Goal: Task Accomplishment & Management: Use online tool/utility

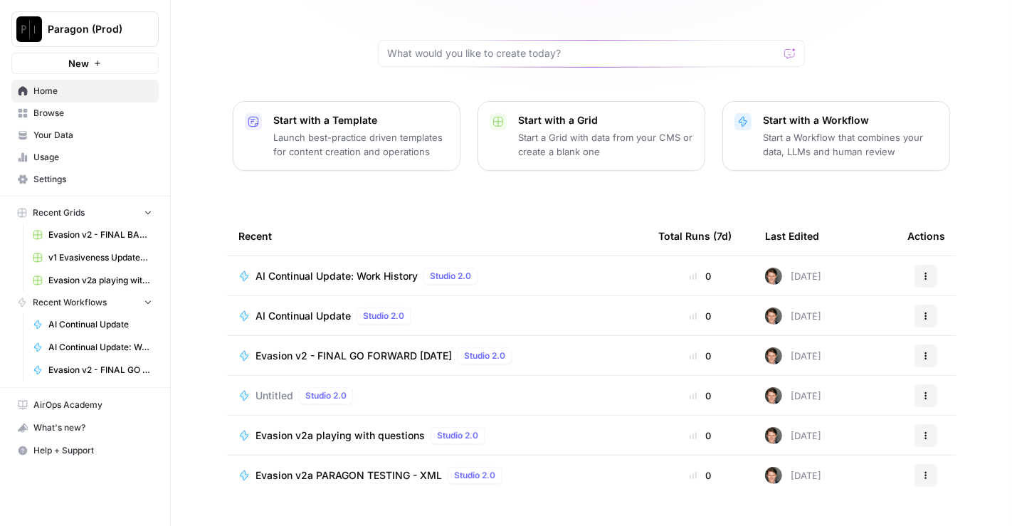
scroll to position [118, 0]
click at [317, 310] on span "AI Continual Update" at bounding box center [302, 317] width 95 height 14
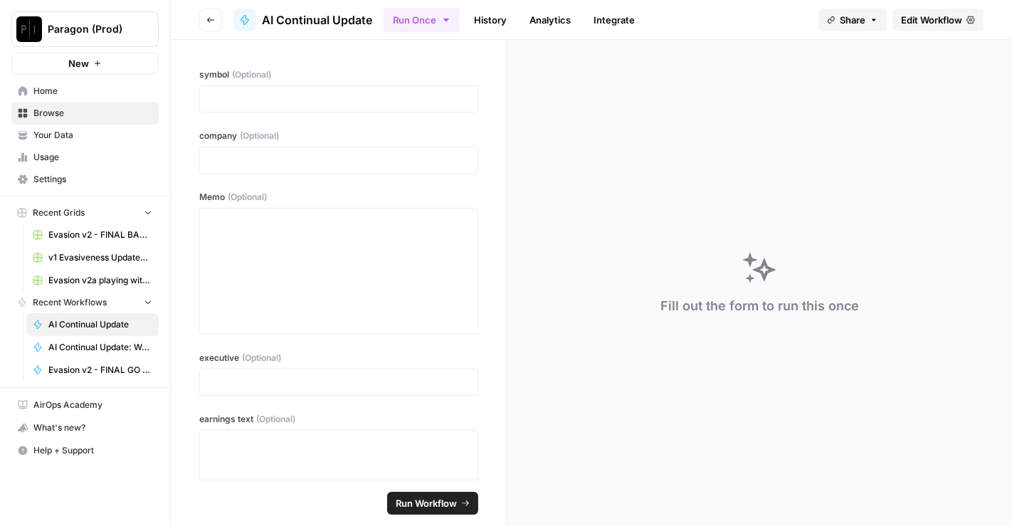
click at [958, 20] on span "Edit Workflow" at bounding box center [931, 20] width 61 height 14
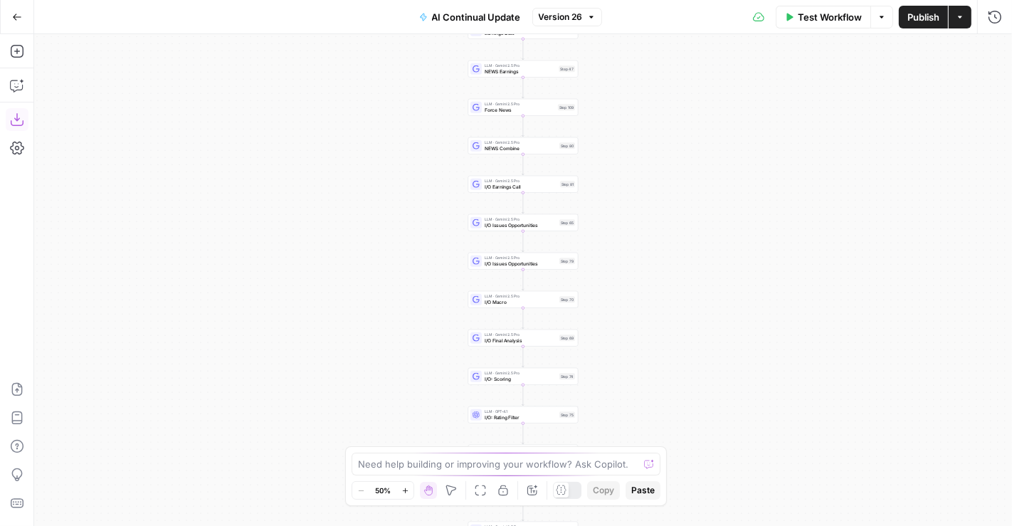
click at [18, 115] on icon "button" at bounding box center [17, 119] width 14 height 14
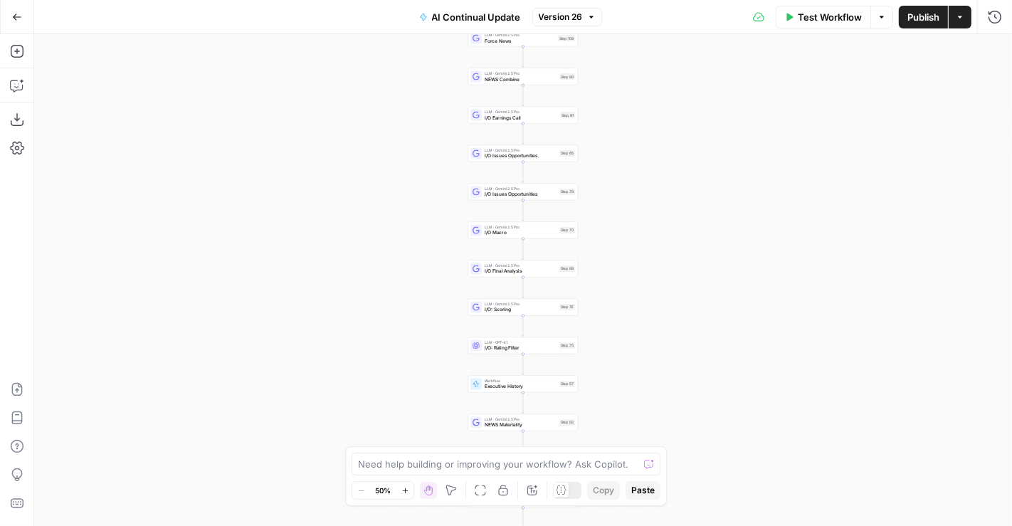
click at [18, 17] on icon "button" at bounding box center [17, 17] width 10 height 10
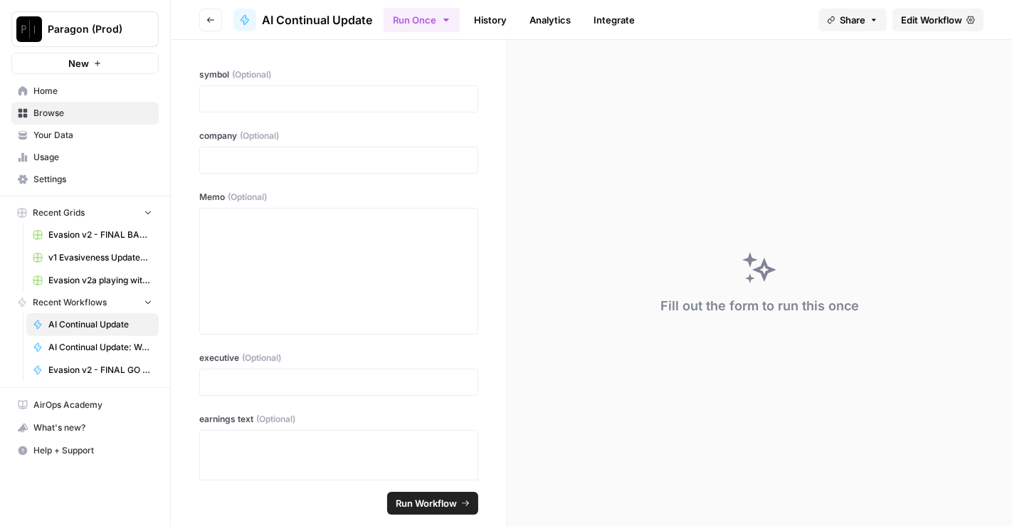
click at [115, 23] on span "Paragon (Prod)" at bounding box center [91, 29] width 86 height 14
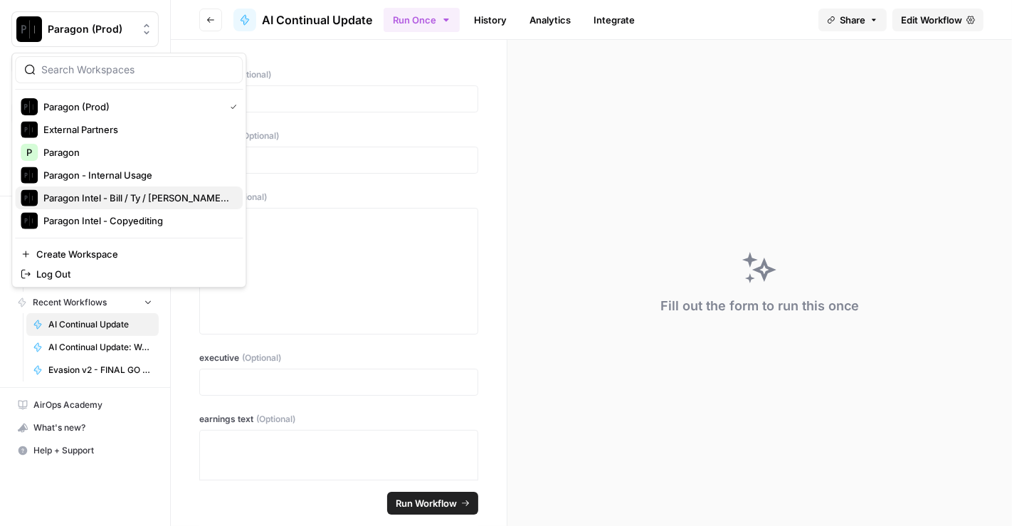
click at [137, 193] on span "Paragon Intel - Bill / Ty / Colby R&D" at bounding box center [137, 198] width 188 height 14
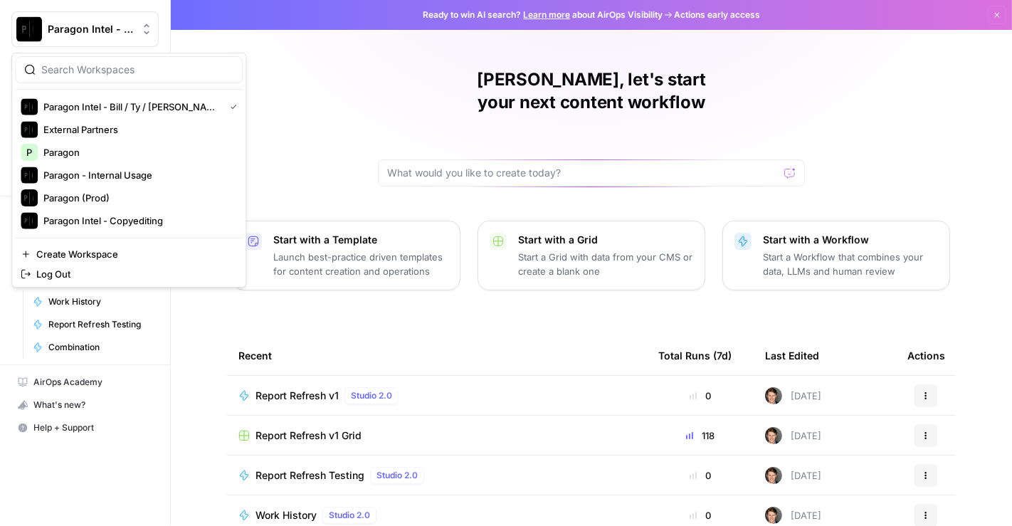
click at [116, 23] on span "Paragon Intel - Bill / Ty / [PERSON_NAME] R&D" at bounding box center [91, 29] width 86 height 14
click at [146, 95] on button "Paragon Intel - Bill / Ty / Colby R&D" at bounding box center [129, 106] width 228 height 23
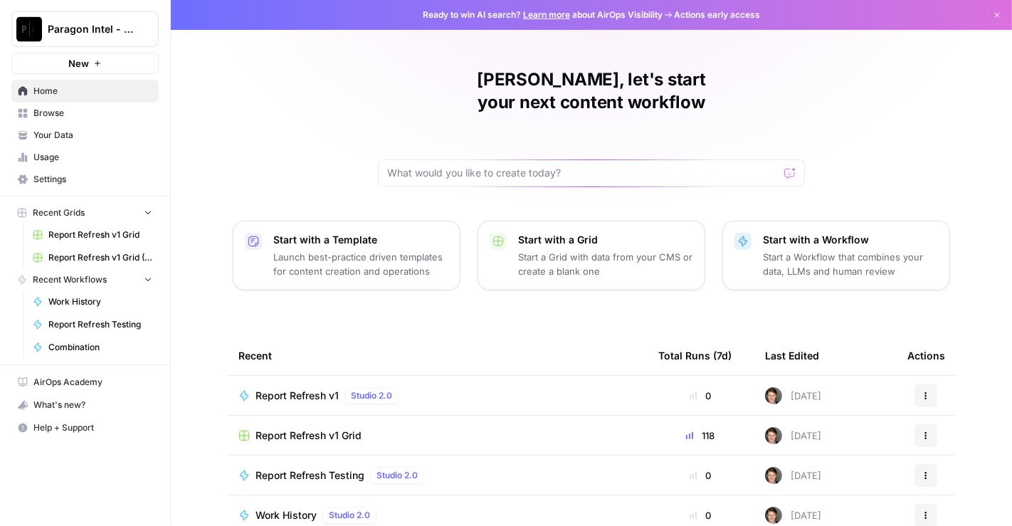
click at [85, 110] on span "Browse" at bounding box center [92, 113] width 119 height 13
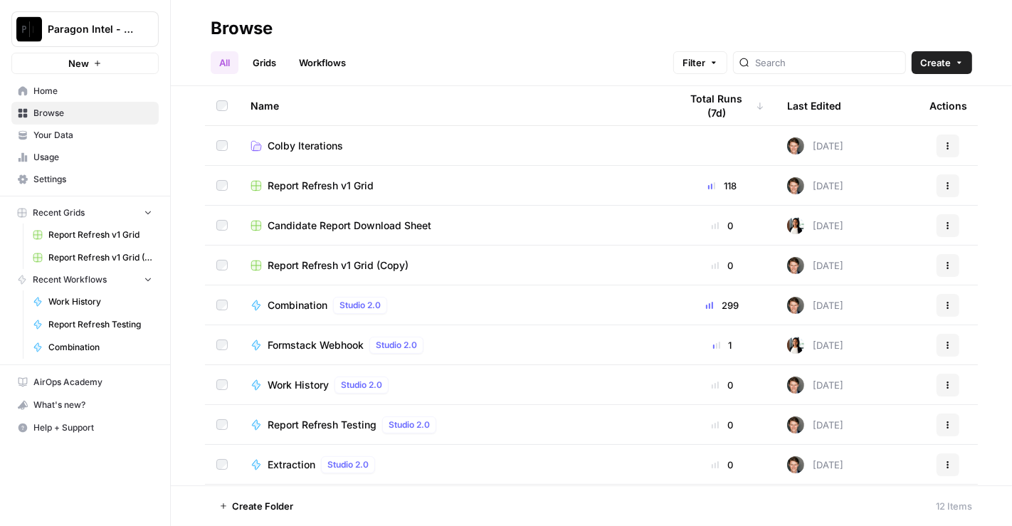
click at [923, 61] on span "Create" at bounding box center [935, 62] width 31 height 14
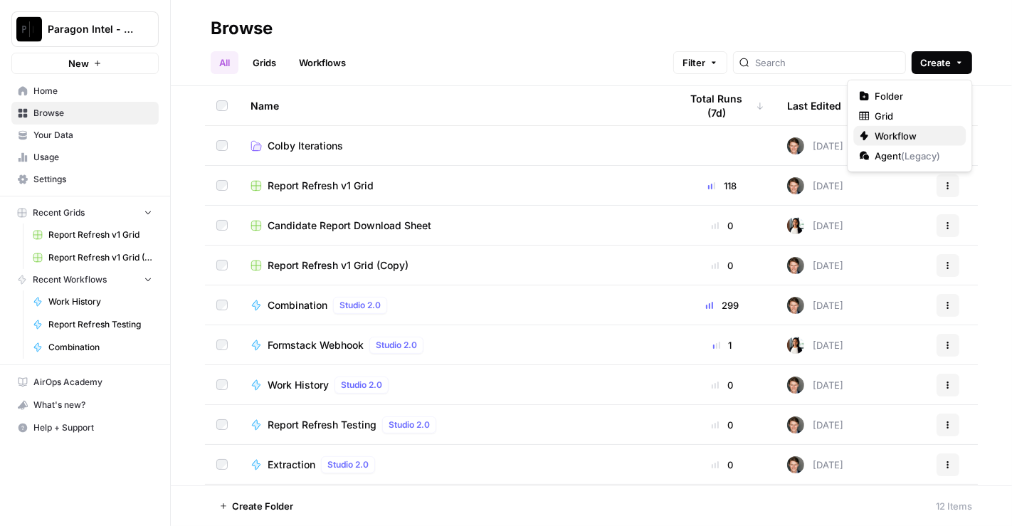
click at [892, 137] on span "Workflow" at bounding box center [914, 136] width 80 height 14
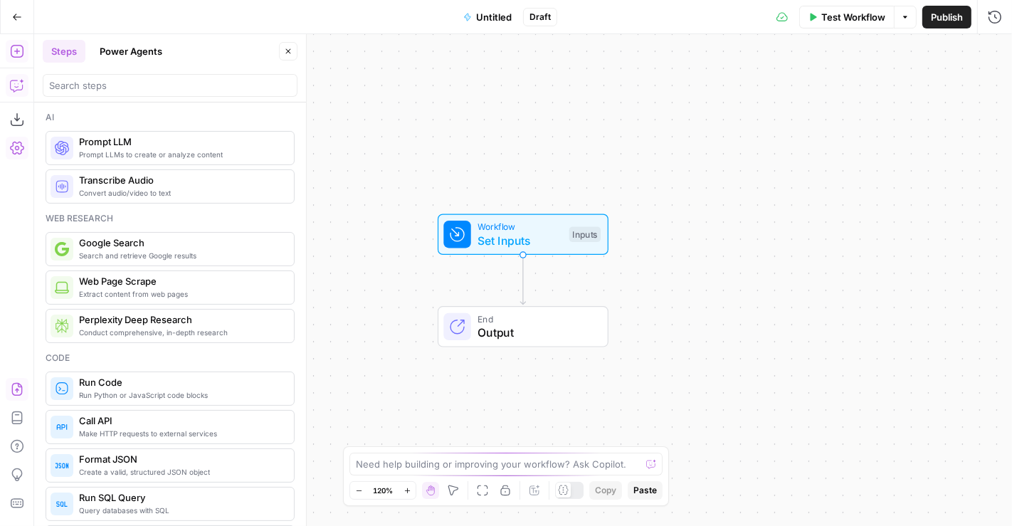
click at [14, 391] on icon "button" at bounding box center [17, 389] width 14 height 14
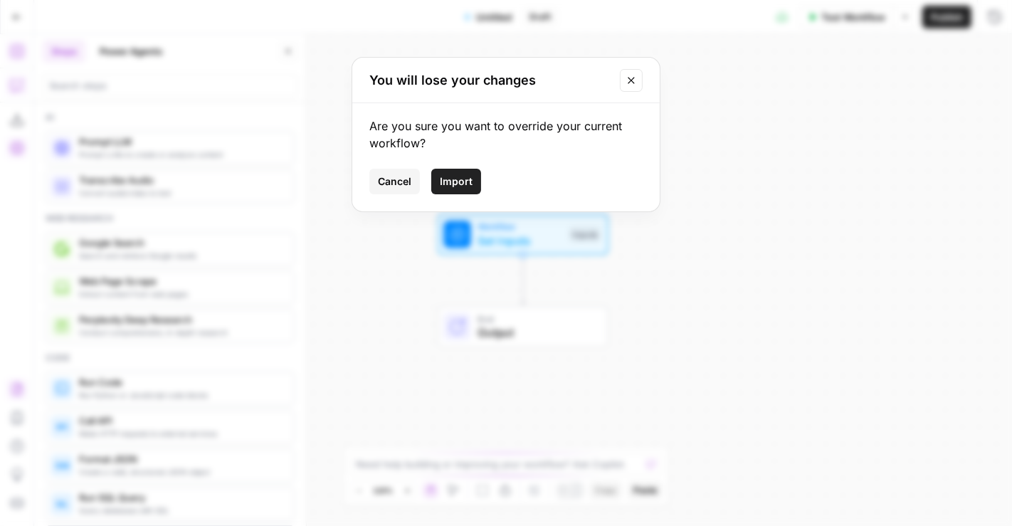
click at [472, 178] on button "Import" at bounding box center [456, 182] width 50 height 26
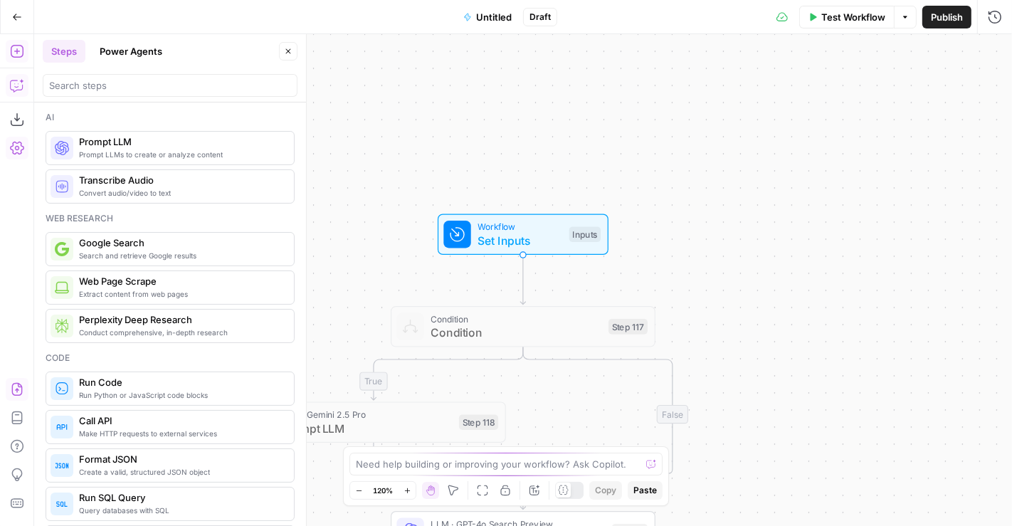
drag, startPoint x: 736, startPoint y: 378, endPoint x: 815, endPoint y: 139, distance: 251.1
click at [815, 139] on div "true true false false Workflow Set Inputs Inputs Condition Condition Step 117 L…" at bounding box center [522, 280] width 977 height 492
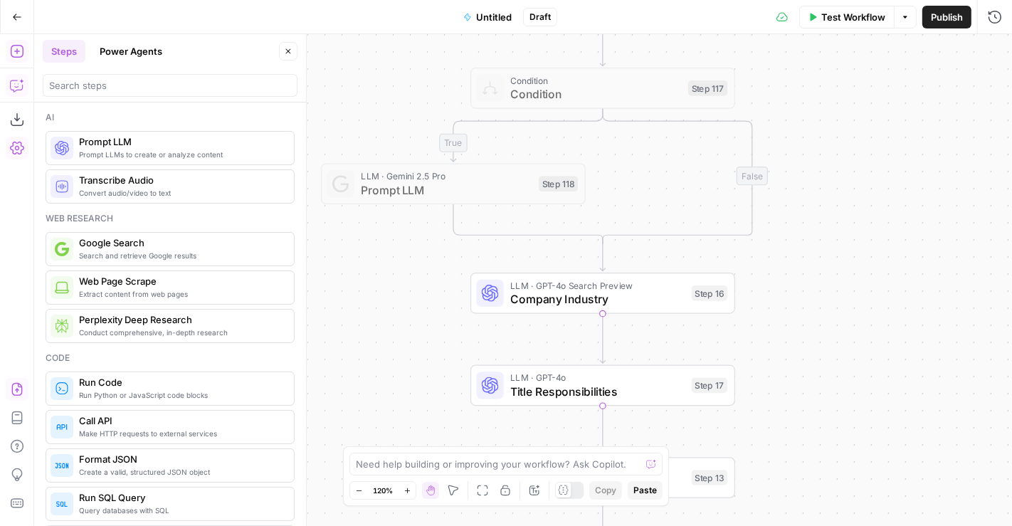
click at [287, 53] on icon "button" at bounding box center [288, 51] width 9 height 9
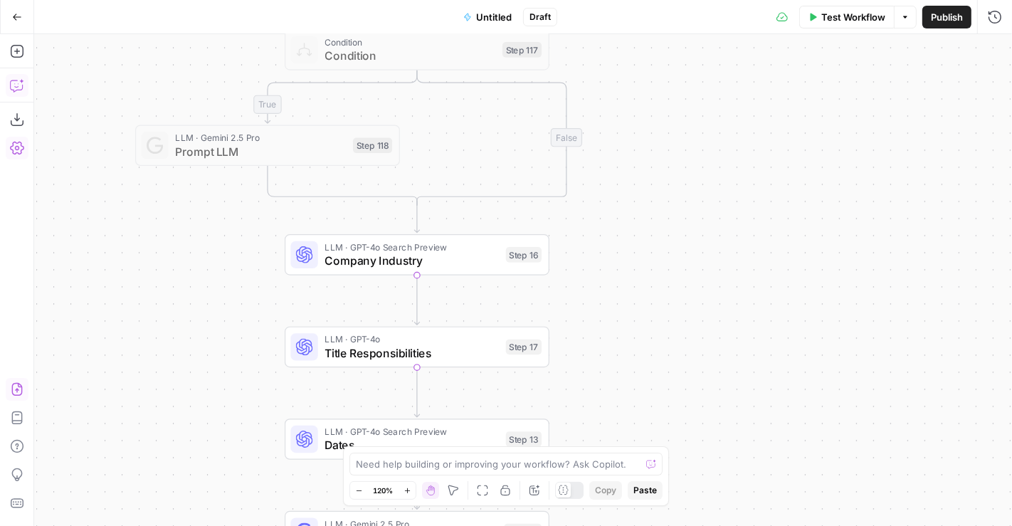
drag, startPoint x: 339, startPoint y: 345, endPoint x: 153, endPoint y: 307, distance: 189.6
click at [153, 307] on div "true true false false Workflow Set Inputs Inputs Condition Condition Step 117 L…" at bounding box center [522, 280] width 977 height 492
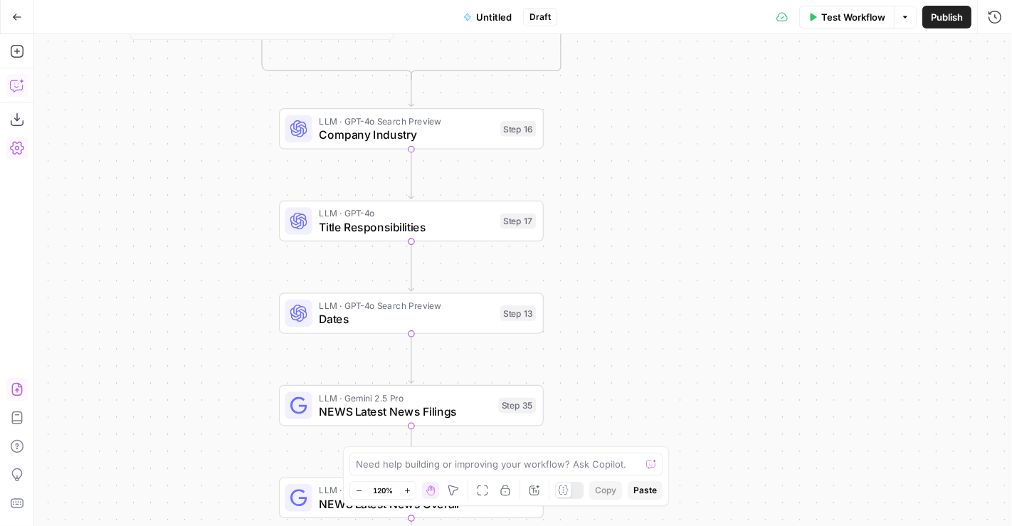
drag, startPoint x: 636, startPoint y: 401, endPoint x: 628, endPoint y: 277, distance: 124.7
click at [628, 277] on div "true true false false Workflow Set Inputs Inputs Condition Condition Step 117 L…" at bounding box center [522, 280] width 977 height 492
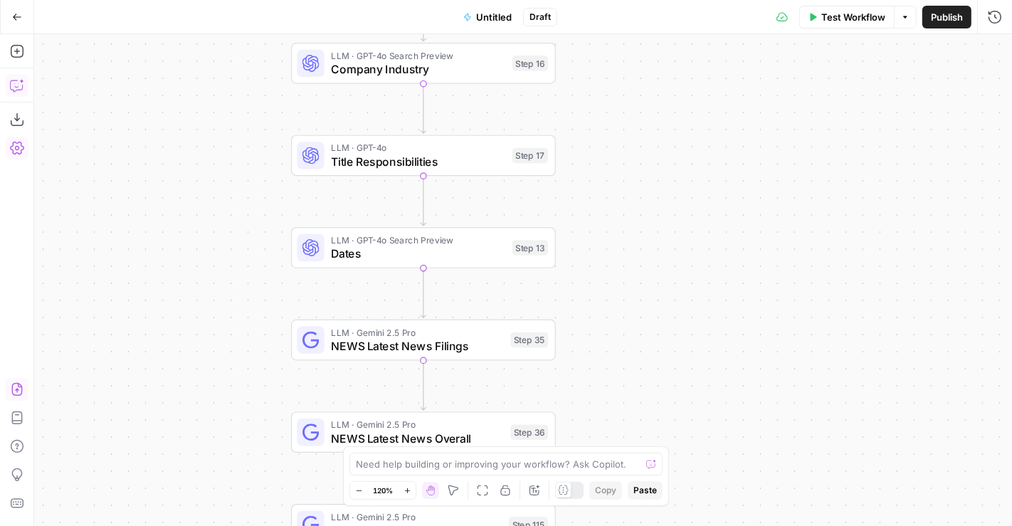
drag, startPoint x: 620, startPoint y: 367, endPoint x: 640, endPoint y: 250, distance: 118.2
click at [640, 250] on div "true true false false Workflow Set Inputs Inputs Condition Condition Step 117 L…" at bounding box center [522, 280] width 977 height 492
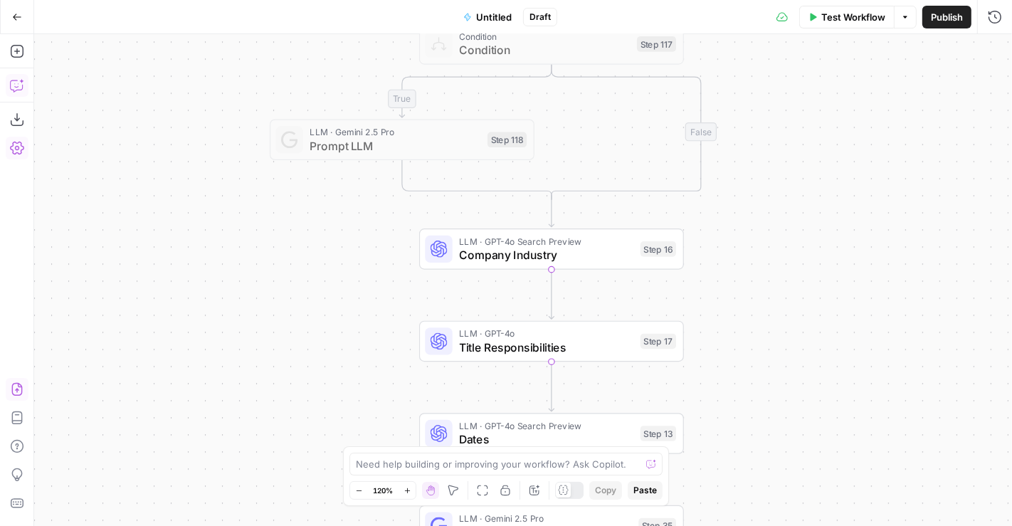
drag, startPoint x: 603, startPoint y: 131, endPoint x: 724, endPoint y: 366, distance: 264.1
click at [724, 366] on div "true true false false Workflow Set Inputs Inputs Condition Condition Step 117 L…" at bounding box center [522, 280] width 977 height 492
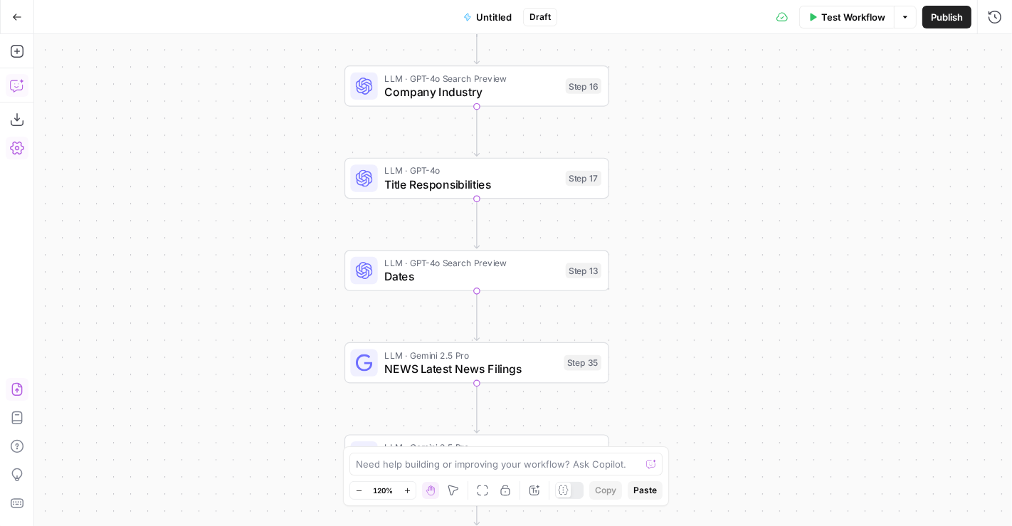
drag, startPoint x: 780, startPoint y: 409, endPoint x: 689, endPoint y: 237, distance: 195.1
click at [689, 237] on div "true true false false Workflow Set Inputs Inputs Condition Condition Step 117 L…" at bounding box center [522, 280] width 977 height 492
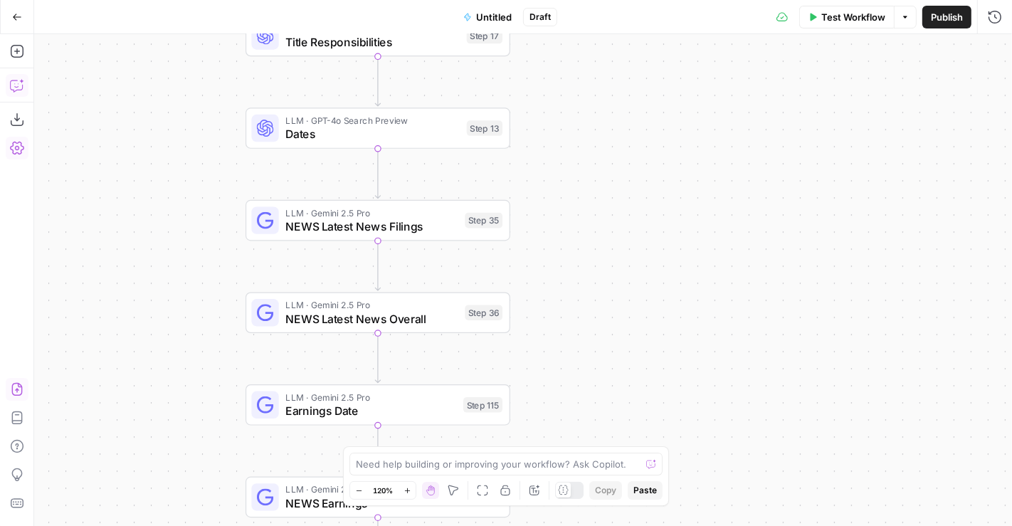
drag, startPoint x: 736, startPoint y: 422, endPoint x: 654, endPoint y: 292, distance: 153.4
click at [654, 292] on div "true true false false Workflow Set Inputs Inputs Condition Condition Step 117 L…" at bounding box center [522, 280] width 977 height 492
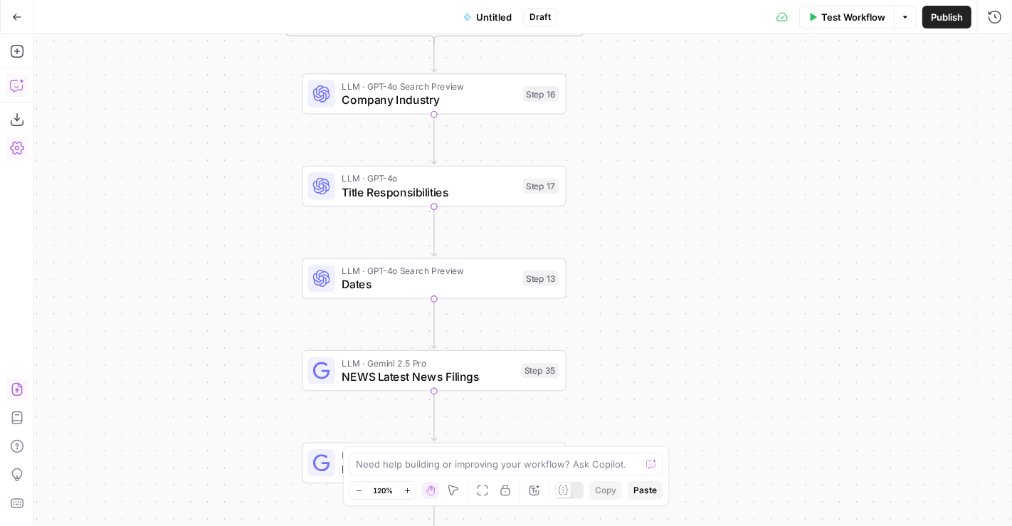
drag, startPoint x: 639, startPoint y: 405, endPoint x: 695, endPoint y: 560, distance: 164.3
click at [695, 525] on html "Paragon Intel - Bill / Ty / Colby R&D New Home Browse Your Data Usage Settings …" at bounding box center [506, 263] width 1012 height 526
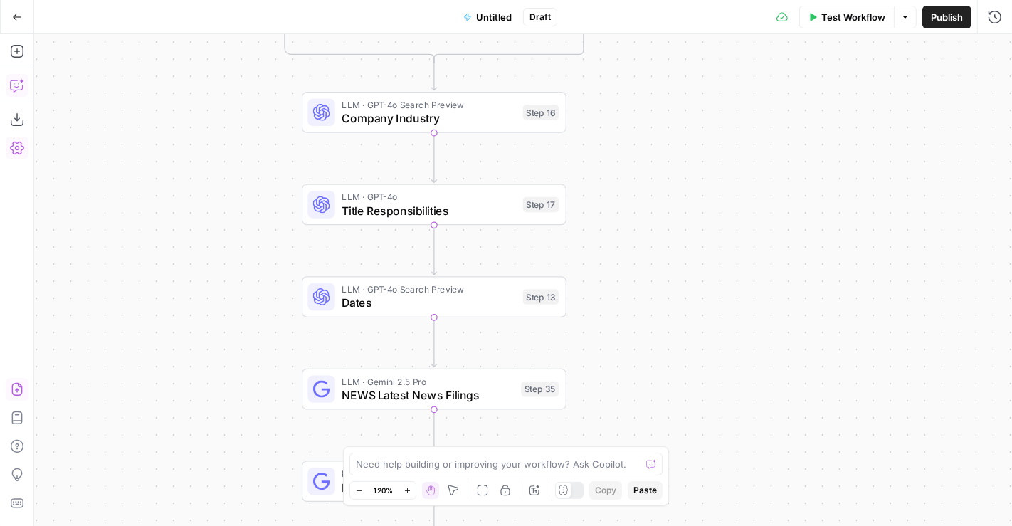
drag, startPoint x: 658, startPoint y: 157, endPoint x: 661, endPoint y: 217, distance: 59.8
click at [661, 217] on div "true true false false Workflow Set Inputs Inputs Condition Condition Step 117 L…" at bounding box center [522, 280] width 977 height 492
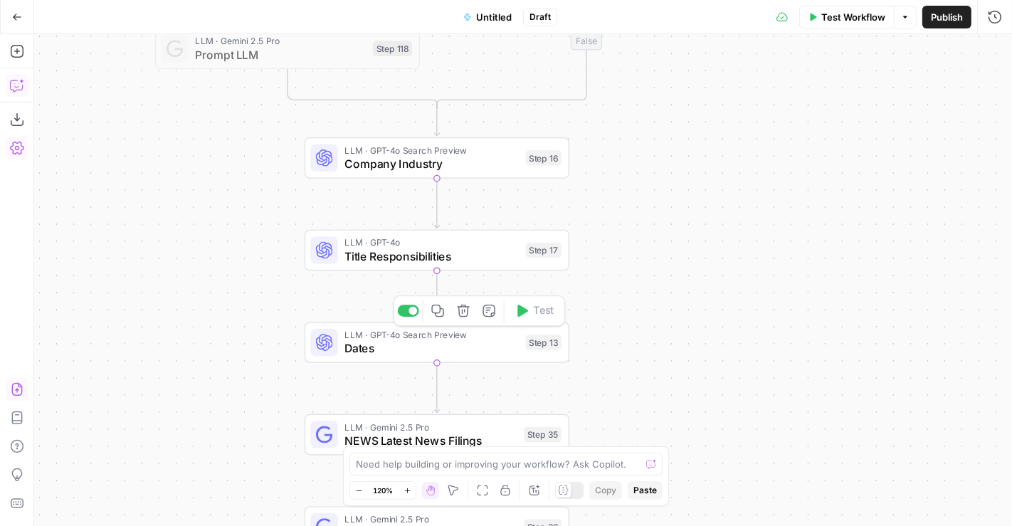
click at [510, 359] on div "LLM · GPT-4o Search Preview Dates Step 13 Copy step Delete step Add Note Test" at bounding box center [436, 342] width 265 height 41
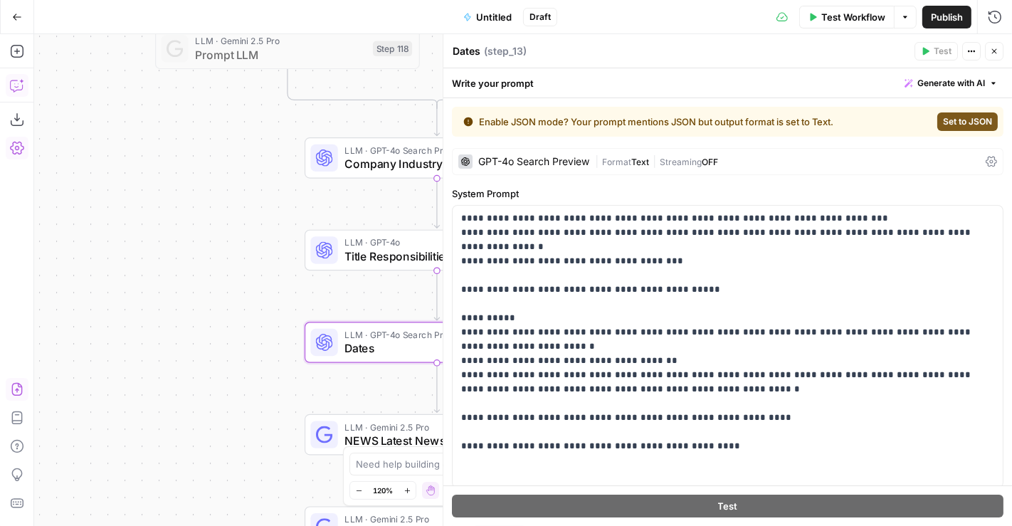
click at [992, 50] on icon "button" at bounding box center [994, 51] width 9 height 9
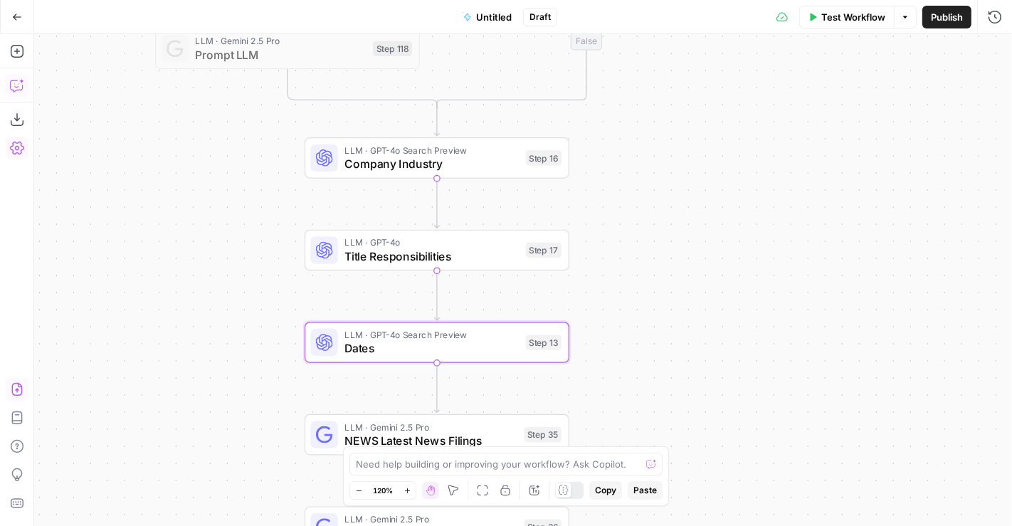
drag, startPoint x: 696, startPoint y: 259, endPoint x: 735, endPoint y: 164, distance: 103.0
click at [735, 164] on div "true true false false Workflow Set Inputs Inputs Condition Condition Step 117 L…" at bounding box center [522, 280] width 977 height 492
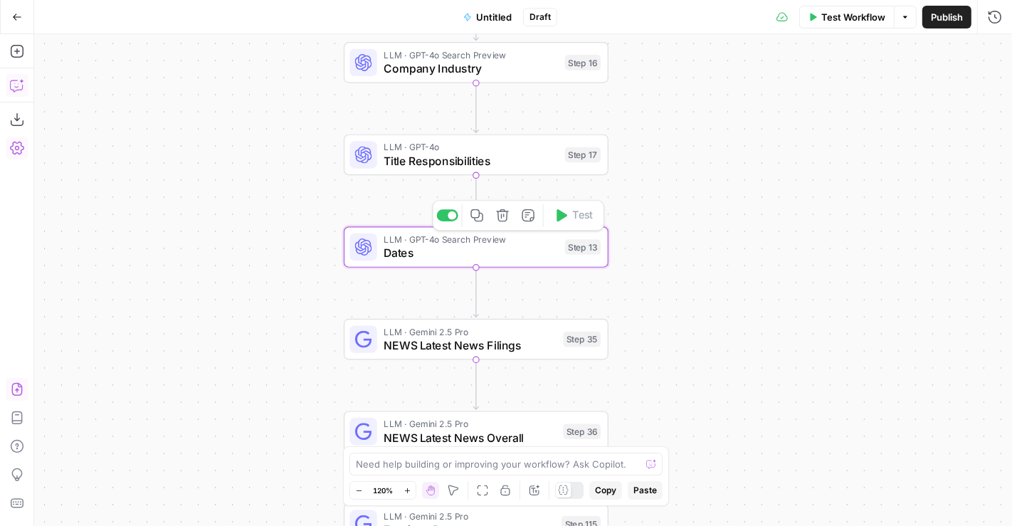
click at [447, 216] on div at bounding box center [447, 215] width 21 height 12
click at [447, 127] on div at bounding box center [447, 123] width 21 height 12
click at [445, 218] on div at bounding box center [442, 215] width 9 height 9
drag, startPoint x: 270, startPoint y: 103, endPoint x: 284, endPoint y: 243, distance: 140.1
click at [284, 243] on div "true true false false Workflow Set Inputs Inputs Condition Condition Step 117 L…" at bounding box center [522, 280] width 977 height 492
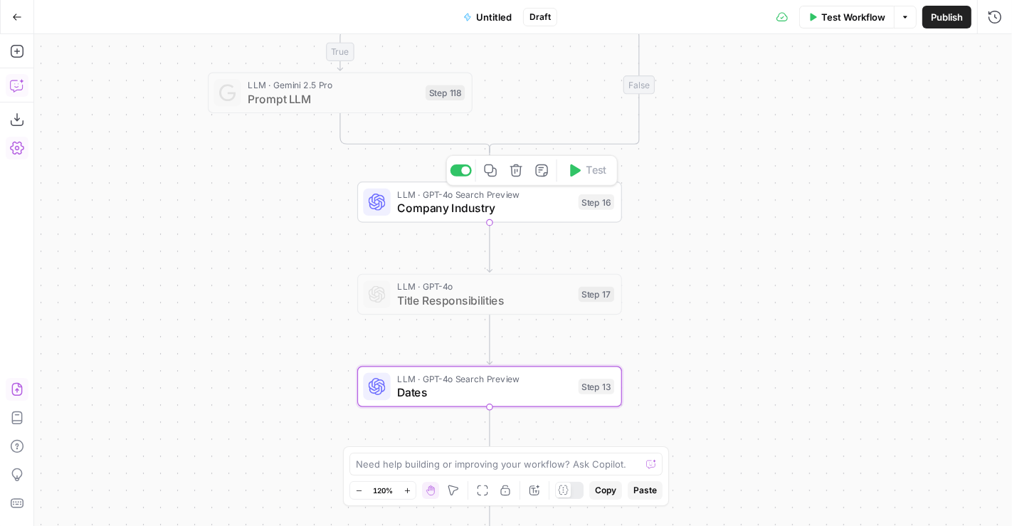
click at [463, 170] on div at bounding box center [465, 170] width 9 height 9
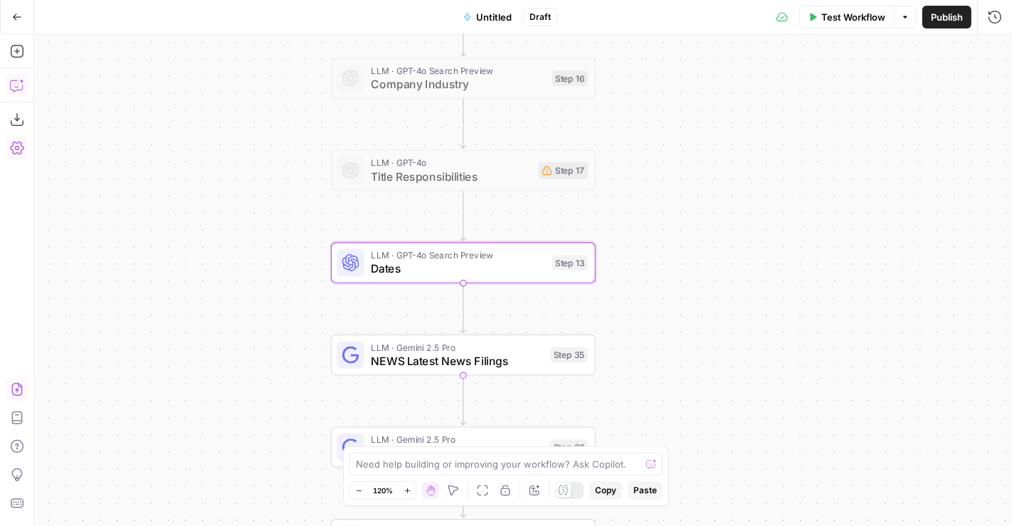
drag, startPoint x: 282, startPoint y: 324, endPoint x: 252, endPoint y: 230, distance: 98.8
click at [252, 230] on div "true true false false Workflow Set Inputs Inputs Condition Condition Step 117 L…" at bounding box center [522, 280] width 977 height 492
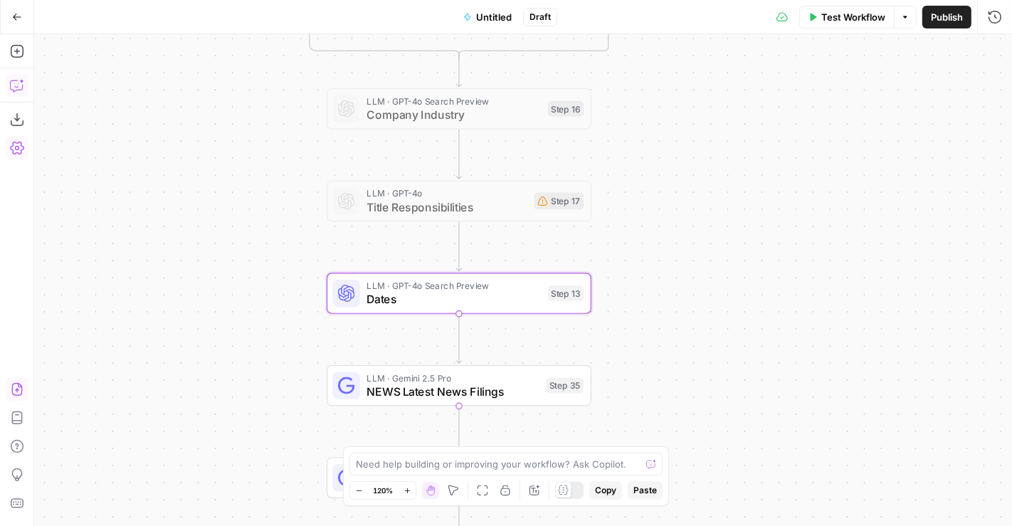
click at [390, 397] on span "NEWS Latest News Filings" at bounding box center [452, 391] width 172 height 17
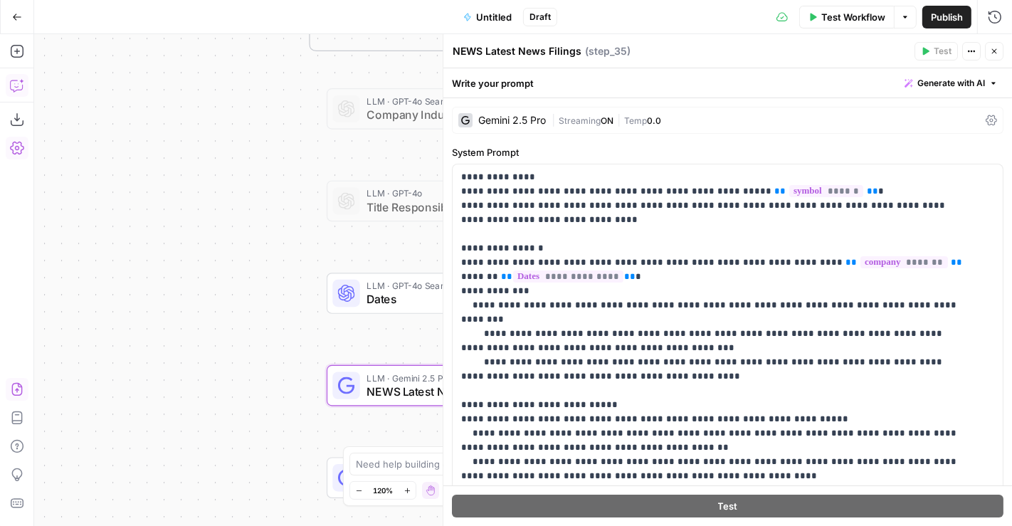
scroll to position [473, 0]
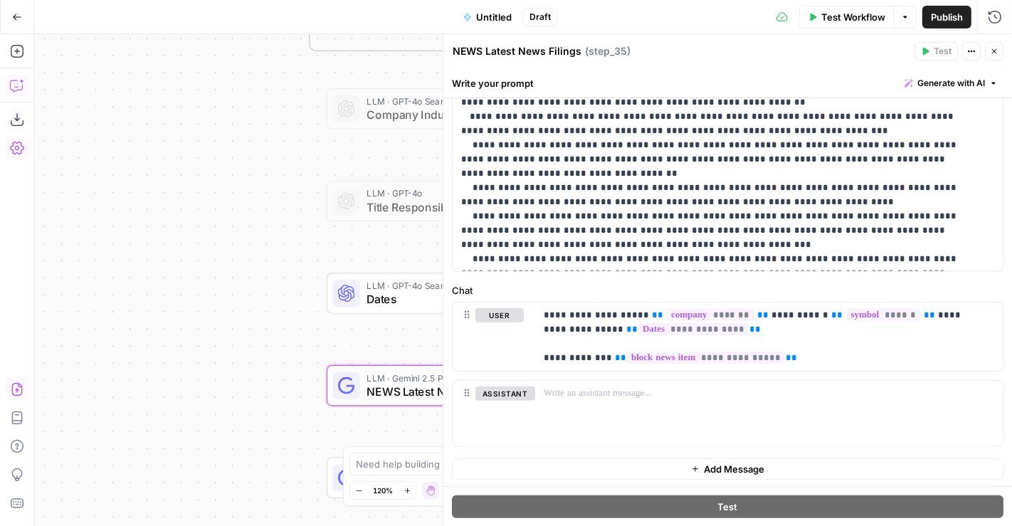
click at [994, 50] on span "E" at bounding box center [991, 48] width 11 height 14
click at [994, 53] on icon "button" at bounding box center [994, 51] width 9 height 9
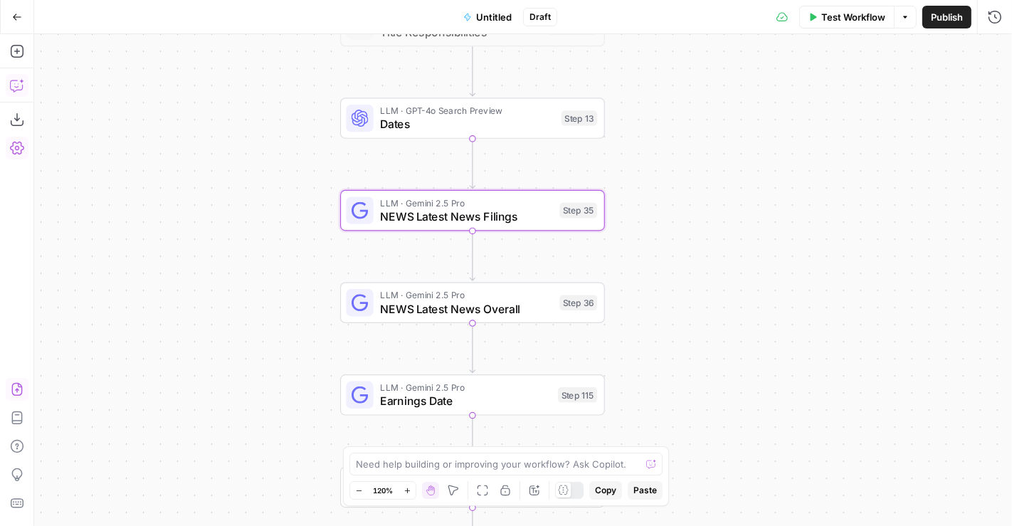
drag, startPoint x: 783, startPoint y: 373, endPoint x: 796, endPoint y: 198, distance: 175.5
click at [796, 198] on div "true true false false Workflow Set Inputs Inputs Condition Condition Step 117 L…" at bounding box center [522, 280] width 977 height 492
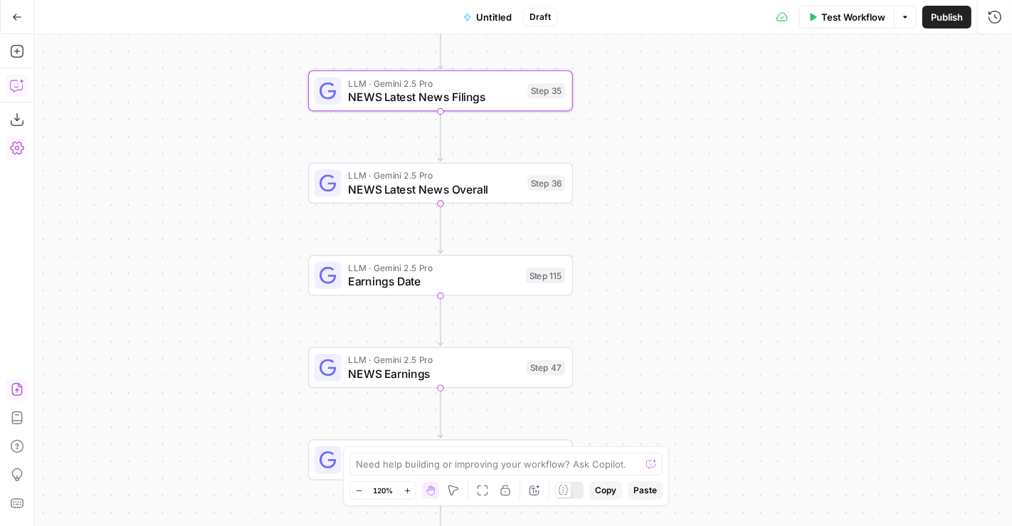
drag, startPoint x: 733, startPoint y: 362, endPoint x: 702, endPoint y: 244, distance: 122.2
click at [702, 244] on div "true true false false Workflow Set Inputs Inputs Condition Condition Step 117 L…" at bounding box center [522, 280] width 977 height 492
click at [414, 65] on div at bounding box center [411, 61] width 21 height 12
click at [411, 244] on div at bounding box center [411, 245] width 21 height 12
drag, startPoint x: 647, startPoint y: 342, endPoint x: 666, endPoint y: 91, distance: 251.8
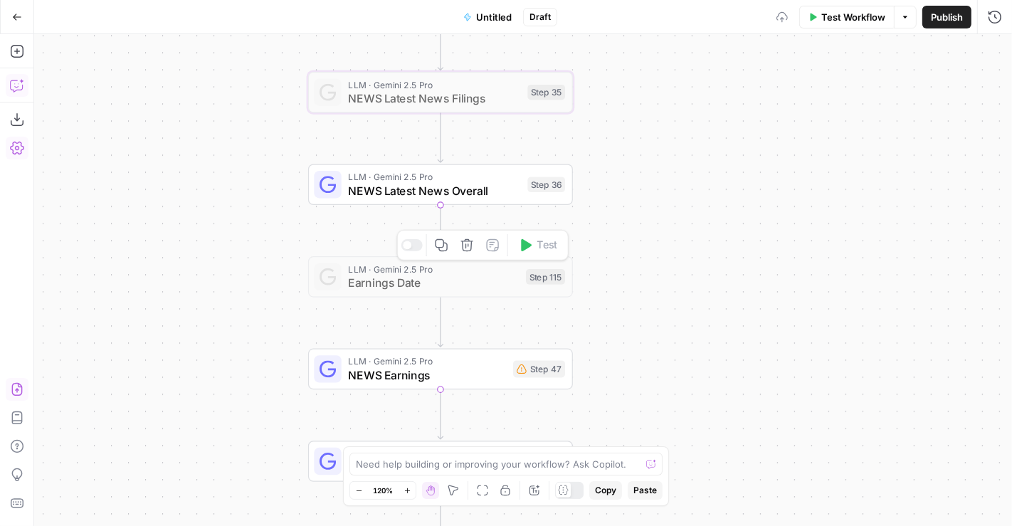
click at [666, 91] on div "true true false false Workflow Set Inputs Inputs Condition Condition Step 117 L…" at bounding box center [522, 280] width 977 height 492
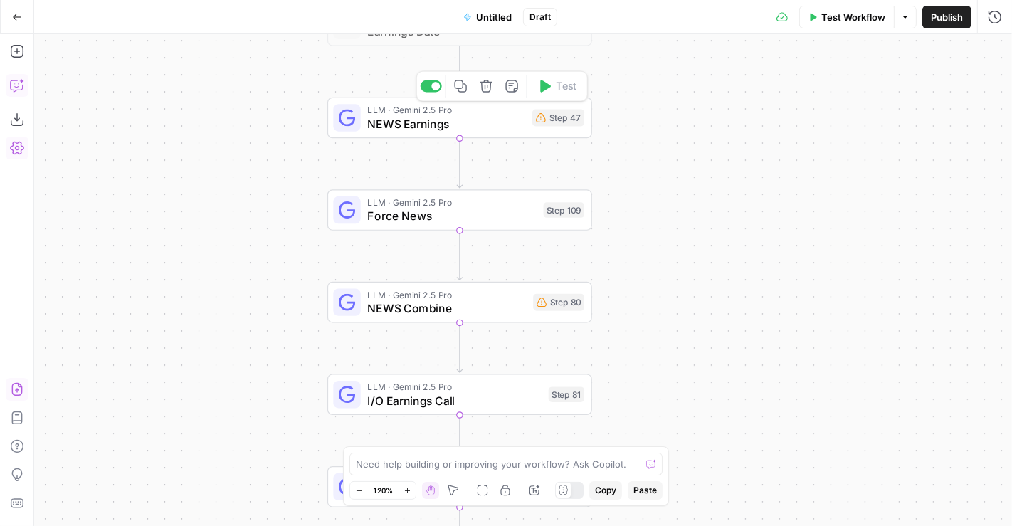
click at [436, 88] on div at bounding box center [435, 86] width 9 height 9
click at [434, 179] on div at bounding box center [435, 178] width 9 height 9
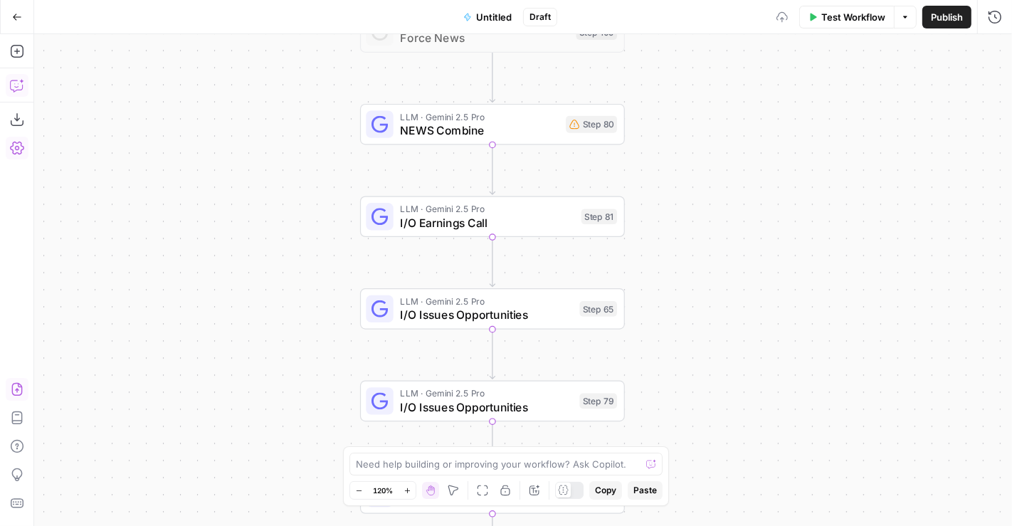
drag, startPoint x: 656, startPoint y: 304, endPoint x: 687, endPoint y: 128, distance: 178.5
click at [687, 128] on div "true true false false Workflow Set Inputs Inputs Condition Condition Step 117 L…" at bounding box center [522, 280] width 977 height 492
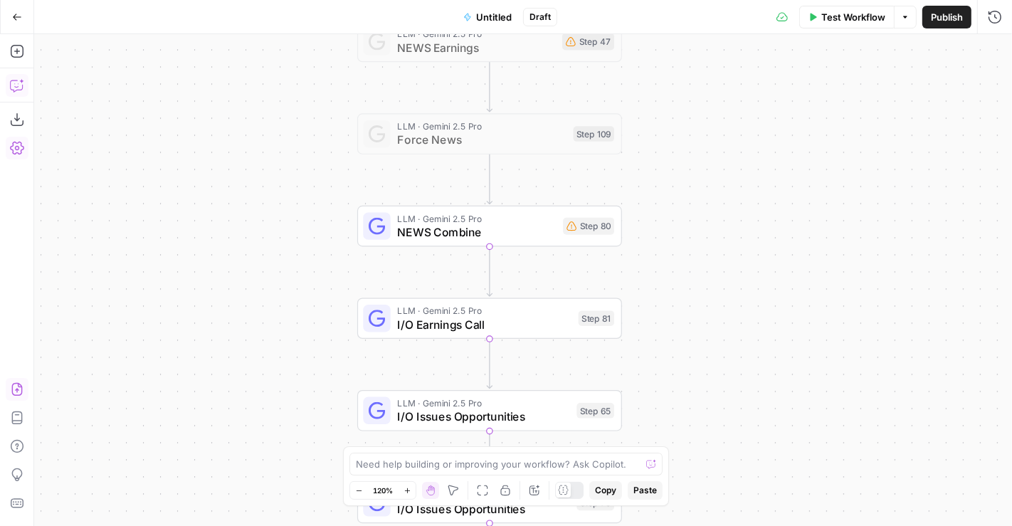
drag, startPoint x: 661, startPoint y: 114, endPoint x: 659, endPoint y: 216, distance: 101.7
click at [659, 216] on div "true true false false Workflow Set Inputs Inputs Condition Condition Step 117 L…" at bounding box center [522, 280] width 977 height 492
click at [465, 198] on div at bounding box center [465, 195] width 9 height 9
click at [460, 289] on div "true true false false Workflow Set Inputs Inputs Condition Condition Step 117 L…" at bounding box center [522, 280] width 977 height 492
click at [465, 290] on div at bounding box center [465, 288] width 9 height 9
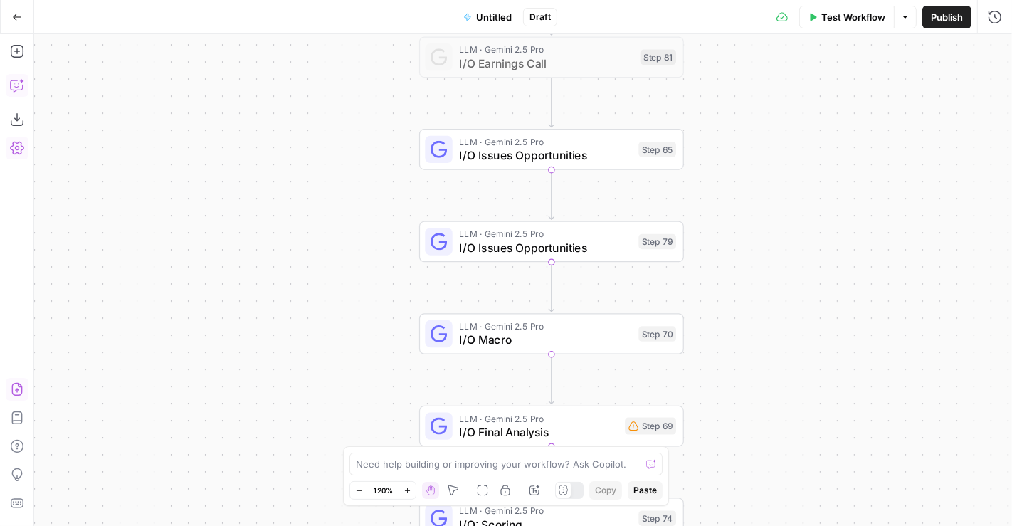
drag, startPoint x: 681, startPoint y: 401, endPoint x: 741, endPoint y: 141, distance: 267.1
click at [741, 141] on div "true true false false Workflow Set Inputs Inputs Condition Condition Step 117 L…" at bounding box center [522, 280] width 977 height 492
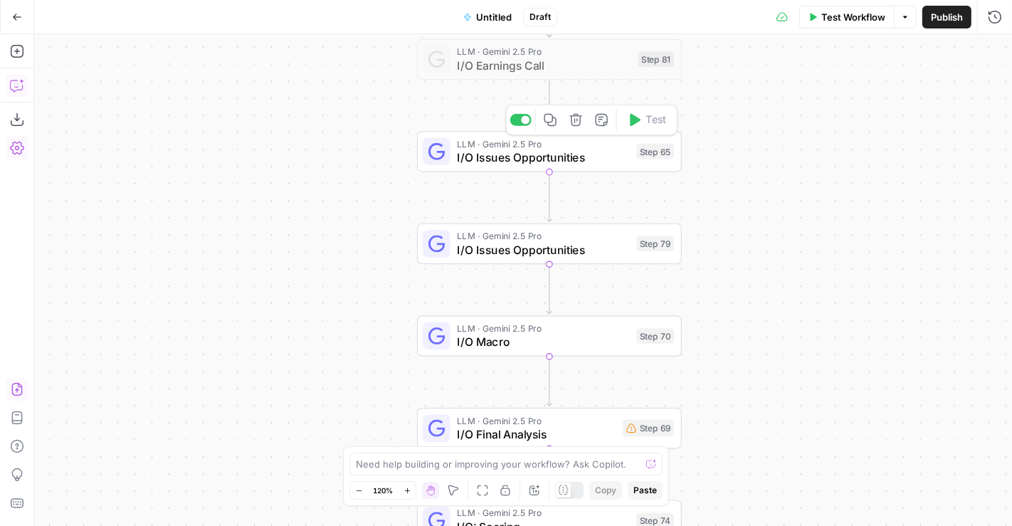
click at [526, 119] on div at bounding box center [525, 120] width 9 height 9
click at [520, 213] on div at bounding box center [520, 212] width 21 height 12
click at [528, 304] on div at bounding box center [525, 304] width 9 height 9
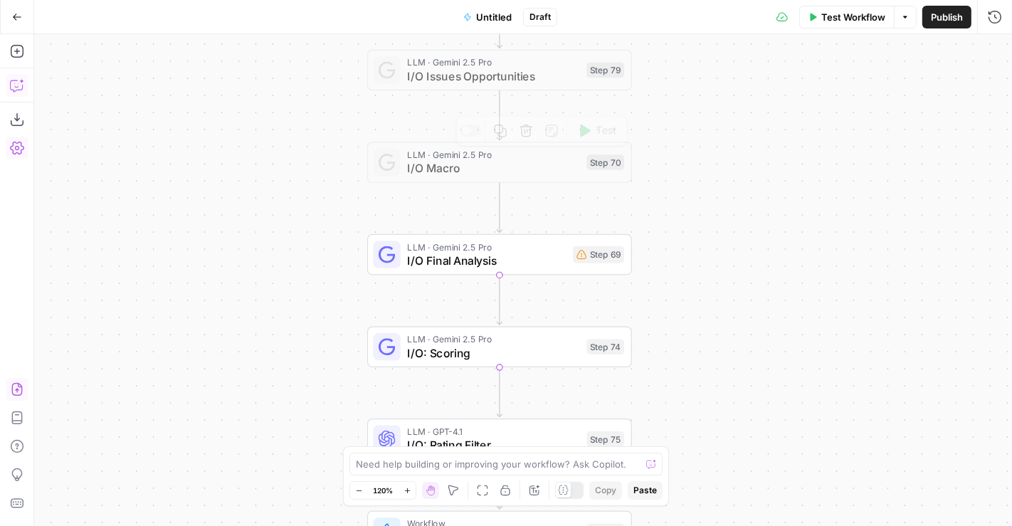
drag, startPoint x: 683, startPoint y: 369, endPoint x: 633, endPoint y: 197, distance: 179.2
click at [633, 197] on div "true true false false Workflow Set Inputs Inputs Condition Condition Step 117 L…" at bounding box center [522, 280] width 977 height 492
click at [477, 226] on div at bounding box center [475, 225] width 9 height 9
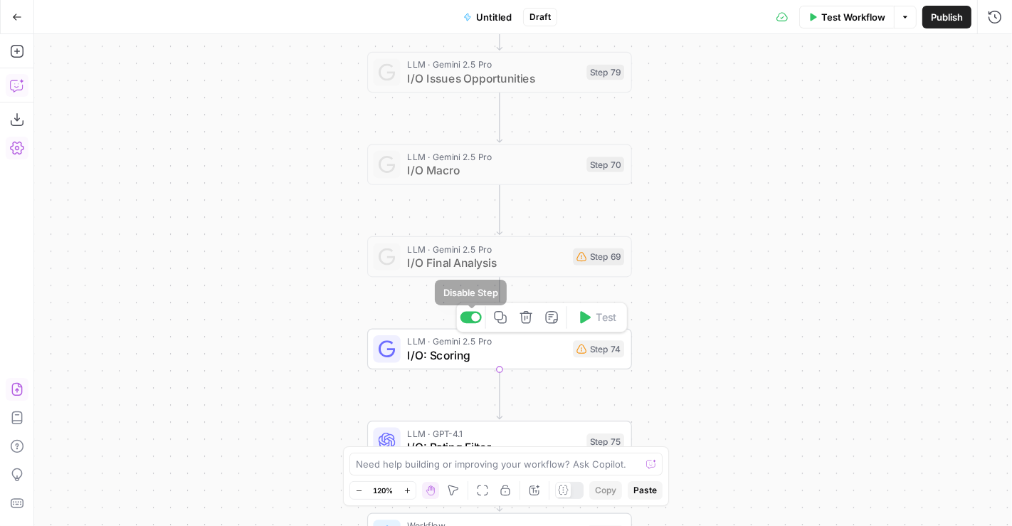
click at [472, 316] on div at bounding box center [475, 317] width 9 height 9
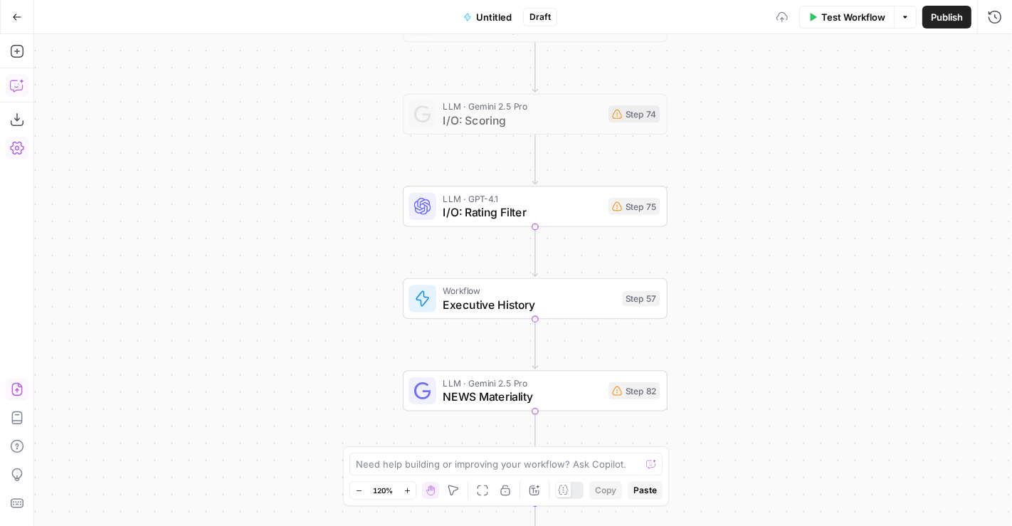
drag, startPoint x: 733, startPoint y: 411, endPoint x: 768, endPoint y: 176, distance: 237.3
click at [768, 176] on div "true true false false Workflow Set Inputs Inputs Condition Condition Step 117 L…" at bounding box center [522, 280] width 977 height 492
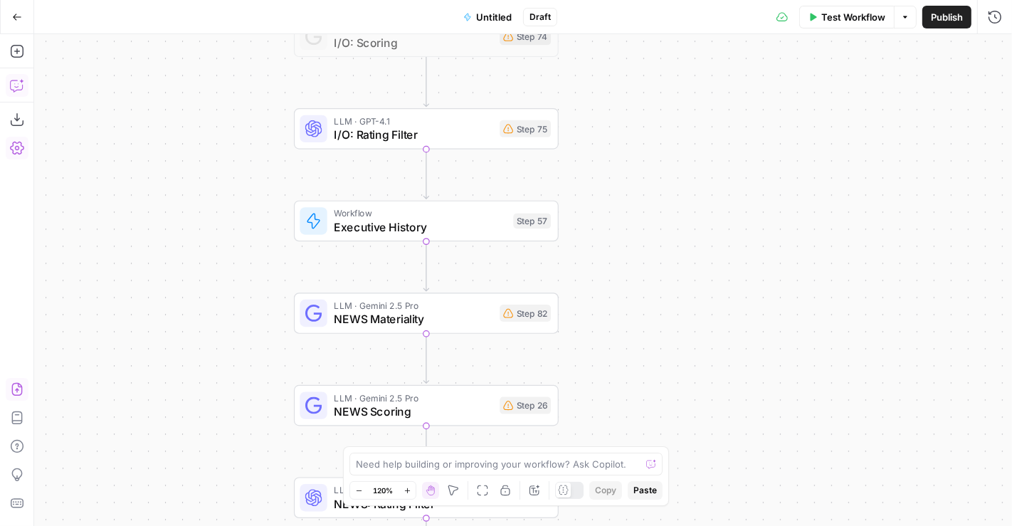
drag, startPoint x: 727, startPoint y: 198, endPoint x: 639, endPoint y: 128, distance: 112.4
click at [639, 128] on div "true true false false Workflow Set Inputs Inputs Condition Condition Step 117 L…" at bounding box center [522, 280] width 977 height 492
click at [402, 94] on div at bounding box center [401, 96] width 9 height 9
click at [399, 191] on div at bounding box center [401, 188] width 9 height 9
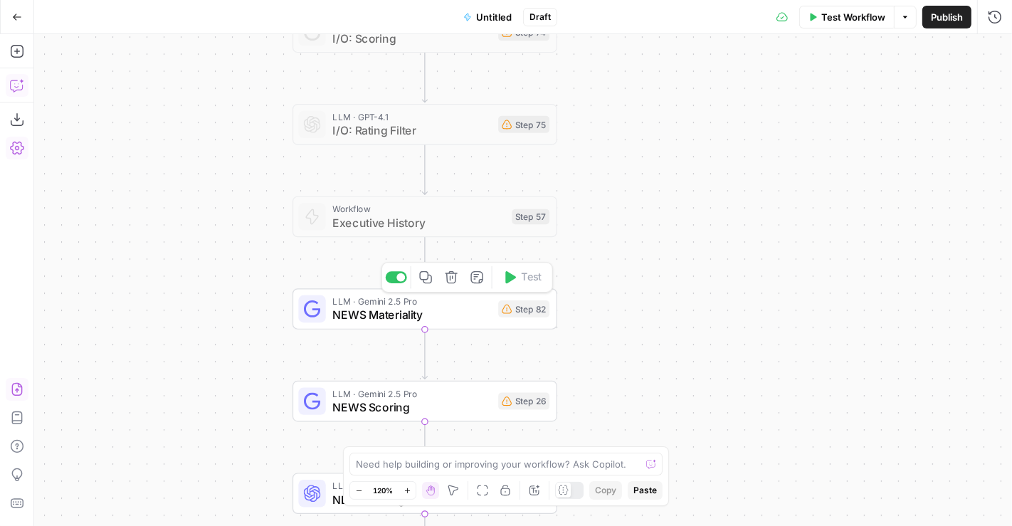
drag, startPoint x: 211, startPoint y: 415, endPoint x: 207, endPoint y: 307, distance: 107.5
click at [207, 307] on div "true true false false Workflow Set Inputs Inputs Condition Condition Step 117 L…" at bounding box center [522, 280] width 977 height 492
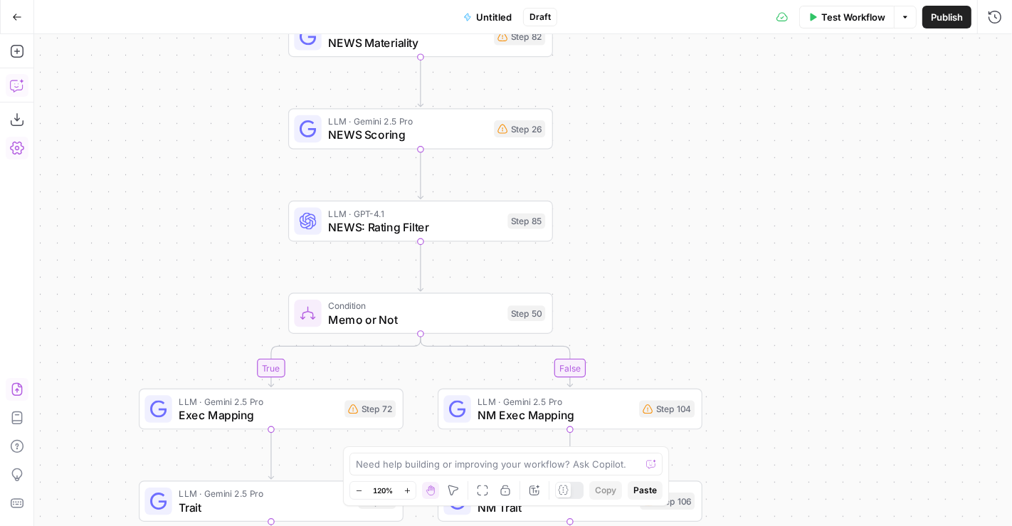
click at [394, 283] on div "true true false false Workflow Set Inputs Inputs Condition Condition Step 117 L…" at bounding box center [522, 280] width 977 height 492
click at [449, 282] on icon "button" at bounding box center [447, 282] width 14 height 14
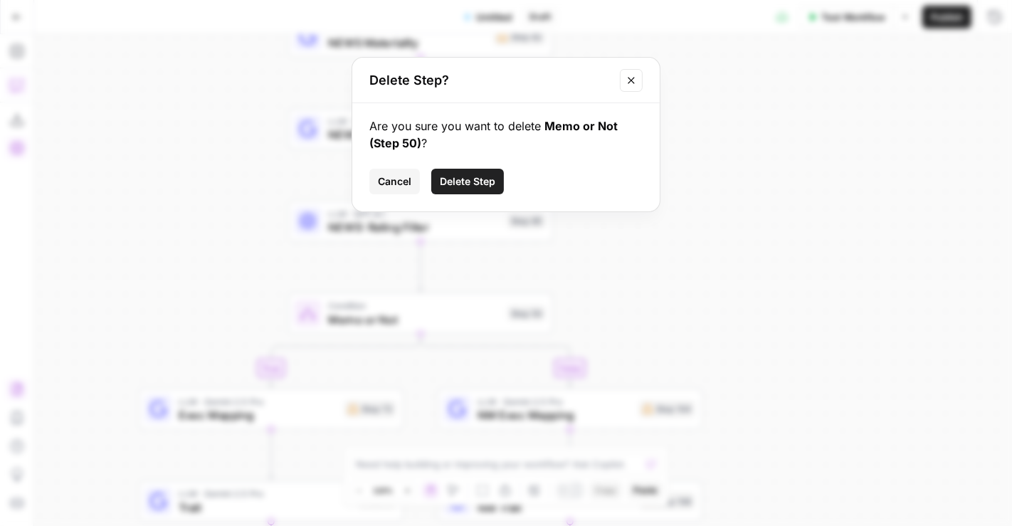
click at [477, 178] on span "Delete Step" at bounding box center [467, 181] width 55 height 14
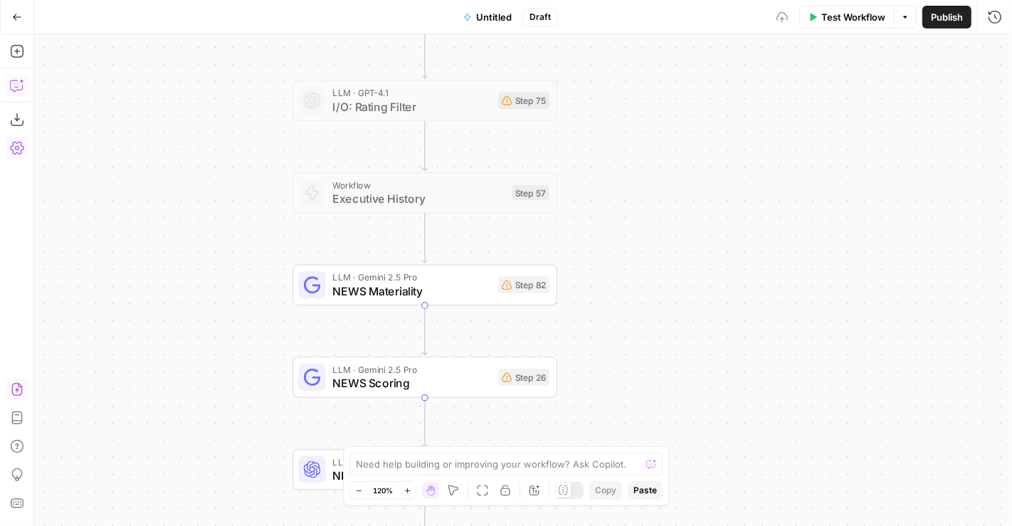
drag, startPoint x: 677, startPoint y: 131, endPoint x: 677, endPoint y: 356, distance: 225.5
click at [680, 377] on div "true false Workflow Set Inputs Inputs Condition Condition Step 117 LLM · Gemini…" at bounding box center [522, 280] width 977 height 492
click at [449, 161] on icon "button" at bounding box center [450, 160] width 12 height 12
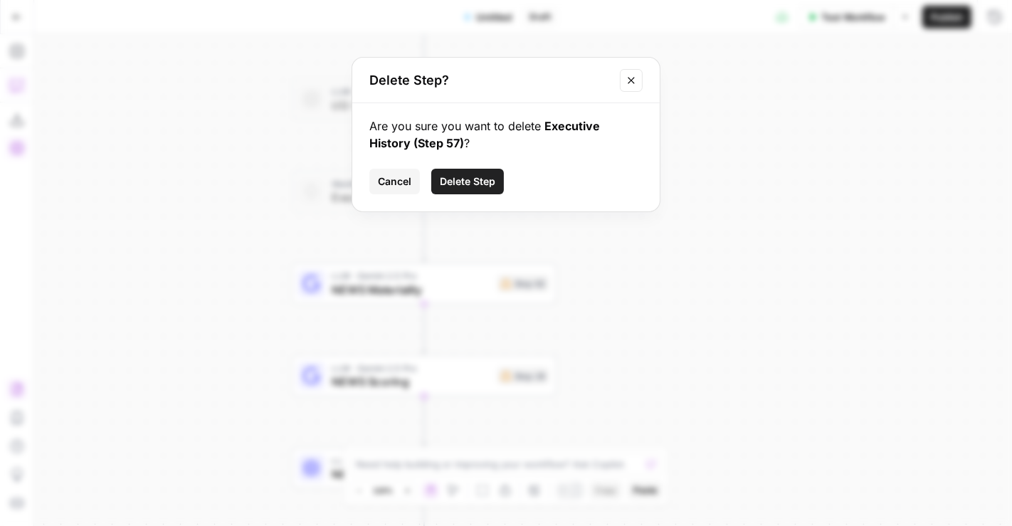
click at [475, 179] on span "Delete Step" at bounding box center [467, 181] width 55 height 14
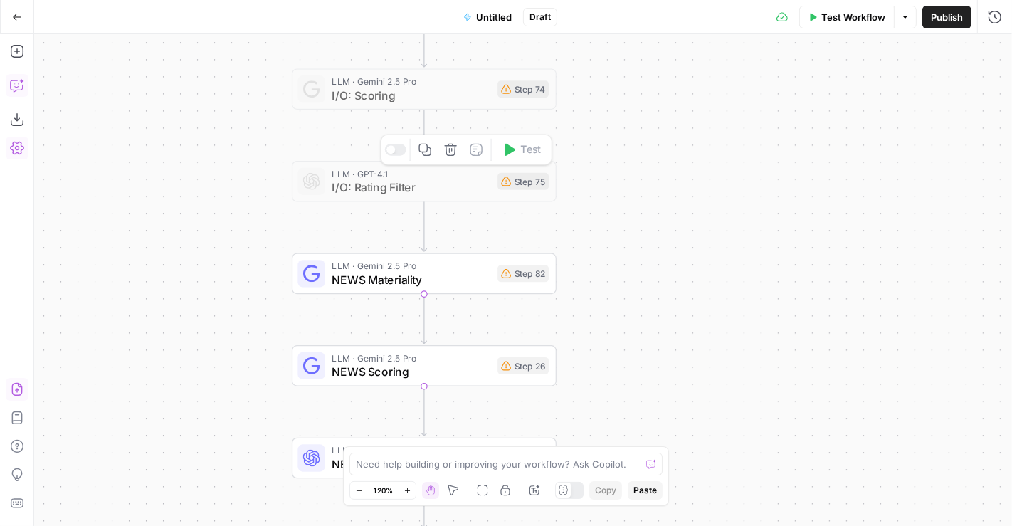
click at [459, 147] on button "Delete step" at bounding box center [451, 150] width 22 height 22
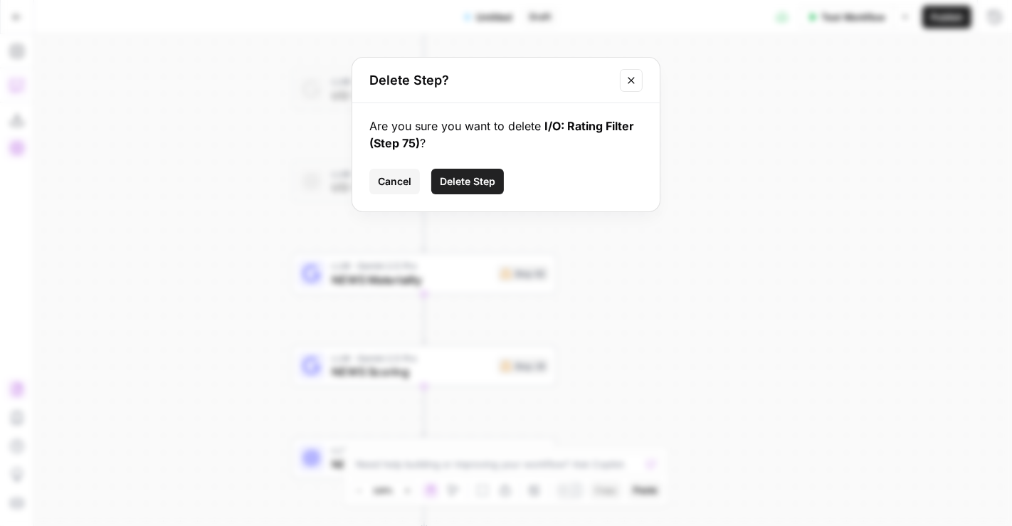
click at [481, 194] on div "Are you sure you want to delete I/O: Rating Filter (Step 75) ? Cancel Delete St…" at bounding box center [505, 157] width 307 height 108
click at [484, 189] on button "Delete Step" at bounding box center [467, 182] width 73 height 26
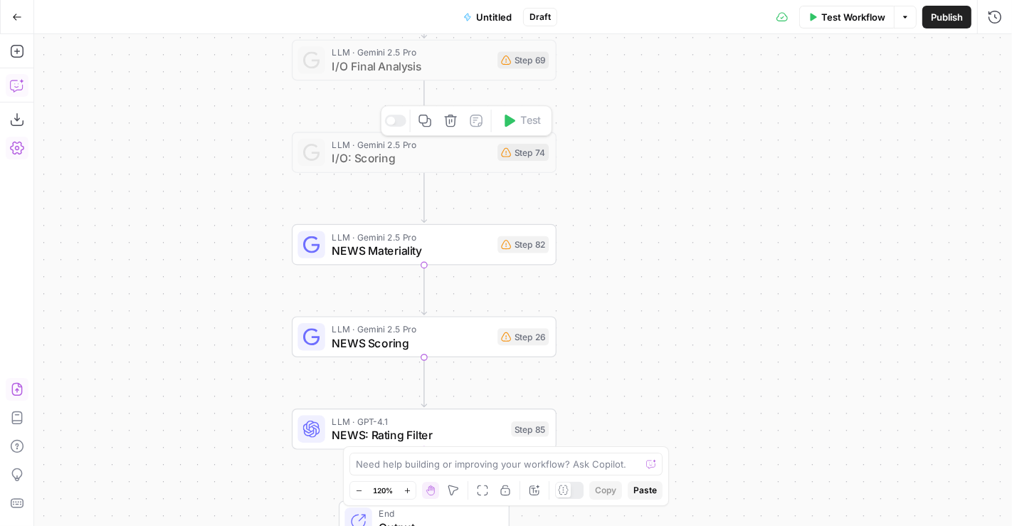
click at [450, 122] on icon "button" at bounding box center [450, 121] width 12 height 12
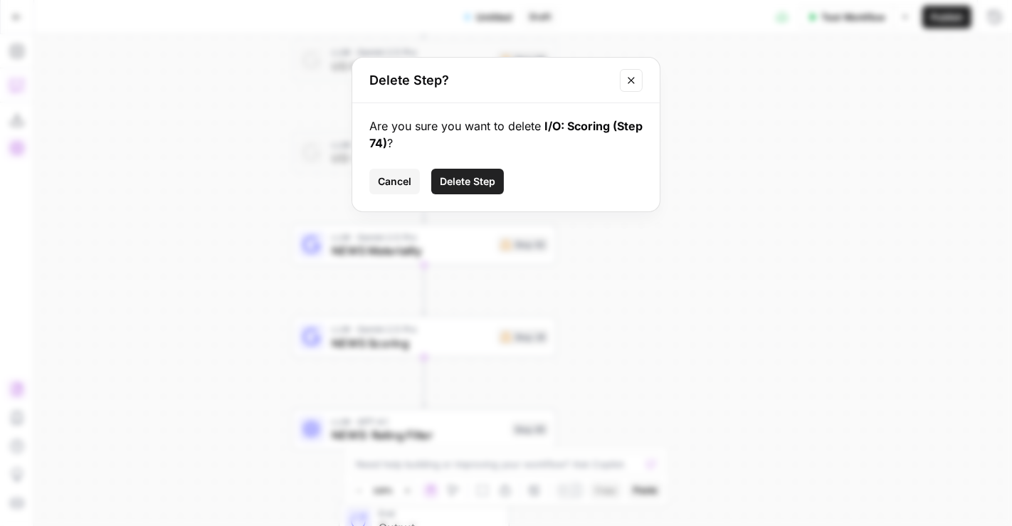
click at [465, 176] on span "Delete Step" at bounding box center [467, 181] width 55 height 14
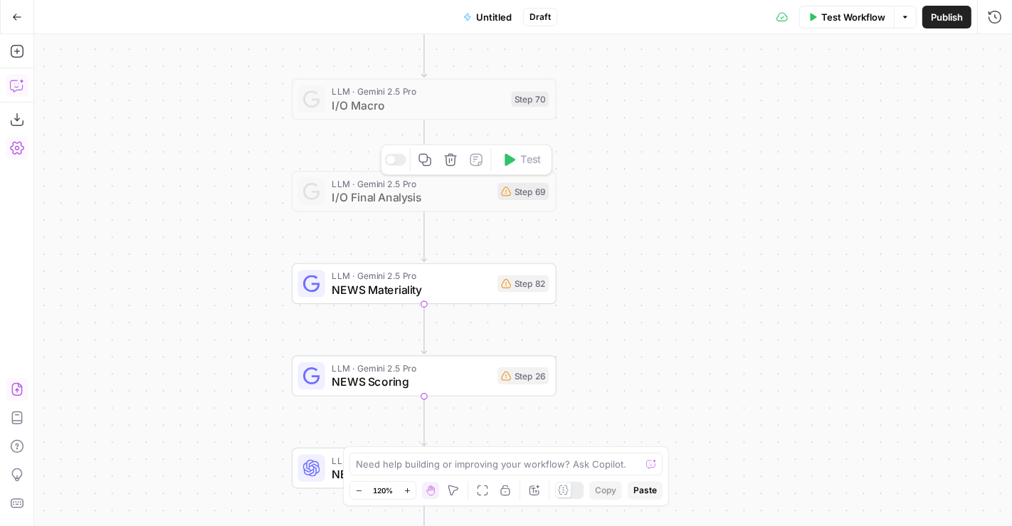
click at [452, 154] on icon "button" at bounding box center [450, 160] width 12 height 12
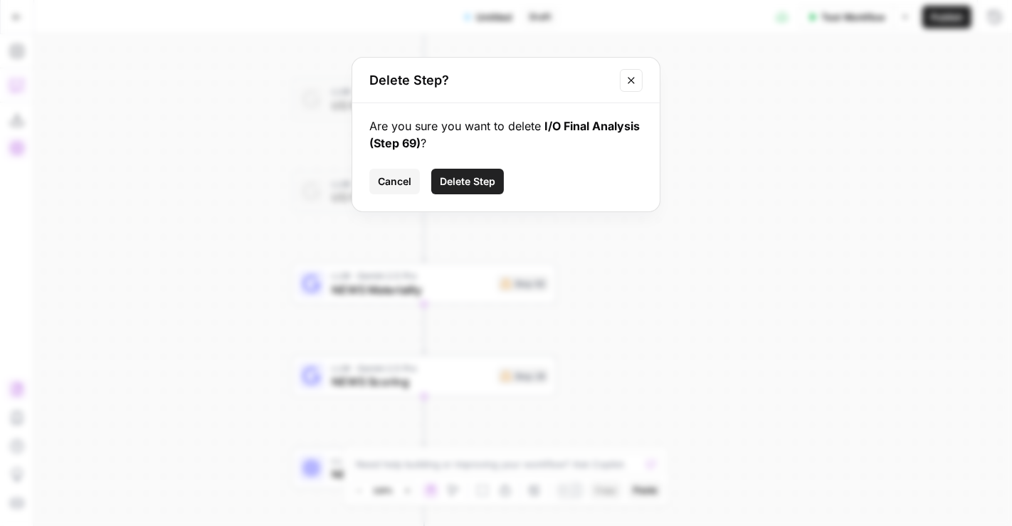
click at [471, 188] on button "Delete Step" at bounding box center [467, 182] width 73 height 26
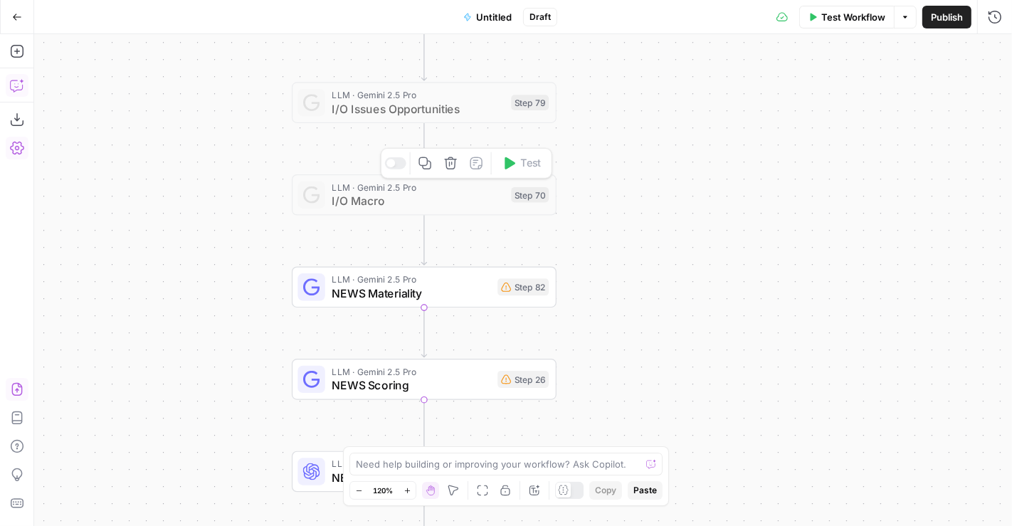
click at [455, 164] on icon "button" at bounding box center [450, 163] width 12 height 12
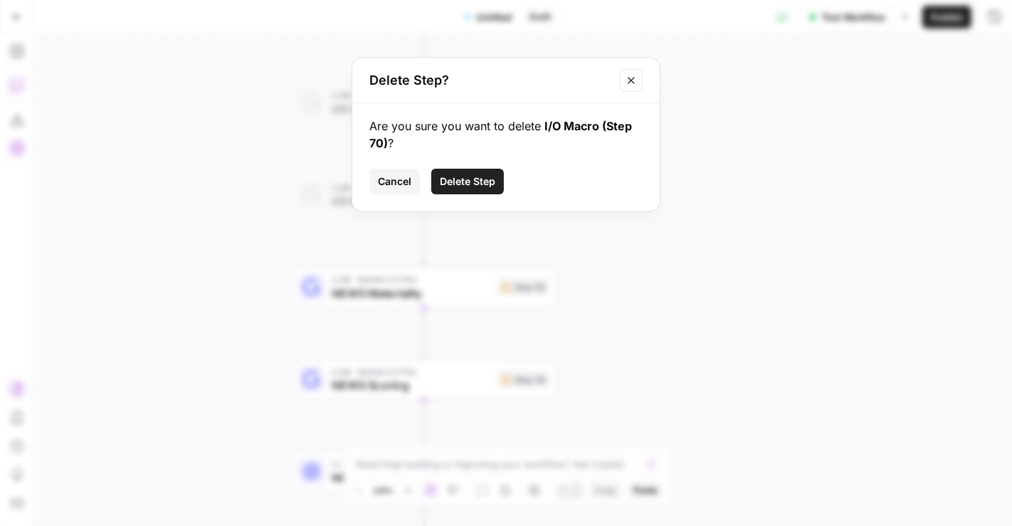
click at [484, 187] on span "Delete Step" at bounding box center [467, 181] width 55 height 14
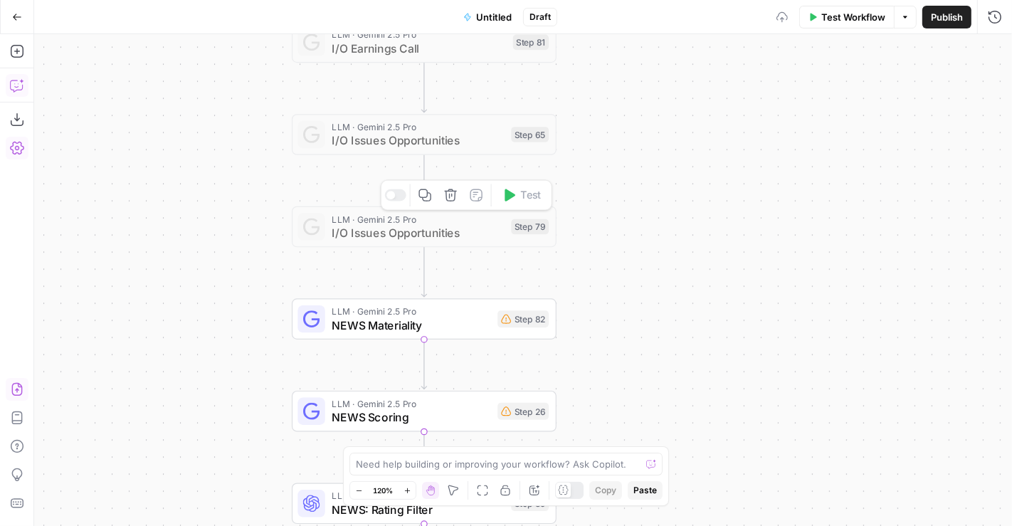
click at [455, 196] on icon "button" at bounding box center [450, 195] width 12 height 12
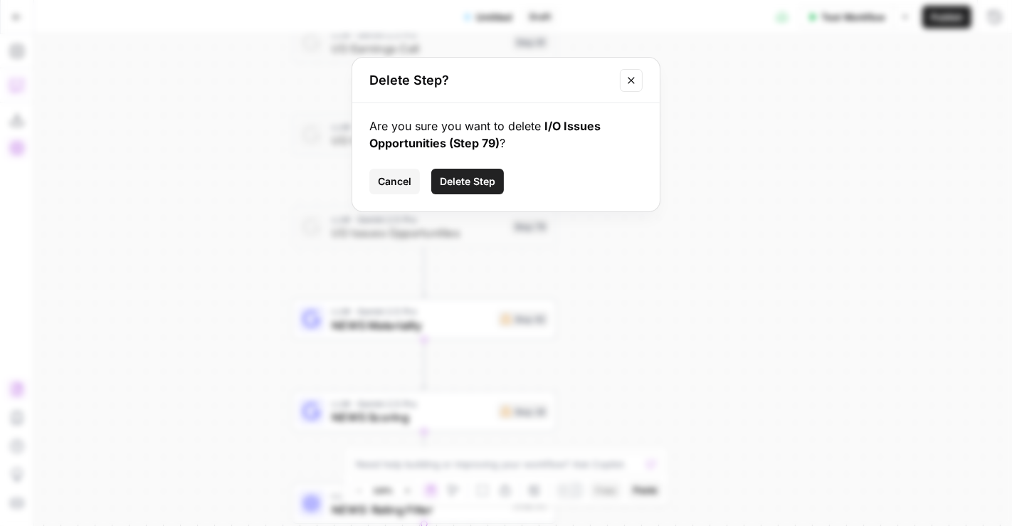
click at [470, 193] on button "Delete Step" at bounding box center [467, 182] width 73 height 26
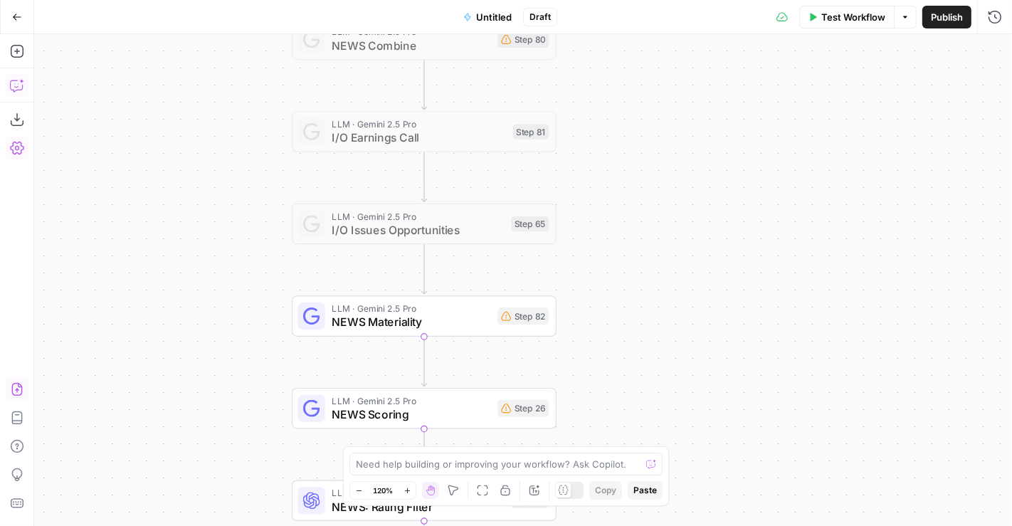
click at [453, 188] on div "true false Workflow Set Inputs Inputs Condition Condition Step 117 LLM · Gemini…" at bounding box center [522, 280] width 977 height 492
click at [453, 196] on icon "button" at bounding box center [451, 193] width 14 height 14
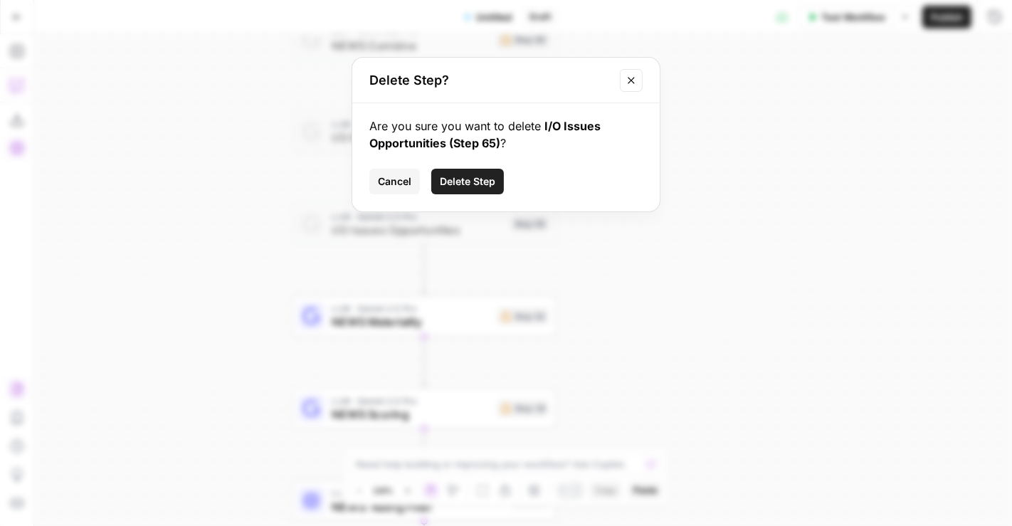
click at [455, 181] on span "Delete Step" at bounding box center [467, 181] width 55 height 14
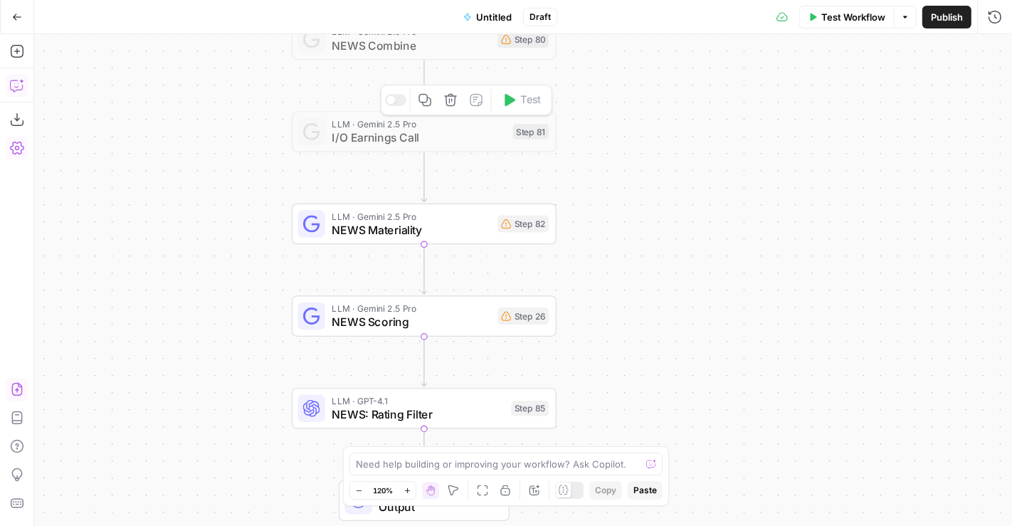
click at [454, 107] on icon "button" at bounding box center [451, 100] width 14 height 14
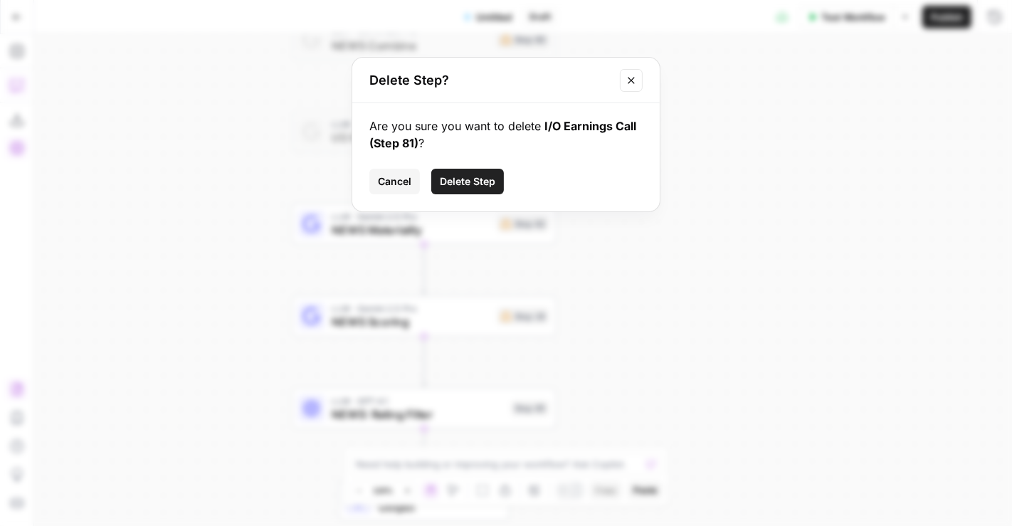
click at [458, 182] on span "Delete Step" at bounding box center [467, 181] width 55 height 14
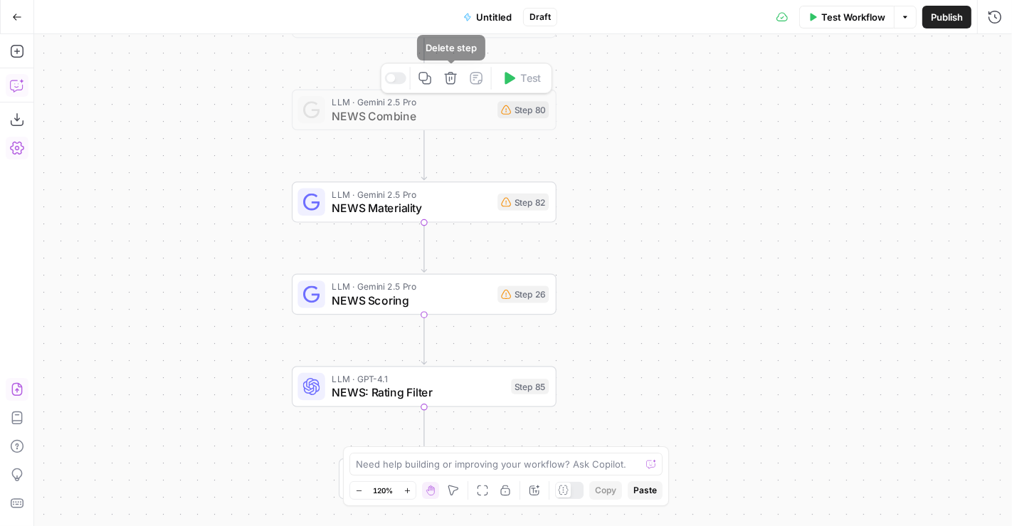
click at [453, 80] on icon "button" at bounding box center [451, 78] width 14 height 14
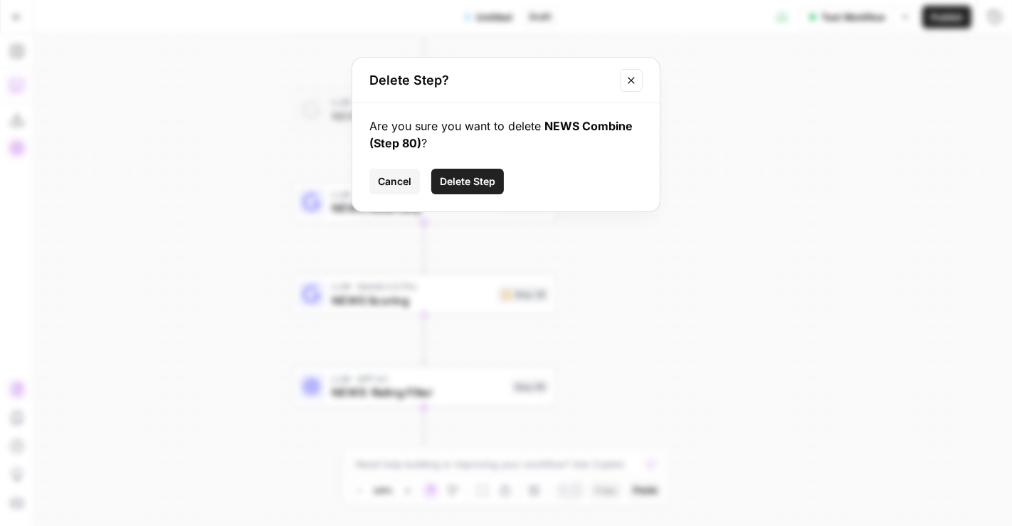
click at [462, 183] on span "Delete Step" at bounding box center [467, 181] width 55 height 14
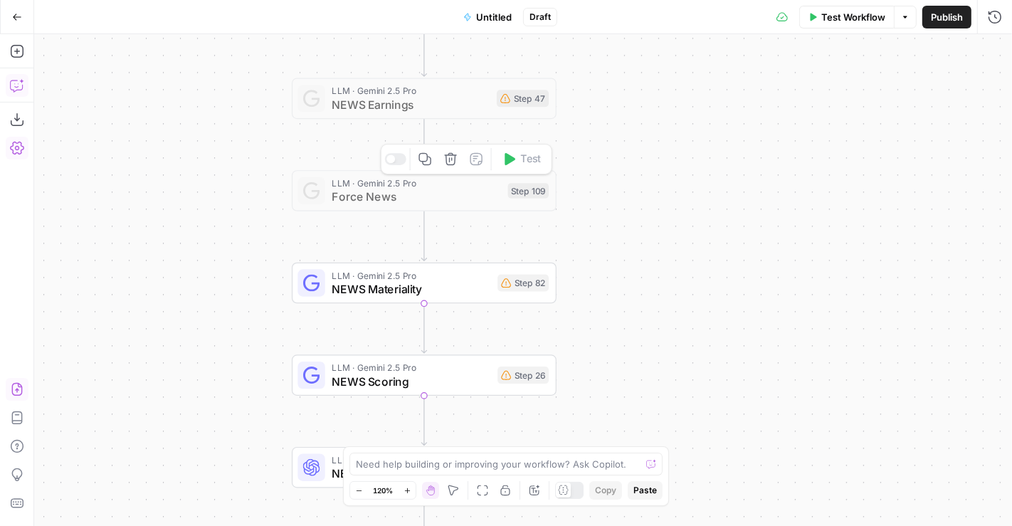
click at [455, 159] on icon "button" at bounding box center [450, 159] width 12 height 12
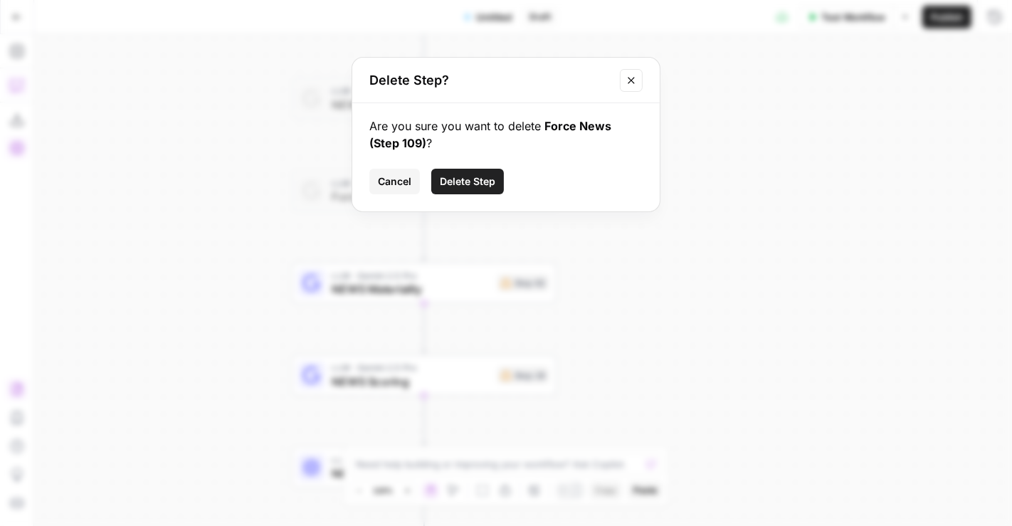
click at [458, 188] on span "Delete Step" at bounding box center [467, 181] width 55 height 14
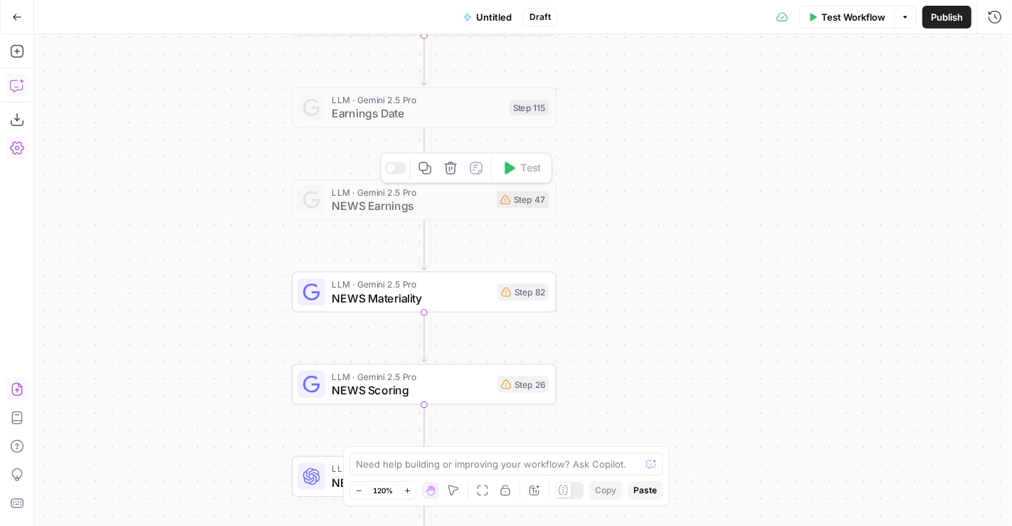
click at [455, 168] on icon "button" at bounding box center [450, 167] width 12 height 12
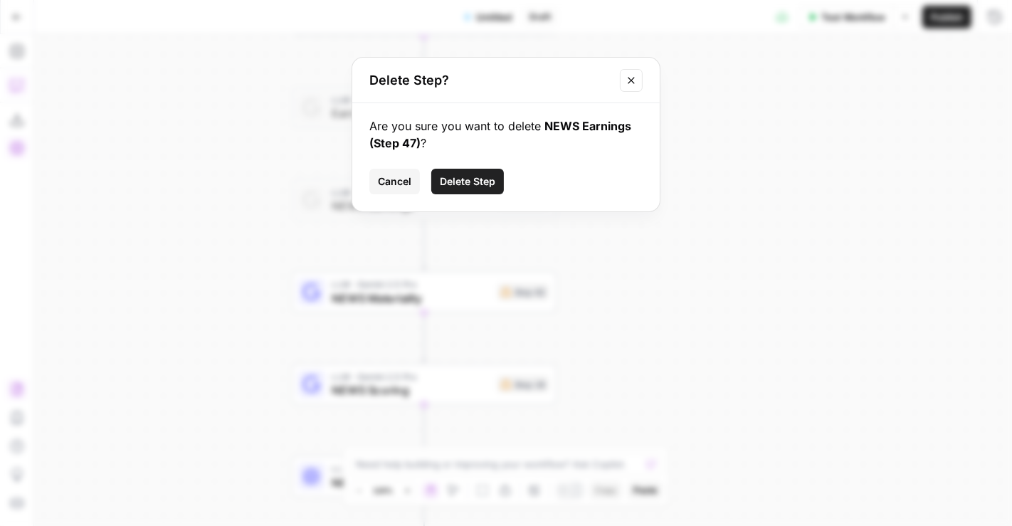
click at [473, 179] on span "Delete Step" at bounding box center [467, 181] width 55 height 14
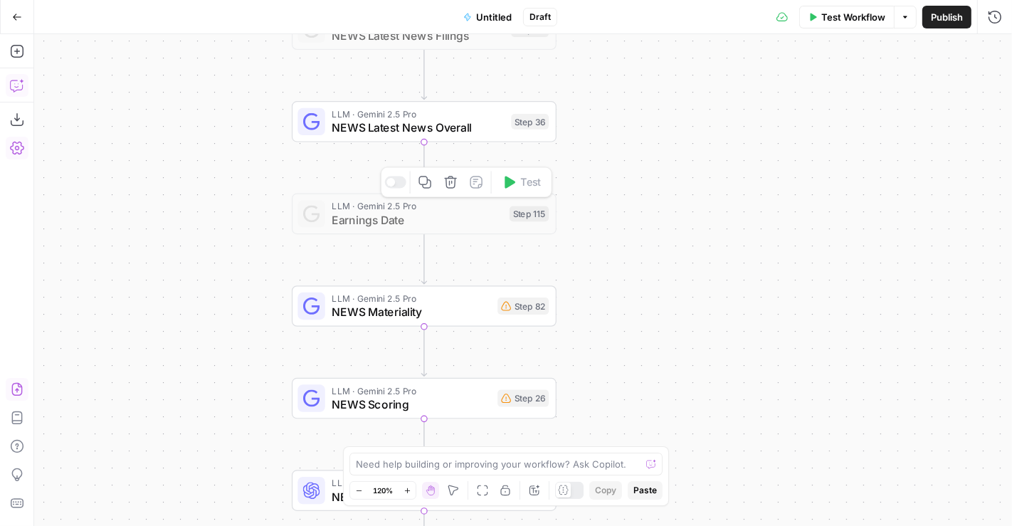
click at [455, 183] on icon "button" at bounding box center [450, 182] width 12 height 12
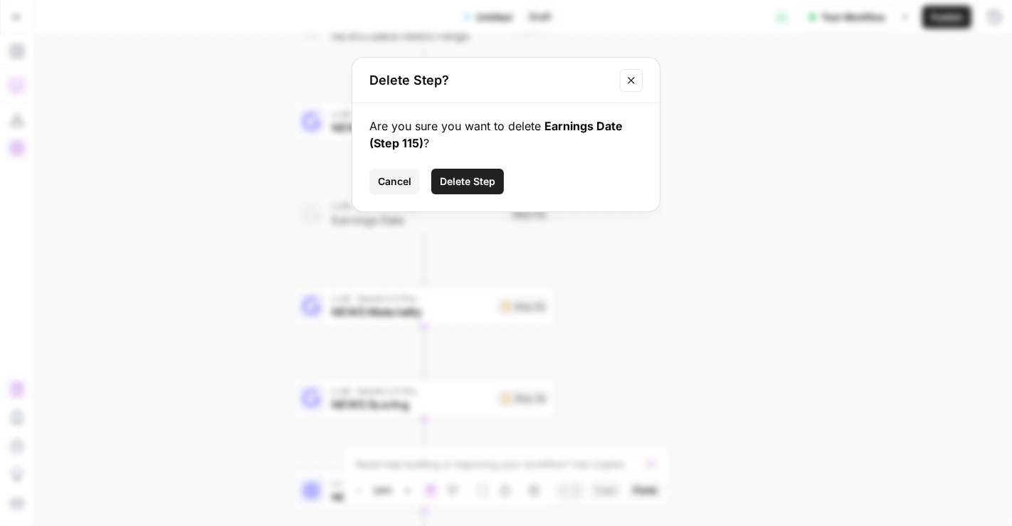
click at [470, 179] on span "Delete Step" at bounding box center [467, 181] width 55 height 14
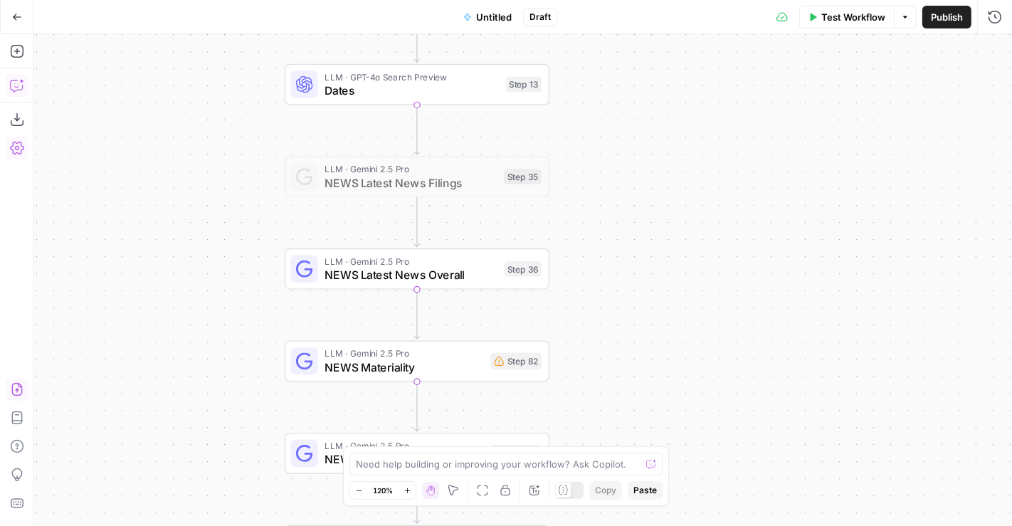
drag, startPoint x: 646, startPoint y: 211, endPoint x: 639, endPoint y: 359, distance: 148.8
click at [639, 359] on div "true false Workflow Set Inputs Inputs Condition Condition Step 117 LLM · Gemini…" at bounding box center [522, 280] width 977 height 492
click at [449, 148] on icon "button" at bounding box center [444, 146] width 14 height 14
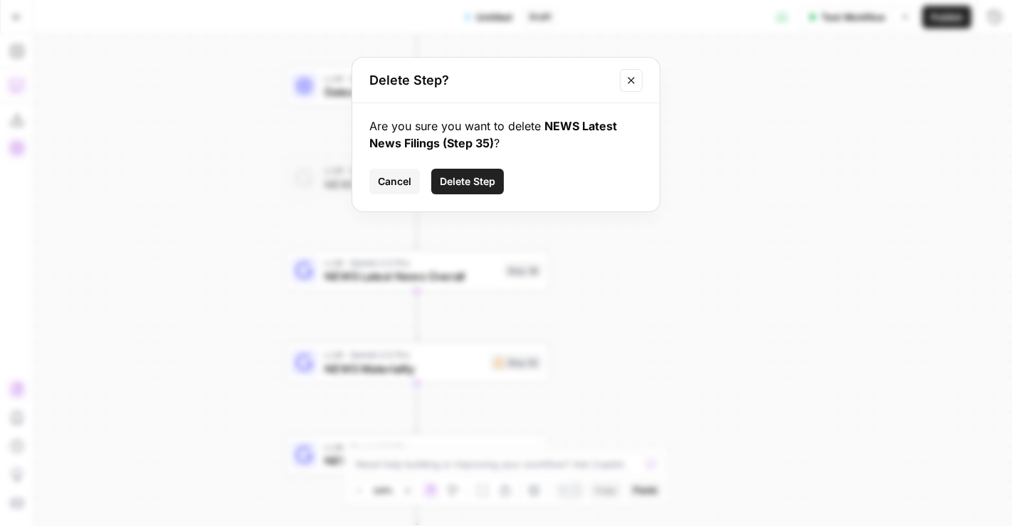
click at [473, 179] on span "Delete Step" at bounding box center [467, 181] width 55 height 14
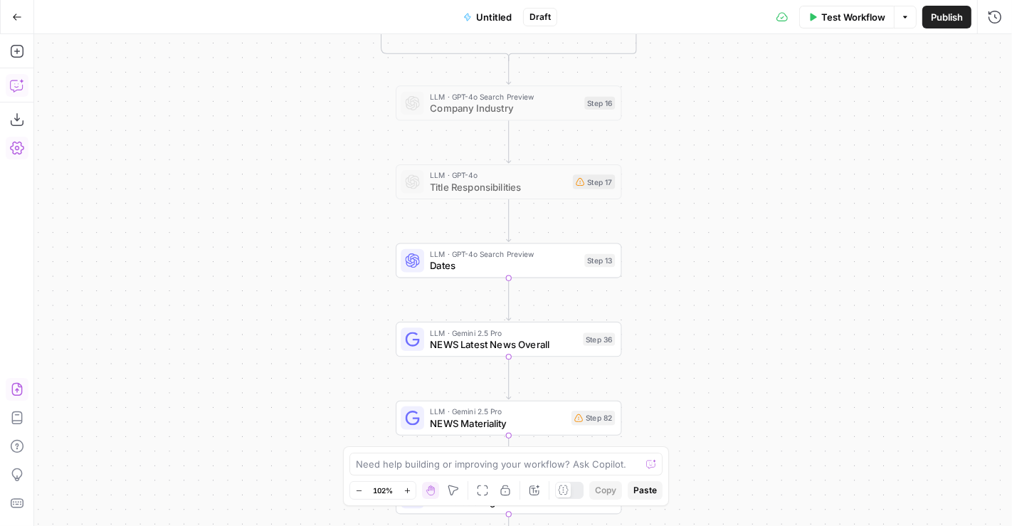
drag, startPoint x: 648, startPoint y: 159, endPoint x: 705, endPoint y: 329, distance: 180.0
click at [705, 329] on div "true false Workflow Set Inputs Inputs Condition Condition Step 117 LLM · Gemini…" at bounding box center [522, 280] width 977 height 492
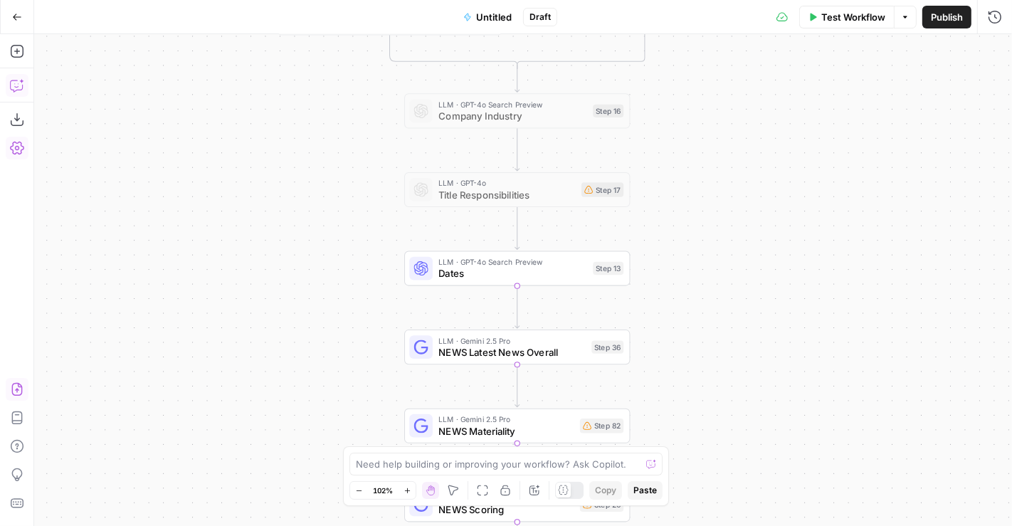
click at [591, 271] on div "LLM · GPT-4o Search Preview Dates Step 13 Copy step Delete step Add Note Test" at bounding box center [516, 268] width 214 height 25
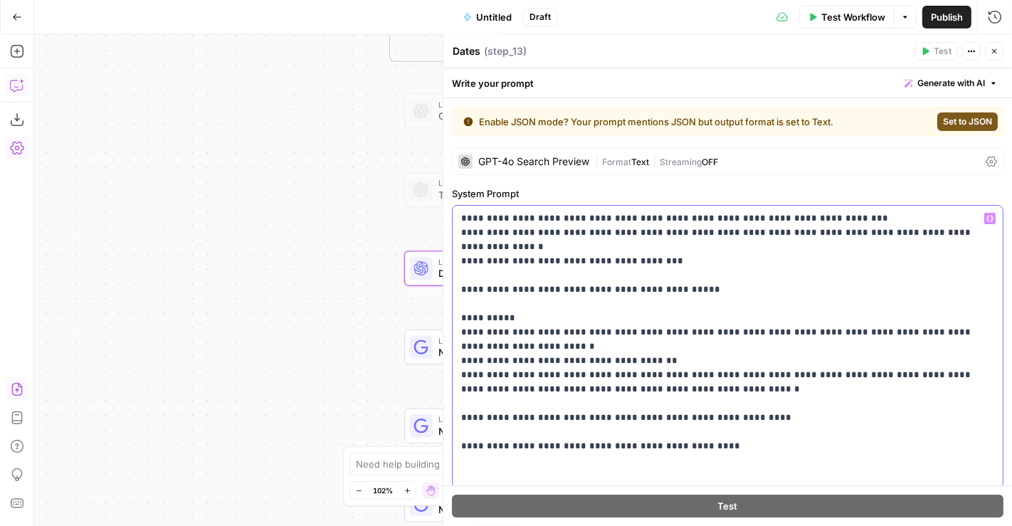
drag, startPoint x: 586, startPoint y: 245, endPoint x: 546, endPoint y: 249, distance: 40.1
click at [546, 249] on p "**********" at bounding box center [721, 346] width 521 height 270
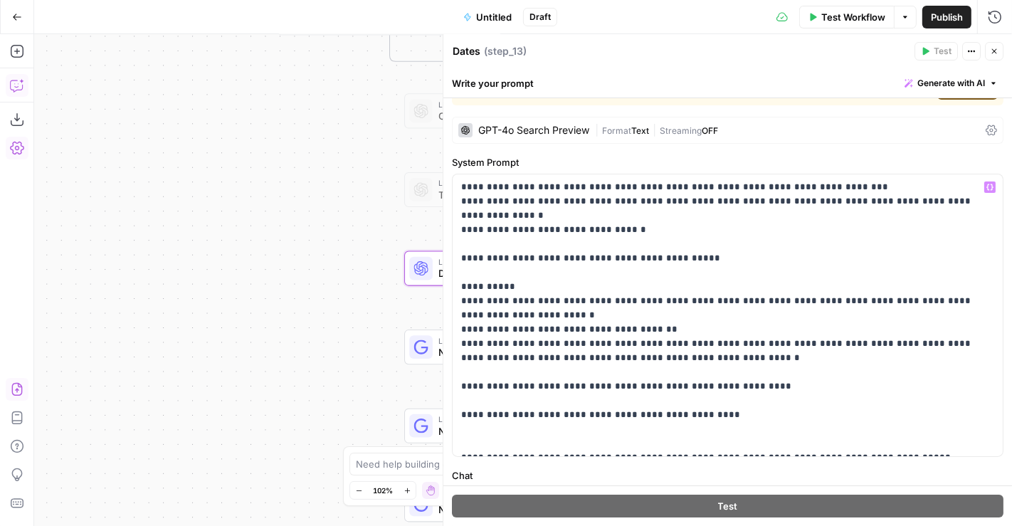
click at [994, 51] on icon "button" at bounding box center [994, 51] width 5 height 5
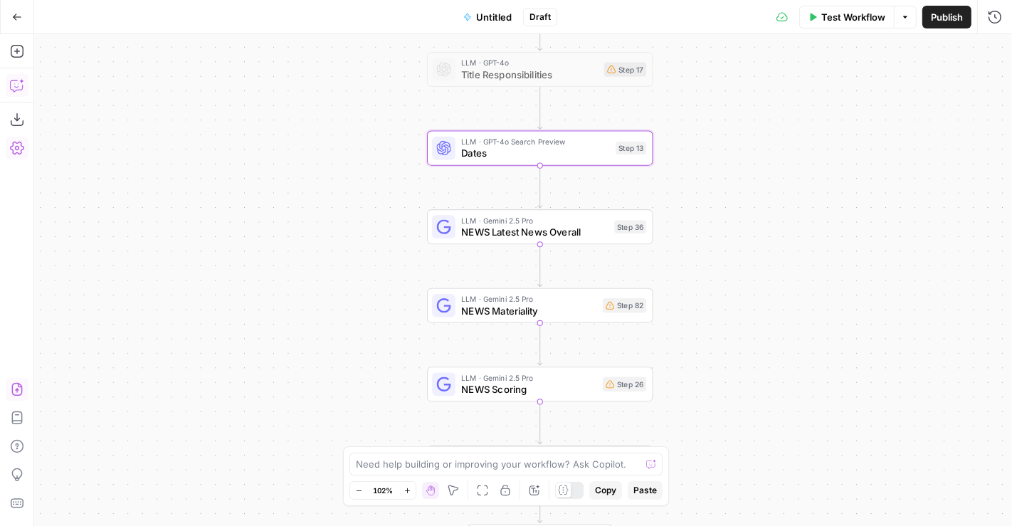
drag, startPoint x: 728, startPoint y: 365, endPoint x: 751, endPoint y: 245, distance: 122.4
click at [751, 245] on div "true false Workflow Set Inputs Inputs Condition Condition Step 117 LLM · Gemini…" at bounding box center [522, 280] width 977 height 492
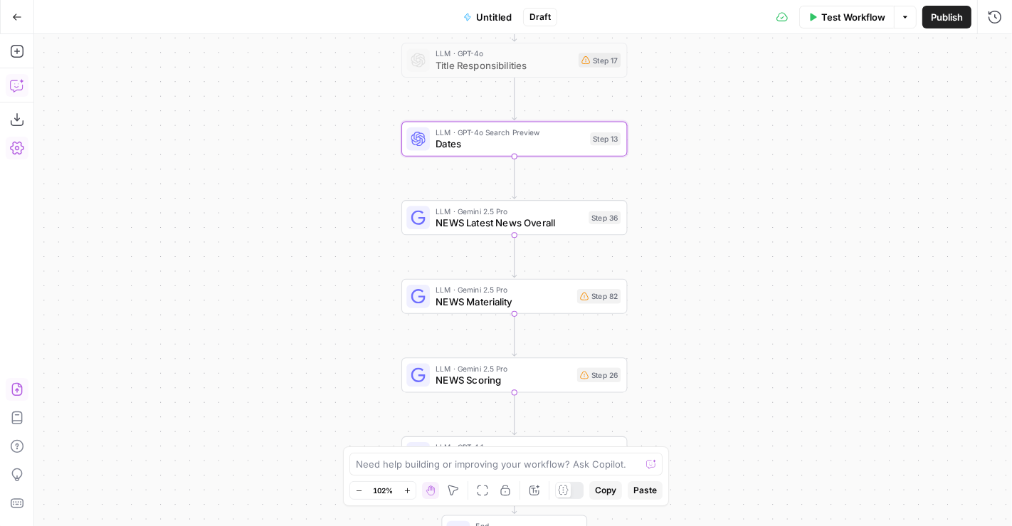
drag, startPoint x: 751, startPoint y: 245, endPoint x: 627, endPoint y: 177, distance: 141.0
click at [627, 177] on div "true false Workflow Set Inputs Inputs Condition Condition Step 117 LLM · Gemini…" at bounding box center [522, 280] width 977 height 492
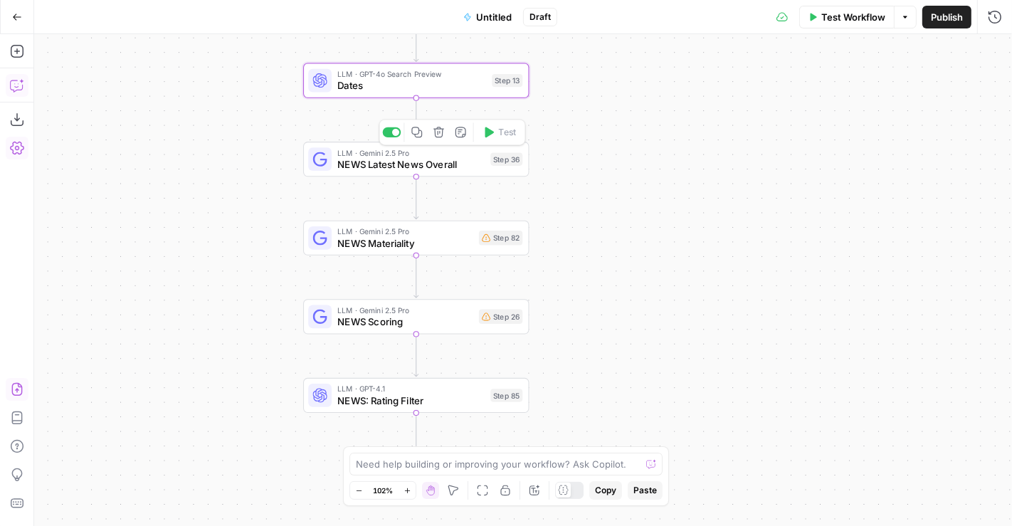
click at [451, 165] on span "NEWS Latest News Overall" at bounding box center [410, 164] width 147 height 14
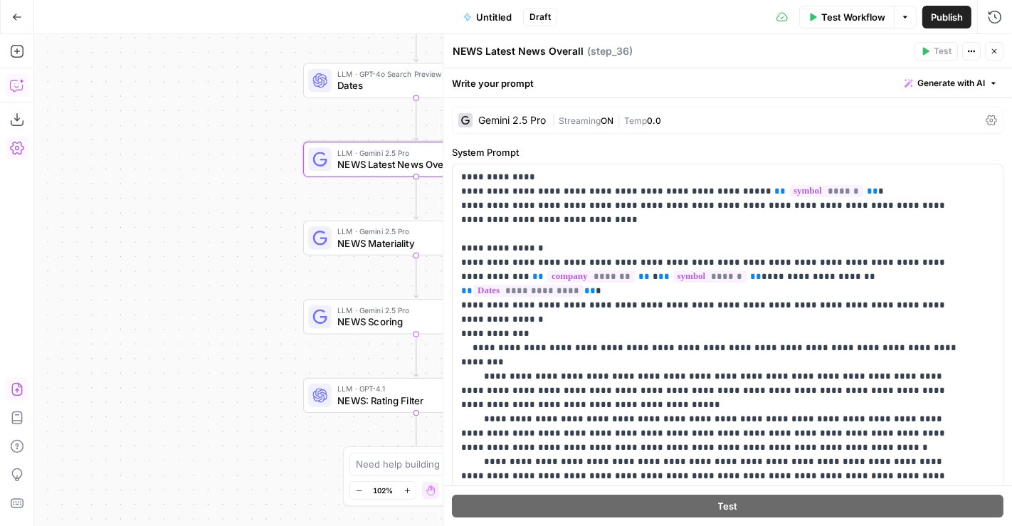
click at [603, 119] on span "ON" at bounding box center [606, 120] width 13 height 11
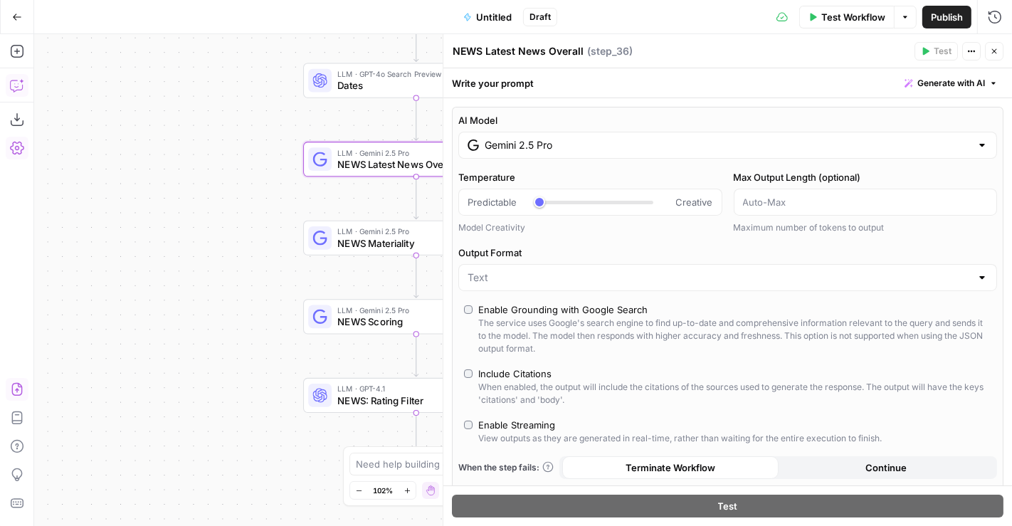
click at [743, 139] on input "Gemini 2.5 Pro" at bounding box center [727, 145] width 486 height 14
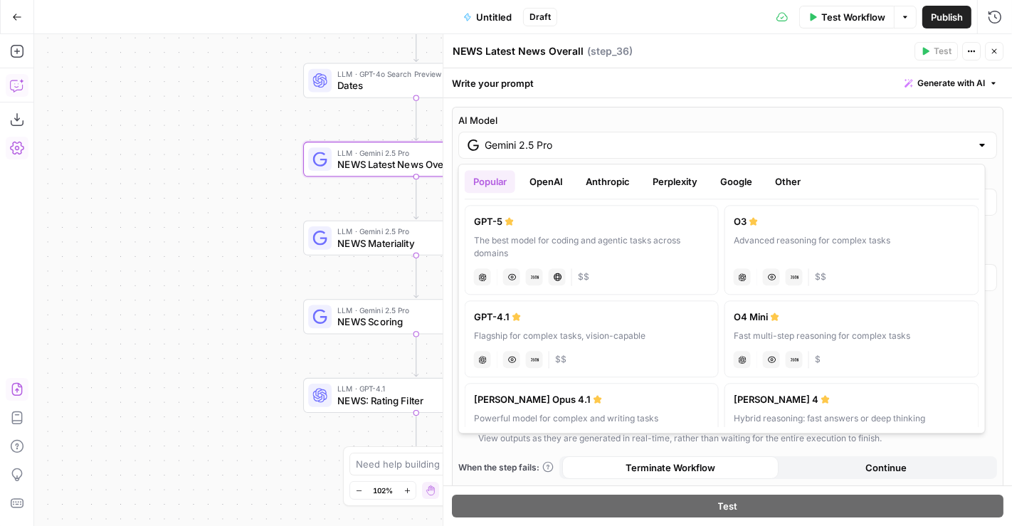
click at [660, 174] on button "Perplexity" at bounding box center [675, 181] width 62 height 23
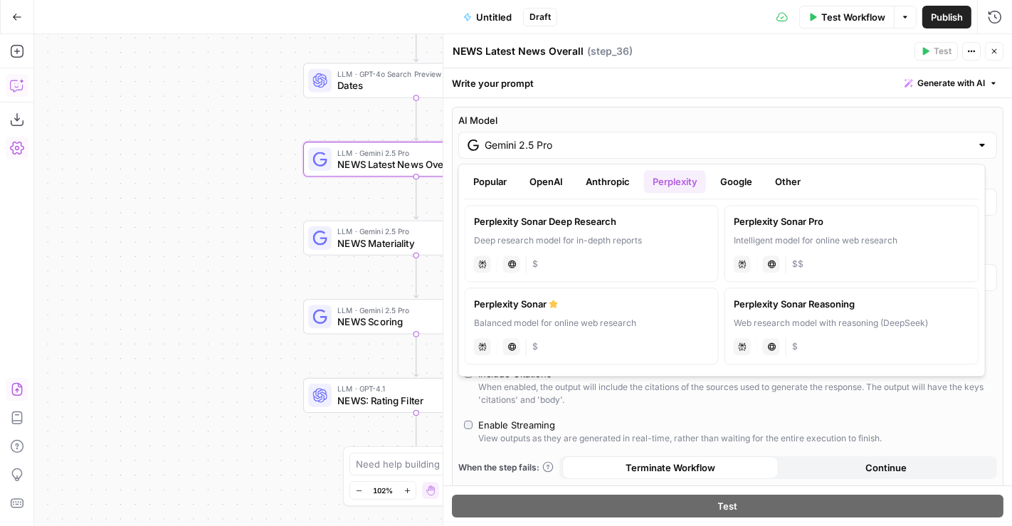
click at [625, 240] on div "Deep research model for in-depth reports" at bounding box center [591, 240] width 235 height 13
type input "Perplexity Sonar Deep Research"
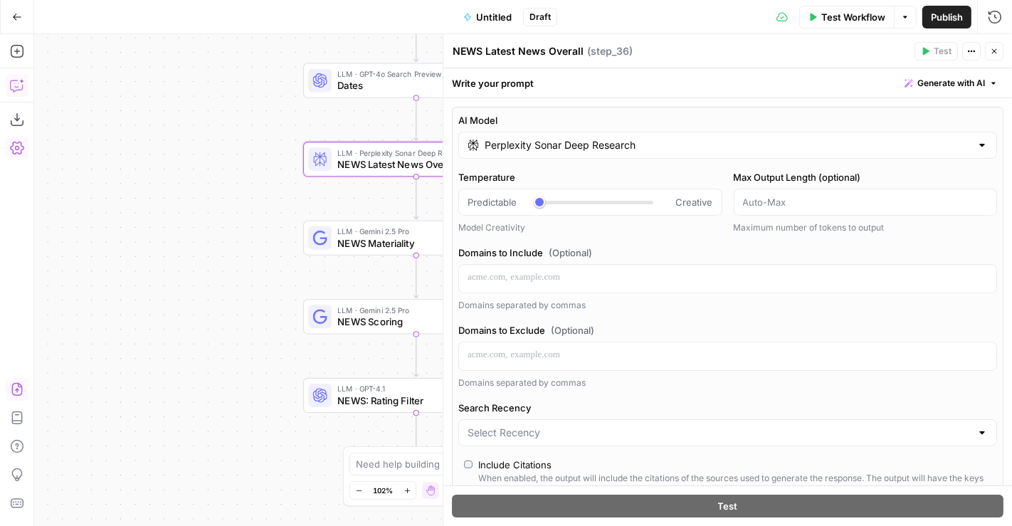
click at [997, 55] on icon "button" at bounding box center [994, 51] width 9 height 9
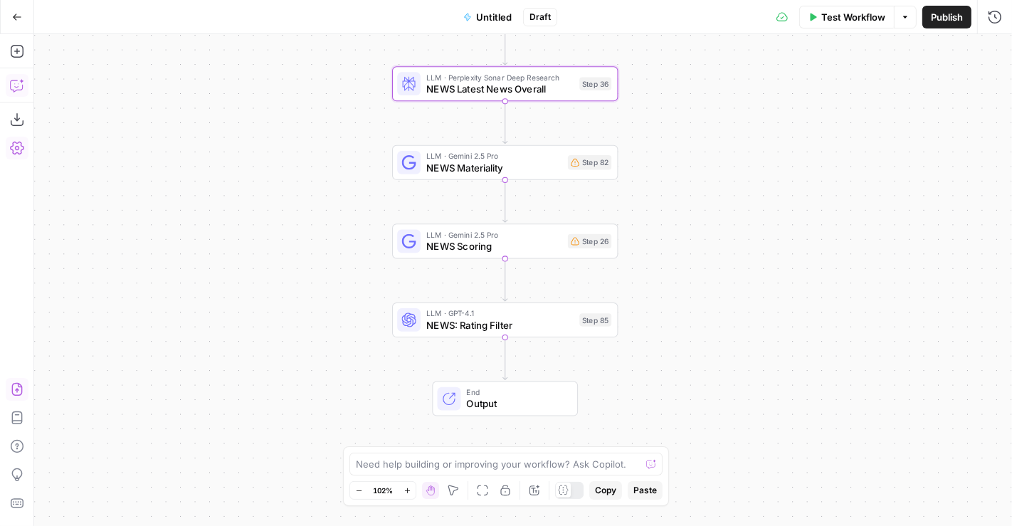
drag, startPoint x: 642, startPoint y: 285, endPoint x: 731, endPoint y: 211, distance: 115.1
click at [731, 211] on div "true false Workflow Set Inputs Inputs Condition Condition Step 117 LLM · Gemini…" at bounding box center [522, 280] width 977 height 492
click at [534, 83] on span "NEWS Latest News Overall" at bounding box center [498, 90] width 147 height 14
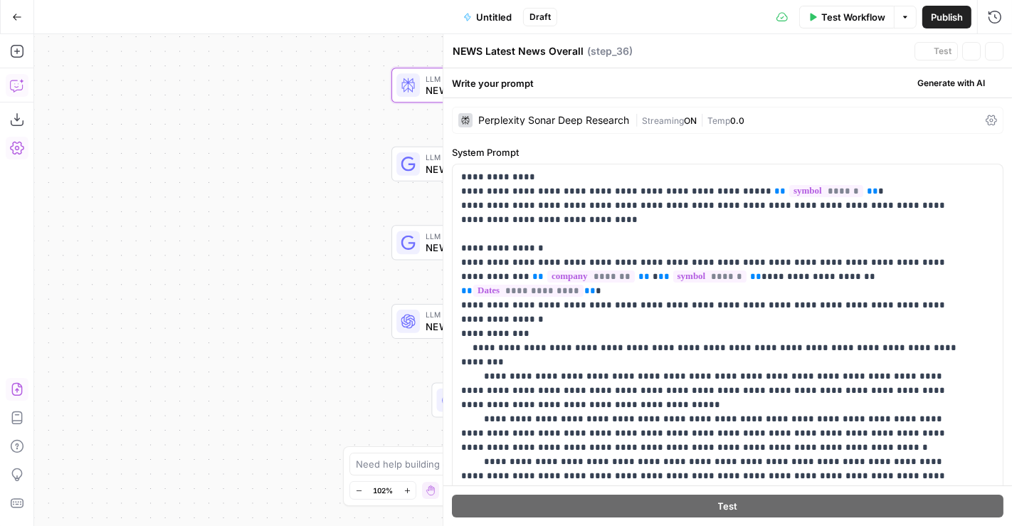
click at [613, 113] on div "Perplexity Sonar Deep Research" at bounding box center [543, 120] width 171 height 14
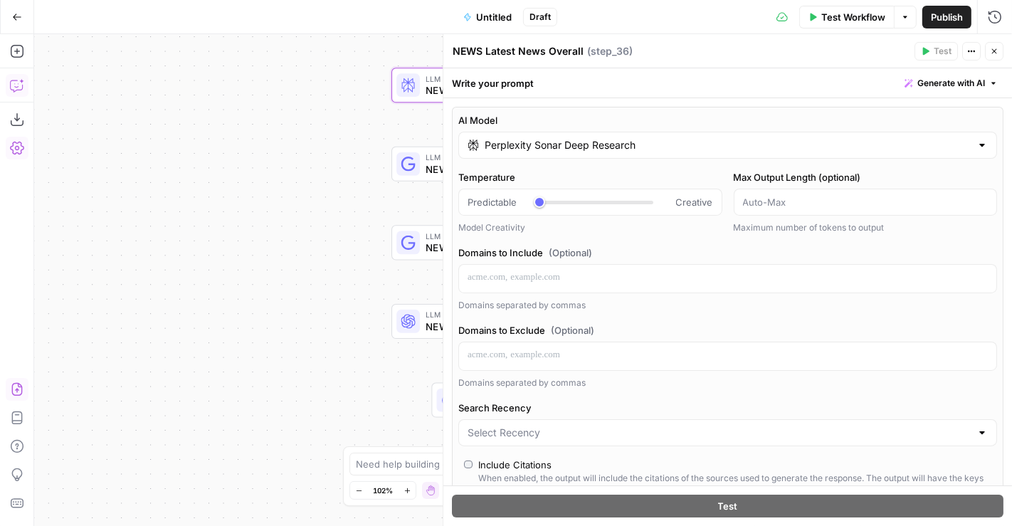
click at [561, 145] on input "Perplexity Sonar Deep Research" at bounding box center [727, 145] width 486 height 14
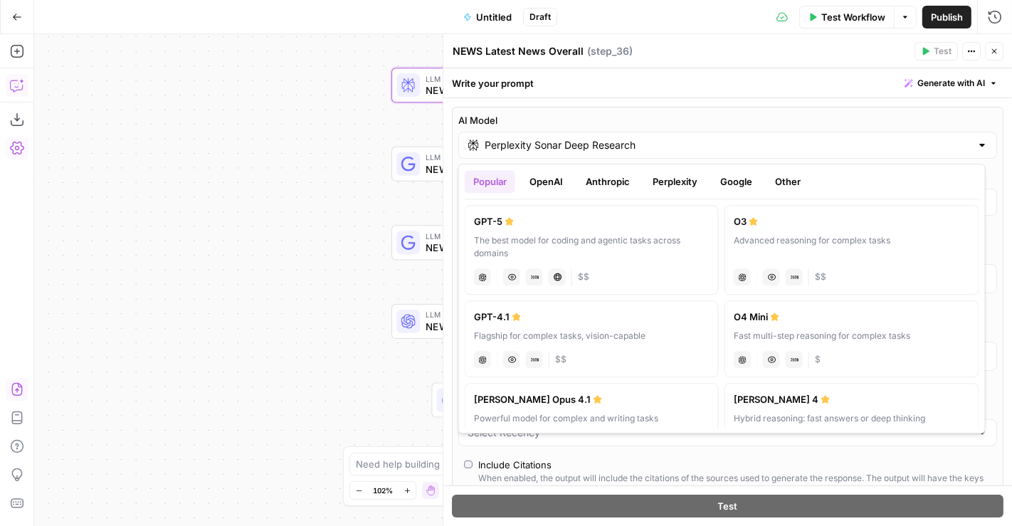
click at [744, 182] on button "Google" at bounding box center [735, 181] width 49 height 23
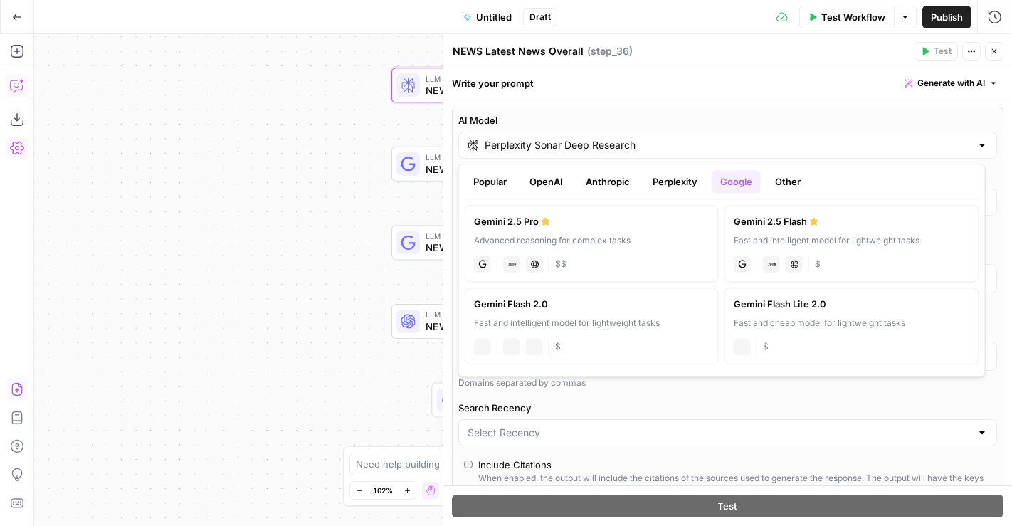
click at [627, 220] on div "Gemini 2.5 Pro" at bounding box center [591, 221] width 235 height 14
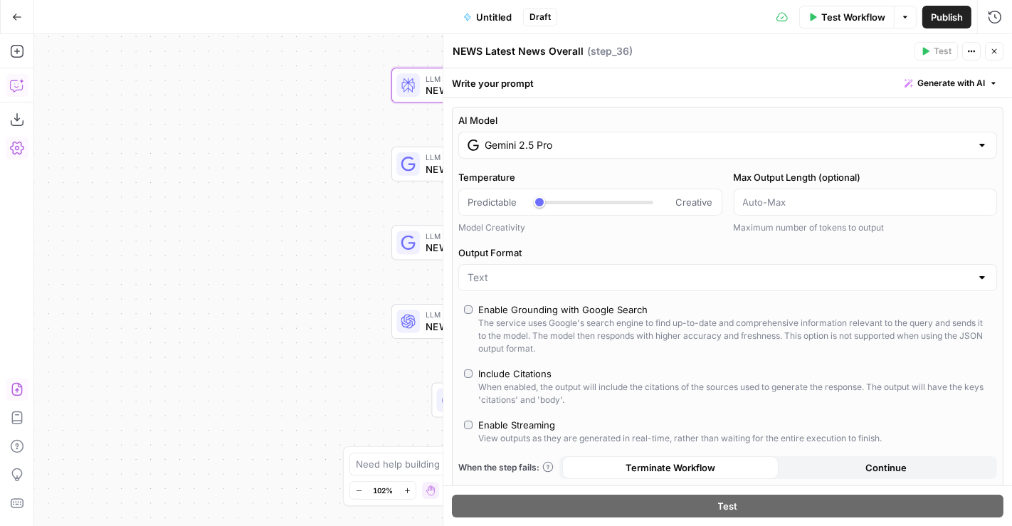
type input "Gemini 2.5 Pro"
click at [992, 52] on icon "button" at bounding box center [994, 51] width 9 height 9
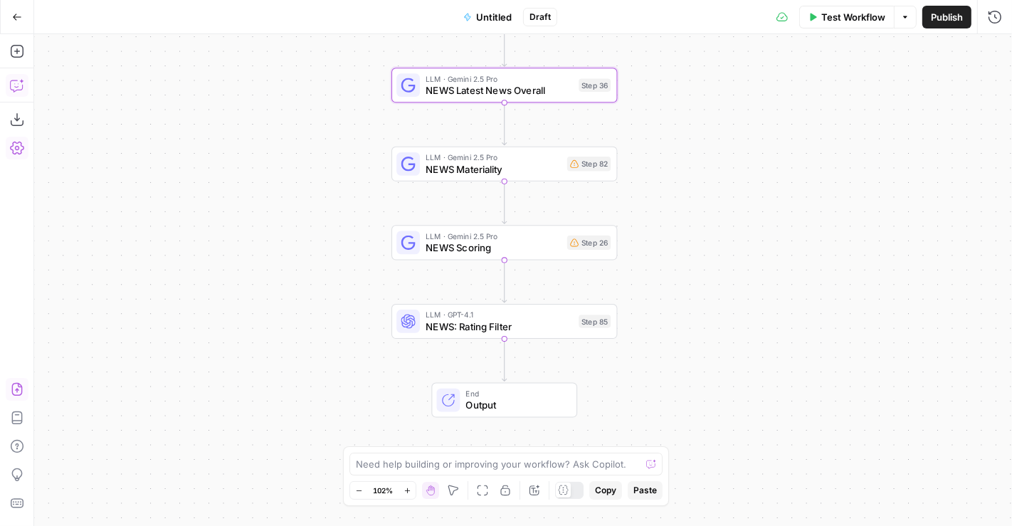
click at [750, 233] on div "true false Workflow Set Inputs Inputs Condition Condition Step 117 LLM · Gemini…" at bounding box center [522, 280] width 977 height 492
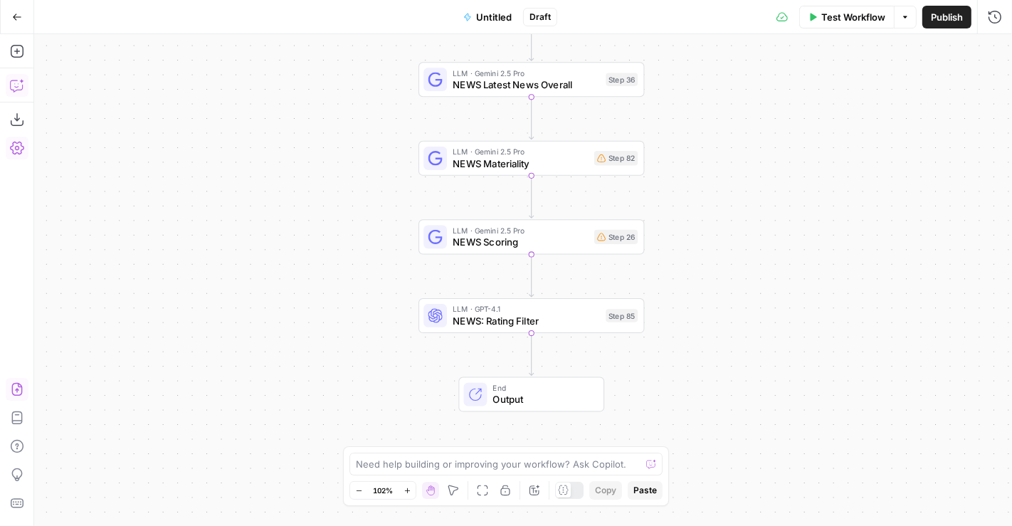
drag, startPoint x: 704, startPoint y: 274, endPoint x: 746, endPoint y: 265, distance: 42.3
click at [746, 265] on div "true false Workflow Set Inputs Inputs Condition Condition Step 117 LLM · Gemini…" at bounding box center [522, 280] width 977 height 492
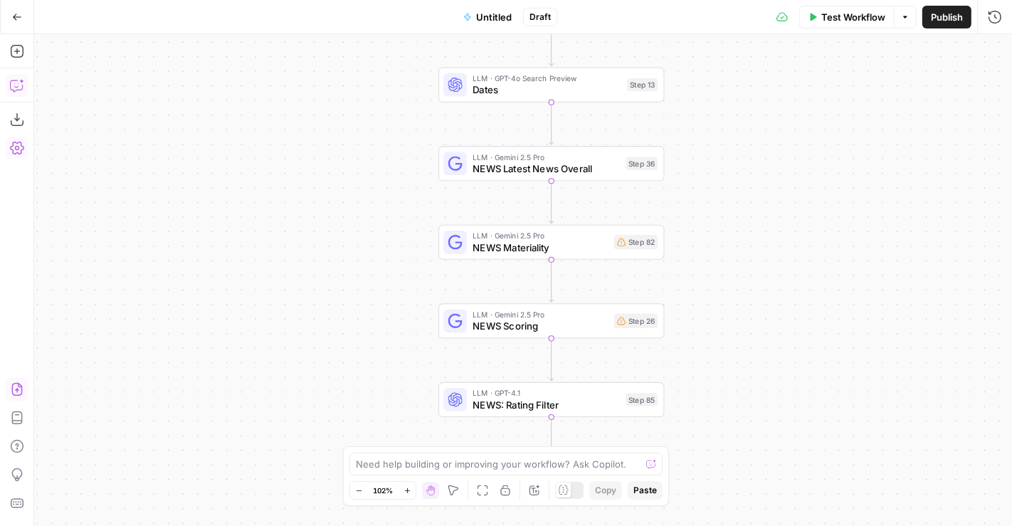
drag, startPoint x: 751, startPoint y: 196, endPoint x: 757, endPoint y: 283, distance: 87.7
click at [757, 283] on div "true false Workflow Set Inputs Inputs Condition Condition Step 117 LLM · Gemini…" at bounding box center [522, 280] width 977 height 492
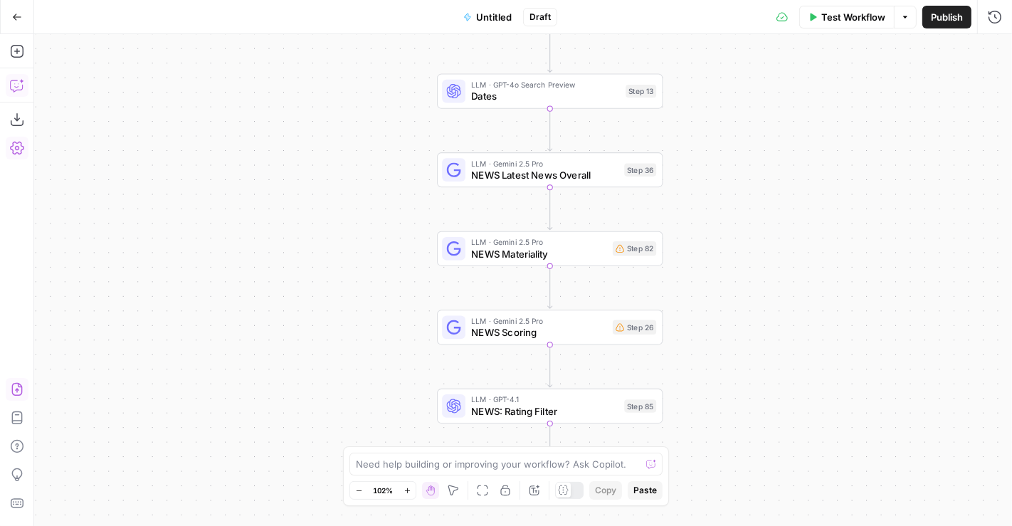
drag, startPoint x: 757, startPoint y: 283, endPoint x: 736, endPoint y: 379, distance: 98.4
click at [736, 379] on div "true false Workflow Set Inputs Inputs Condition Condition Step 117 LLM · Gemini…" at bounding box center [522, 280] width 977 height 492
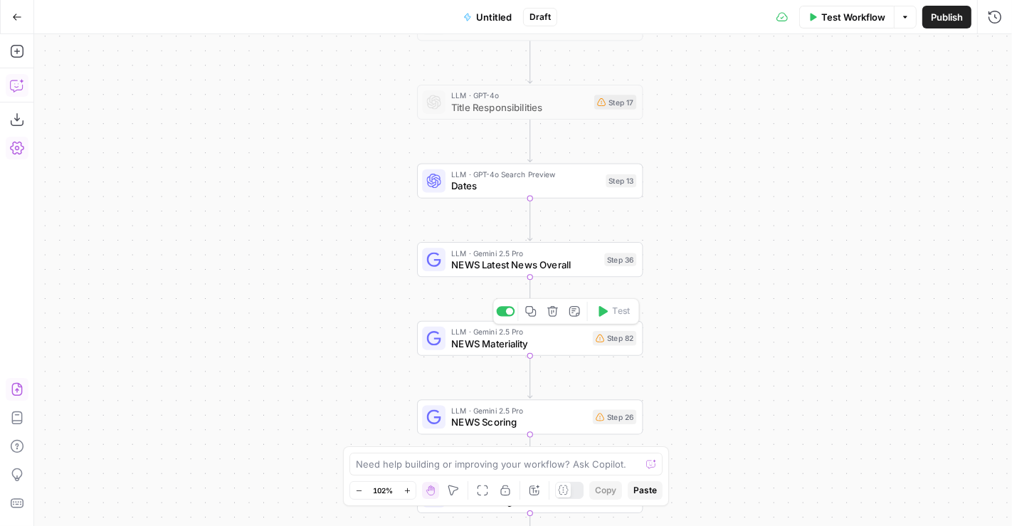
click at [518, 339] on span "NEWS Materiality" at bounding box center [518, 343] width 135 height 14
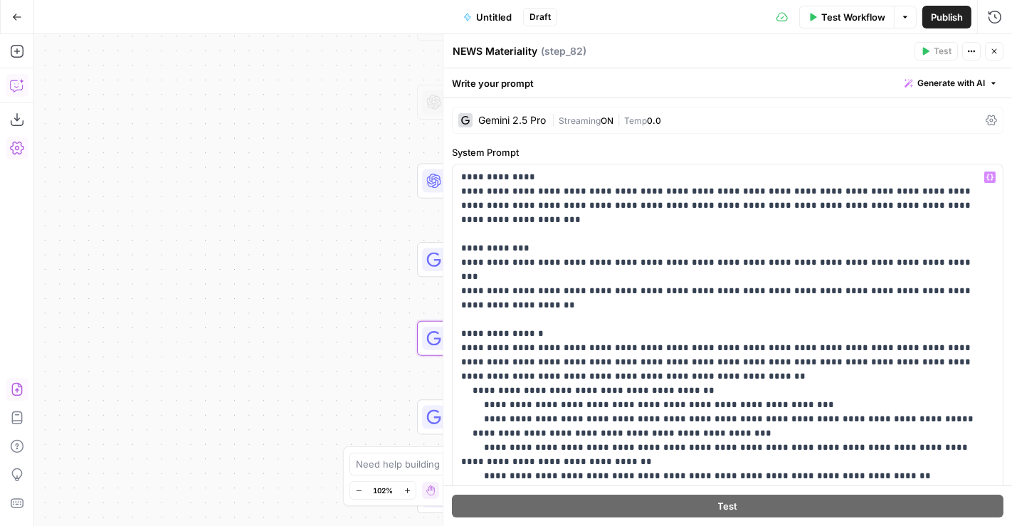
scroll to position [503, 0]
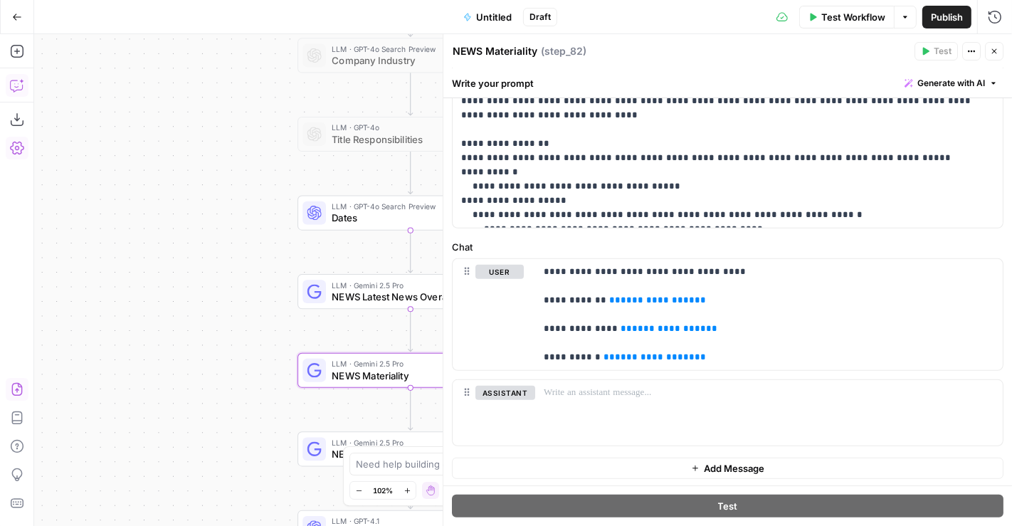
drag, startPoint x: 317, startPoint y: 125, endPoint x: 197, endPoint y: 157, distance: 123.5
click at [197, 157] on div "true false Workflow Set Inputs Inputs Condition Condition Step 117 LLM · Gemini…" at bounding box center [522, 280] width 977 height 492
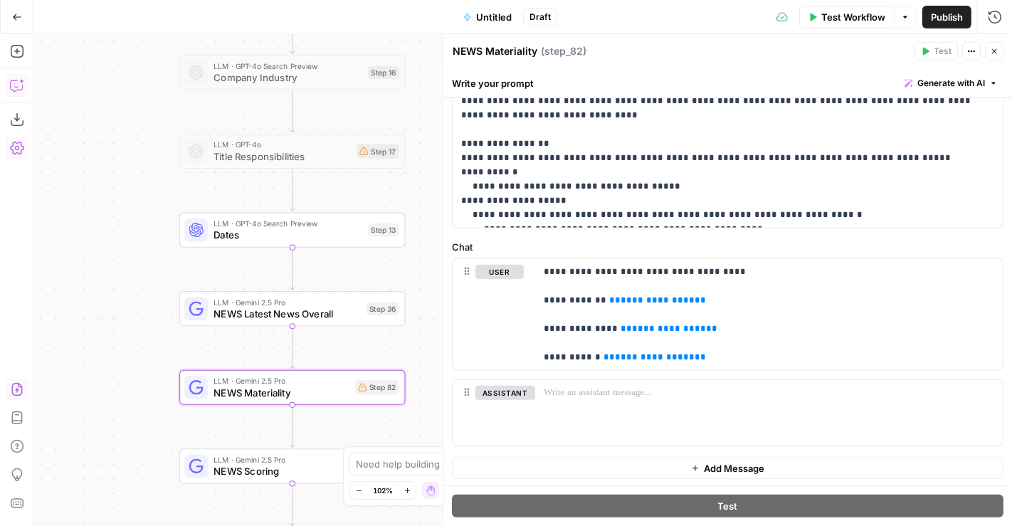
drag, startPoint x: 272, startPoint y: 180, endPoint x: 154, endPoint y: 198, distance: 119.4
click at [154, 198] on div "true false Workflow Set Inputs Inputs Condition Condition Step 117 LLM · Gemini…" at bounding box center [522, 280] width 977 height 492
drag, startPoint x: 704, startPoint y: 299, endPoint x: 545, endPoint y: 298, distance: 159.4
click at [545, 298] on p "**********" at bounding box center [762, 315] width 439 height 100
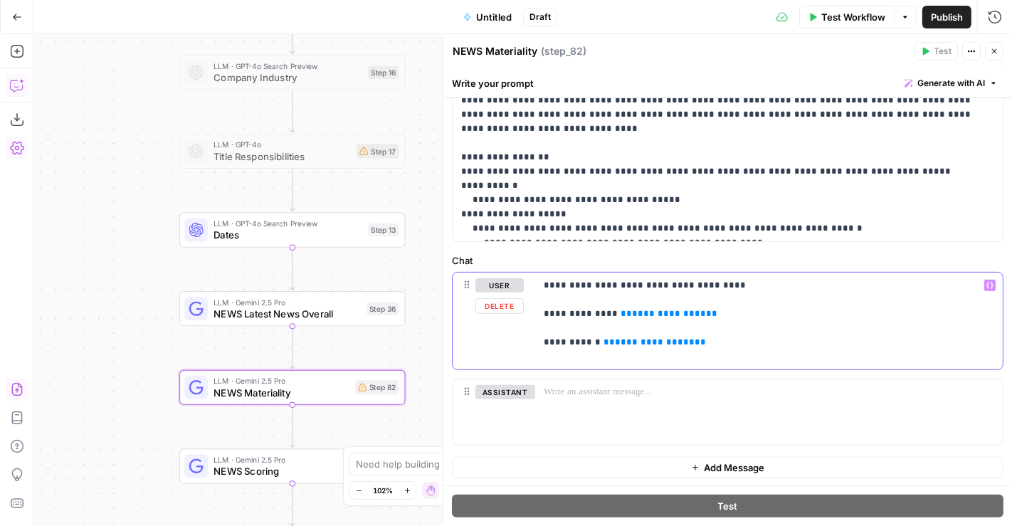
scroll to position [475, 0]
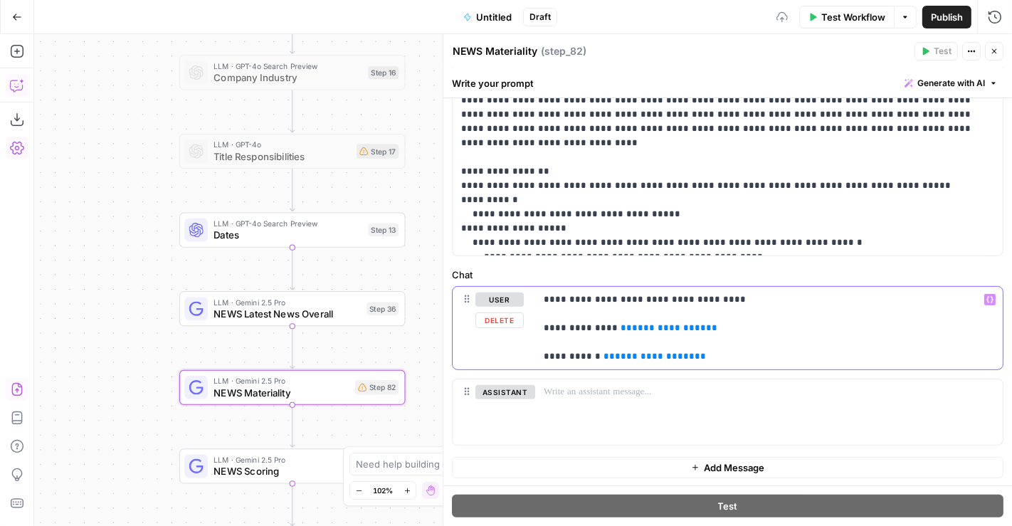
drag, startPoint x: 719, startPoint y: 357, endPoint x: 516, endPoint y: 356, distance: 203.5
click at [516, 356] on div "**********" at bounding box center [727, 328] width 550 height 83
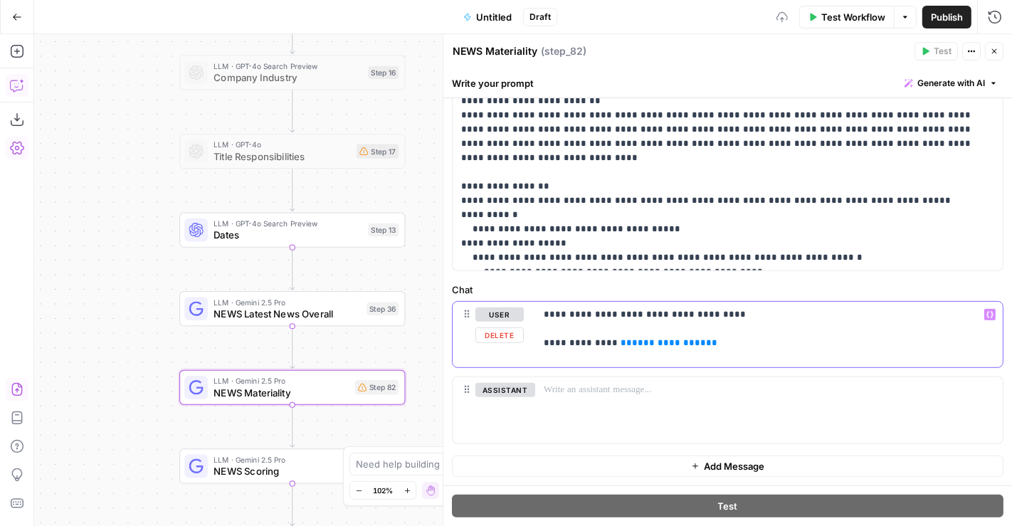
scroll to position [457, 0]
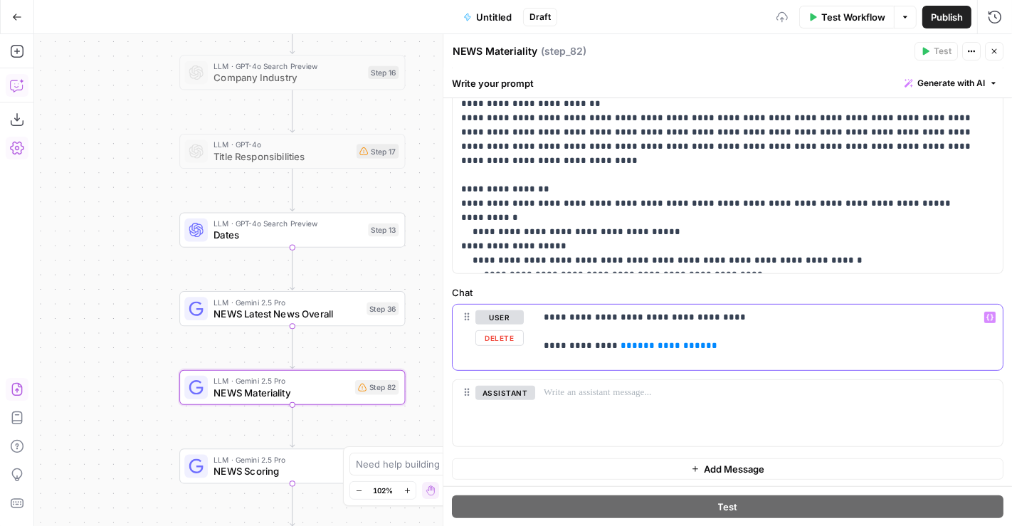
click at [656, 349] on span "**********" at bounding box center [669, 345] width 74 height 9
click at [654, 346] on span "**********" at bounding box center [669, 345] width 74 height 9
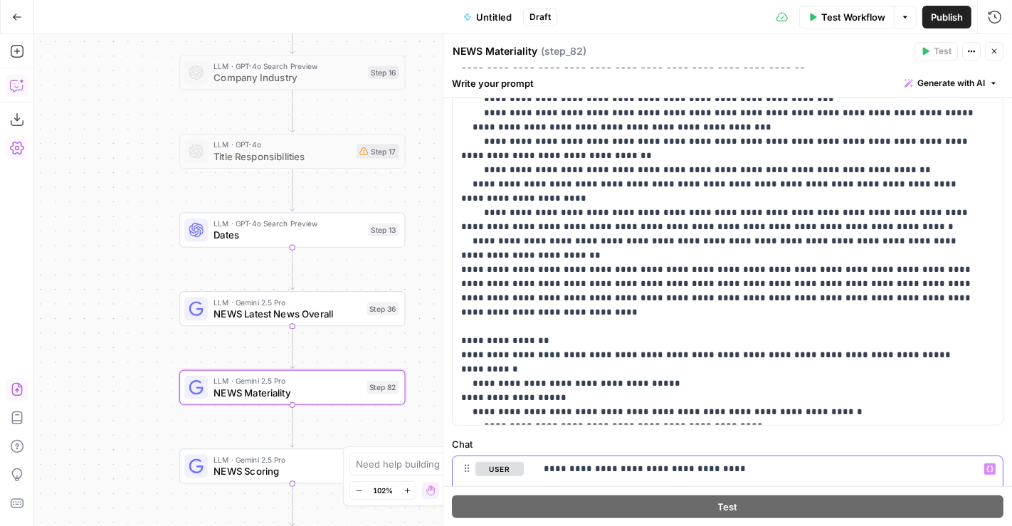
scroll to position [307, 0]
drag, startPoint x: 776, startPoint y: 415, endPoint x: 443, endPoint y: 411, distance: 333.0
click at [443, 411] on div "**********" at bounding box center [726, 280] width 569 height 492
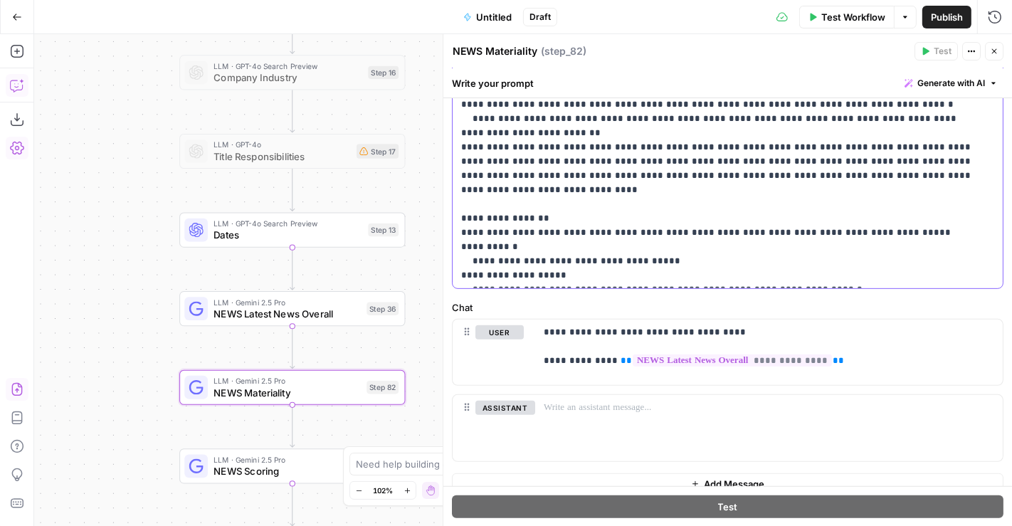
scroll to position [429, 0]
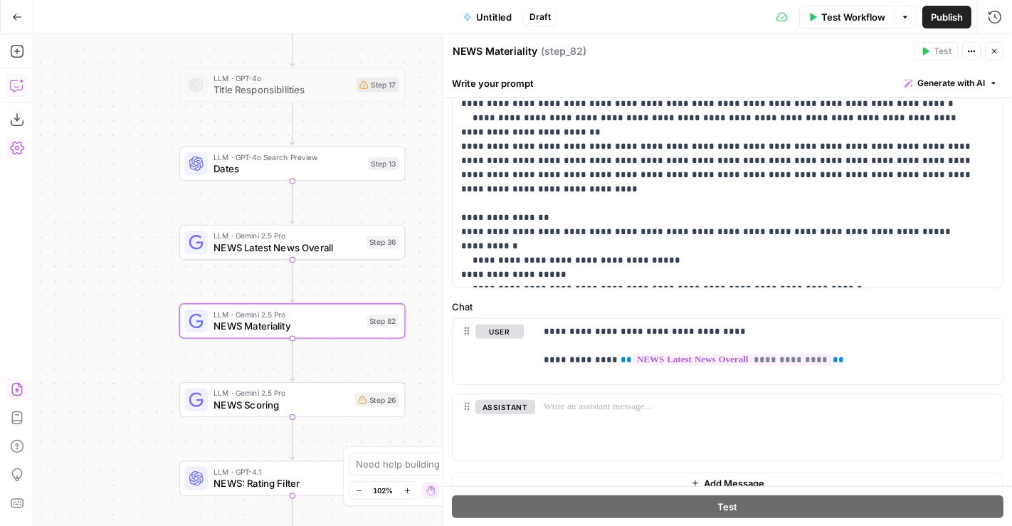
click at [317, 403] on span "NEWS Scoring" at bounding box center [280, 405] width 135 height 14
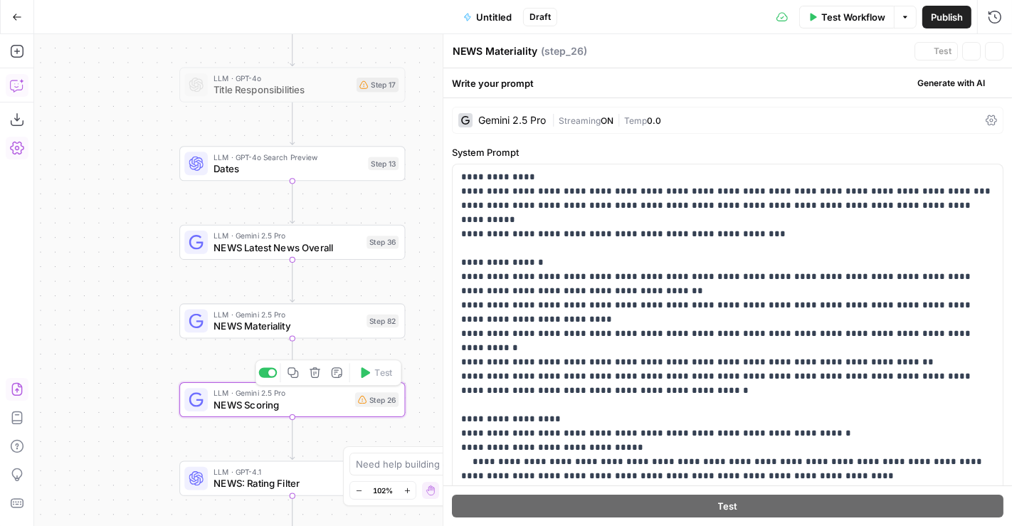
type textarea "NEWS Scoring"
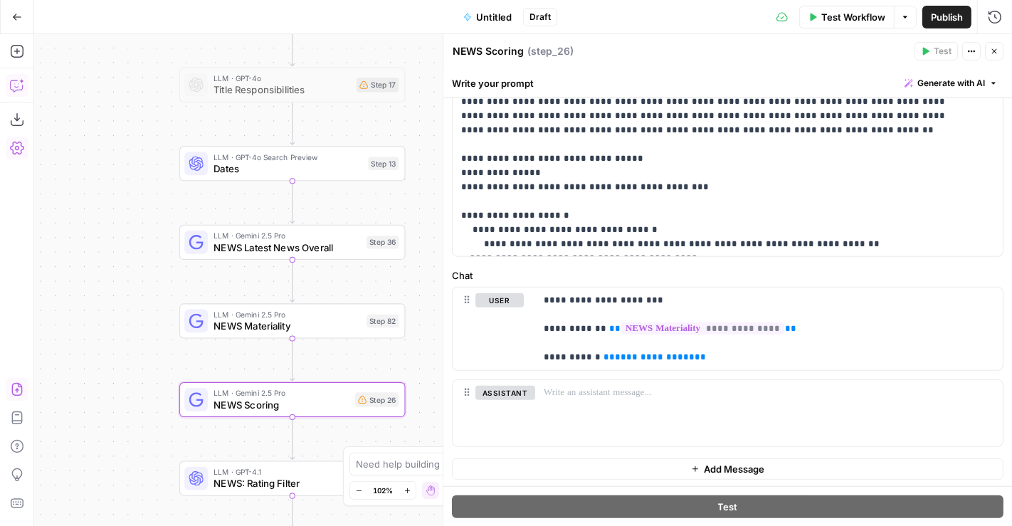
scroll to position [486, 0]
drag, startPoint x: 690, startPoint y: 359, endPoint x: 470, endPoint y: 364, distance: 220.6
click at [470, 364] on div "**********" at bounding box center [727, 330] width 550 height 83
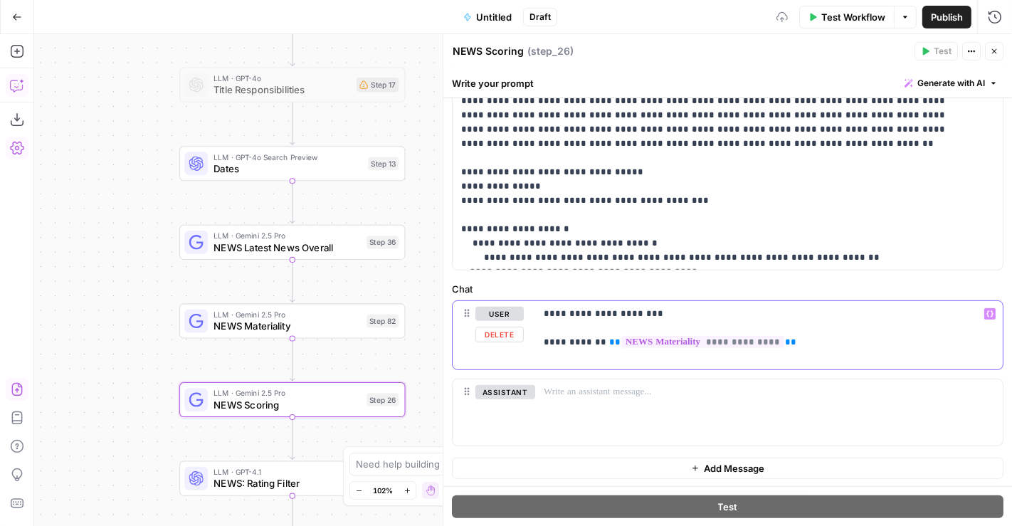
scroll to position [471, 0]
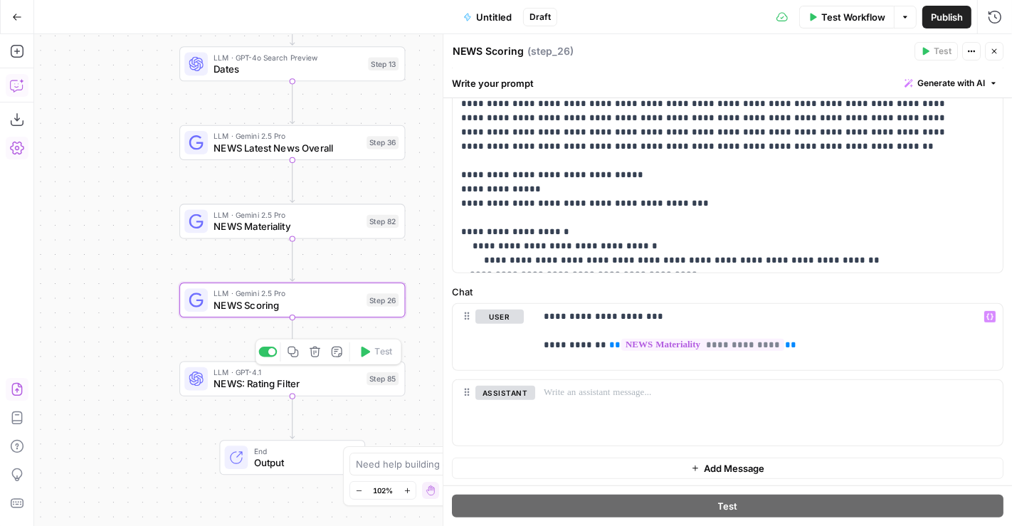
click at [322, 381] on span "NEWS: Rating Filter" at bounding box center [286, 383] width 147 height 14
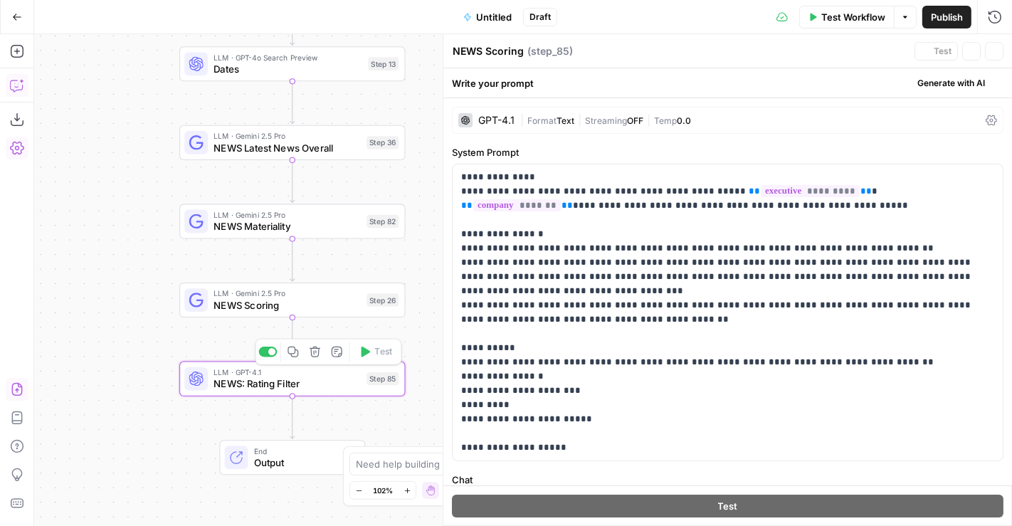
type textarea "NEWS: Rating Filter"
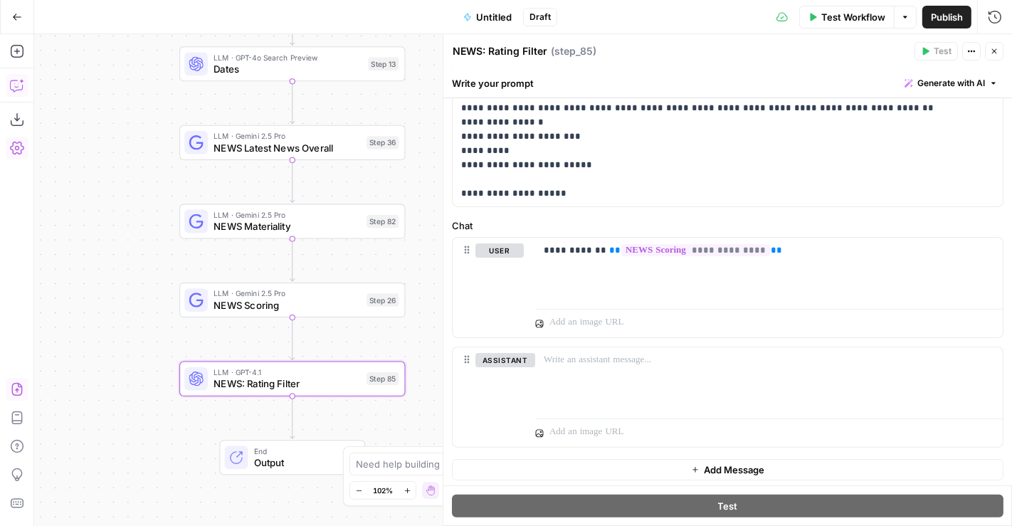
scroll to position [0, 0]
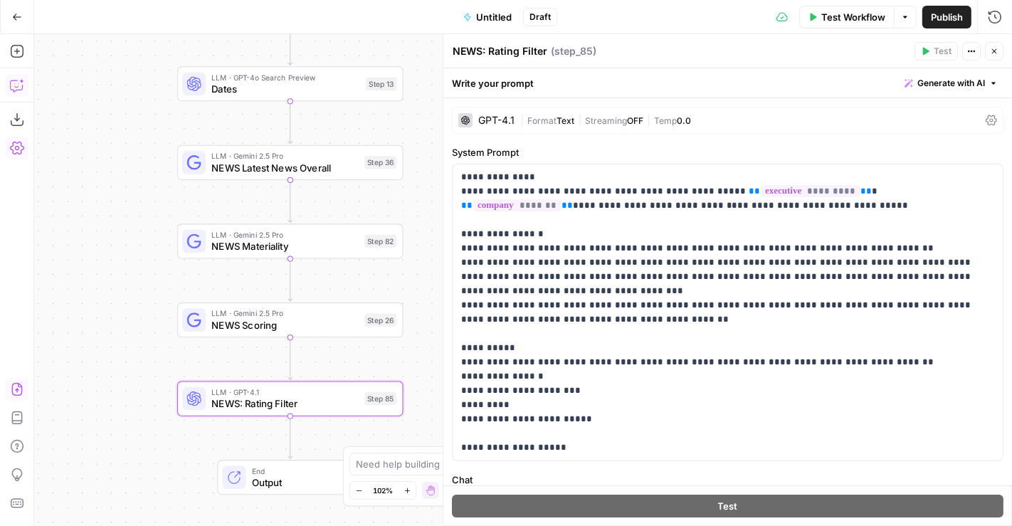
drag, startPoint x: 157, startPoint y: 166, endPoint x: 137, endPoint y: 344, distance: 179.6
click at [137, 344] on div "true false Workflow Set Inputs Inputs Condition Condition Step 117 LLM · Gemini…" at bounding box center [522, 280] width 977 height 492
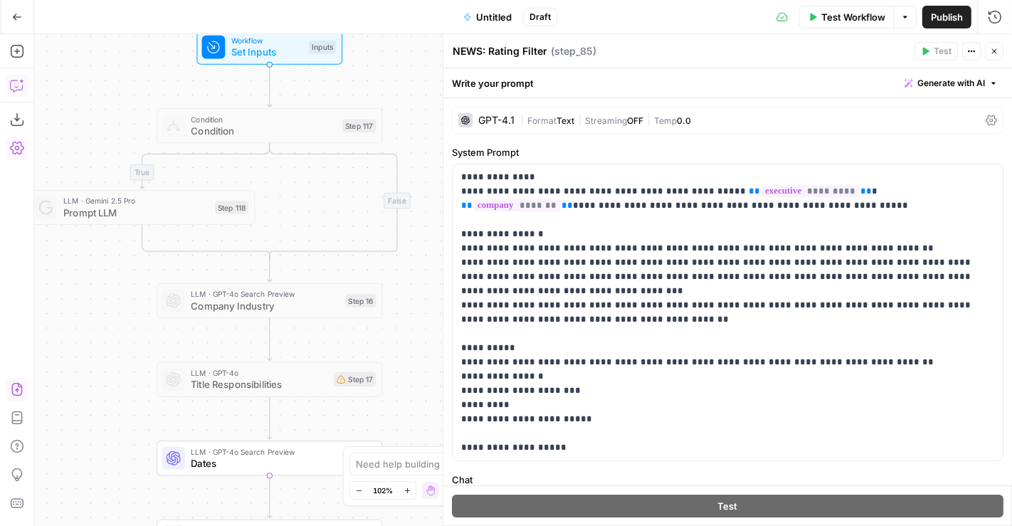
drag, startPoint x: 137, startPoint y: 202, endPoint x: 134, endPoint y: 417, distance: 214.9
click at [134, 417] on div "true false Workflow Set Inputs Inputs Condition Condition Step 117 LLM · Gemini…" at bounding box center [522, 280] width 977 height 492
click at [290, 102] on icon "button" at bounding box center [291, 97] width 11 height 11
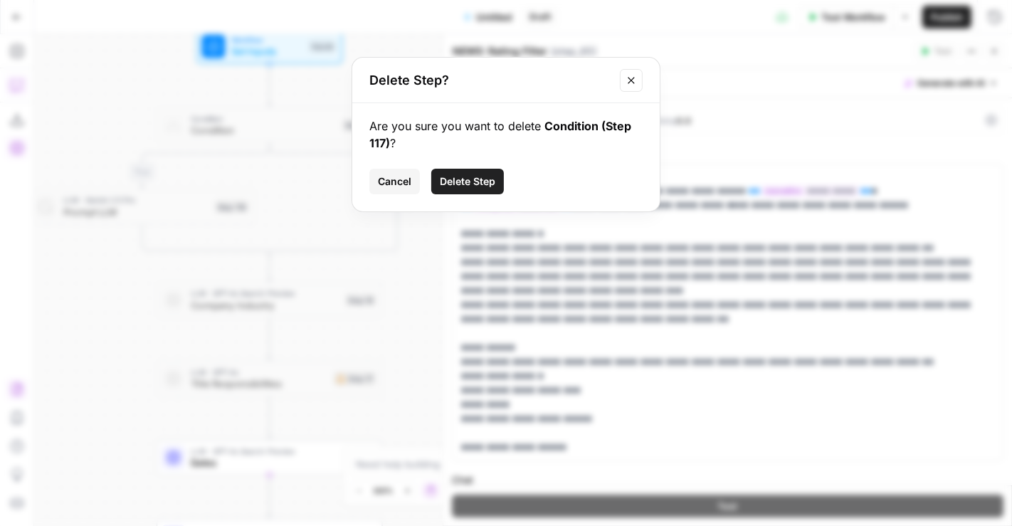
click at [469, 174] on span "Delete Step" at bounding box center [467, 181] width 55 height 14
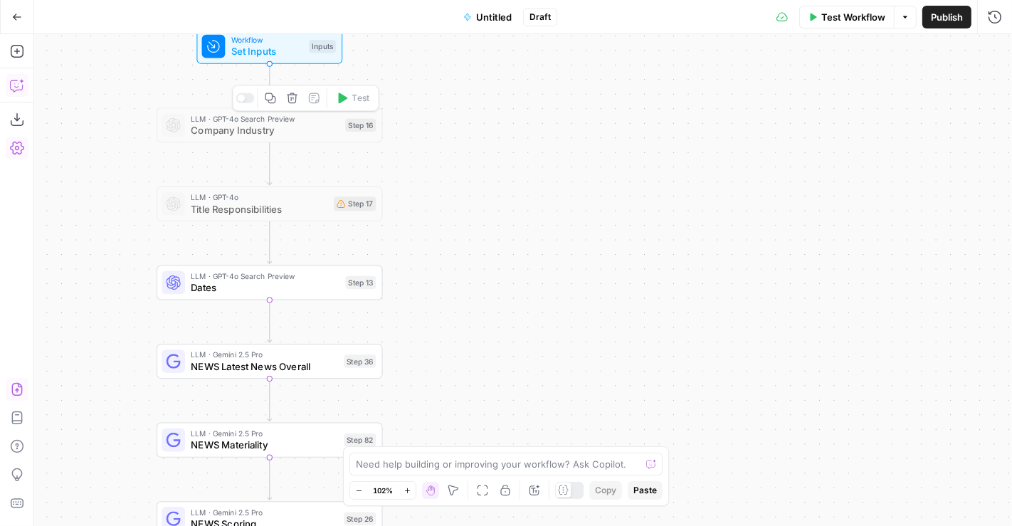
click at [295, 96] on icon "button" at bounding box center [291, 97] width 11 height 11
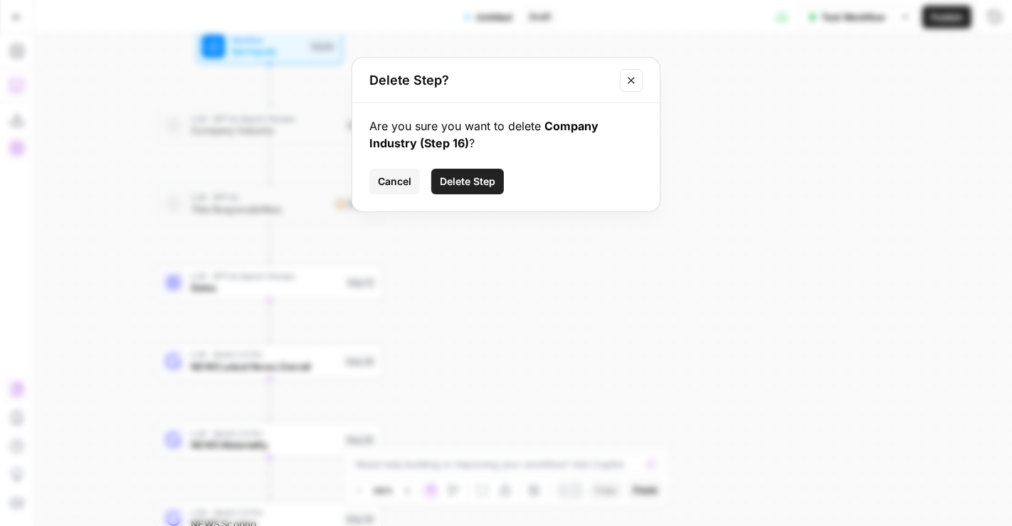
click at [451, 171] on button "Delete Step" at bounding box center [467, 182] width 73 height 26
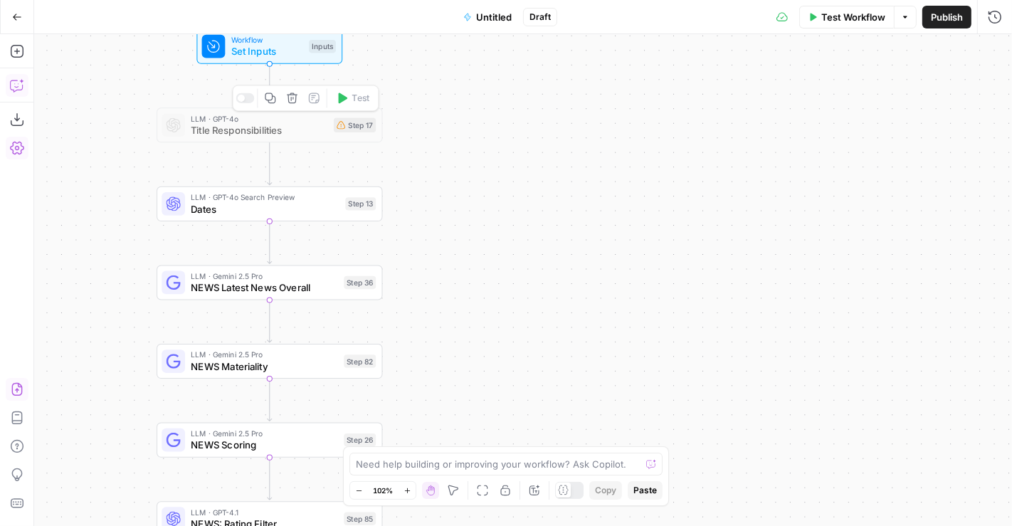
click at [295, 103] on icon "button" at bounding box center [291, 97] width 11 height 11
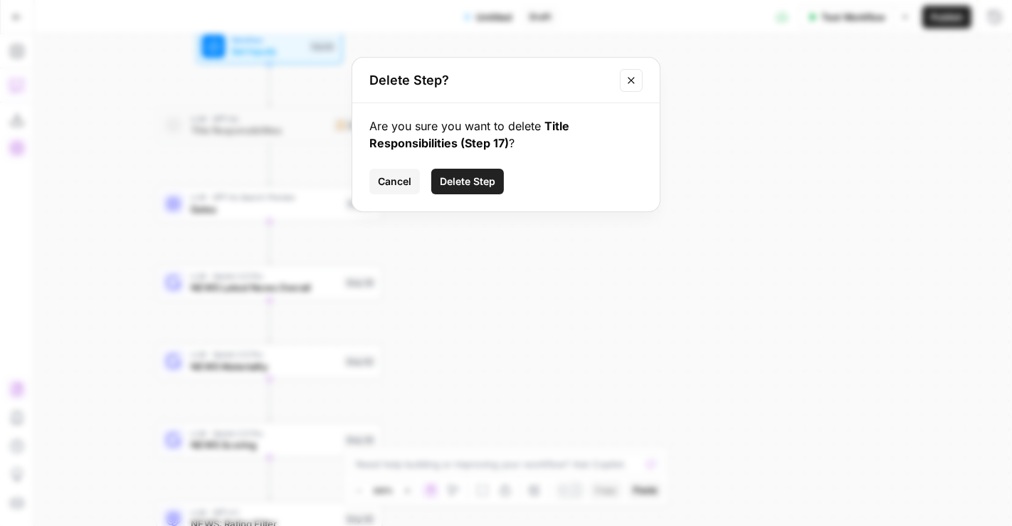
click at [484, 191] on button "Delete Step" at bounding box center [467, 182] width 73 height 26
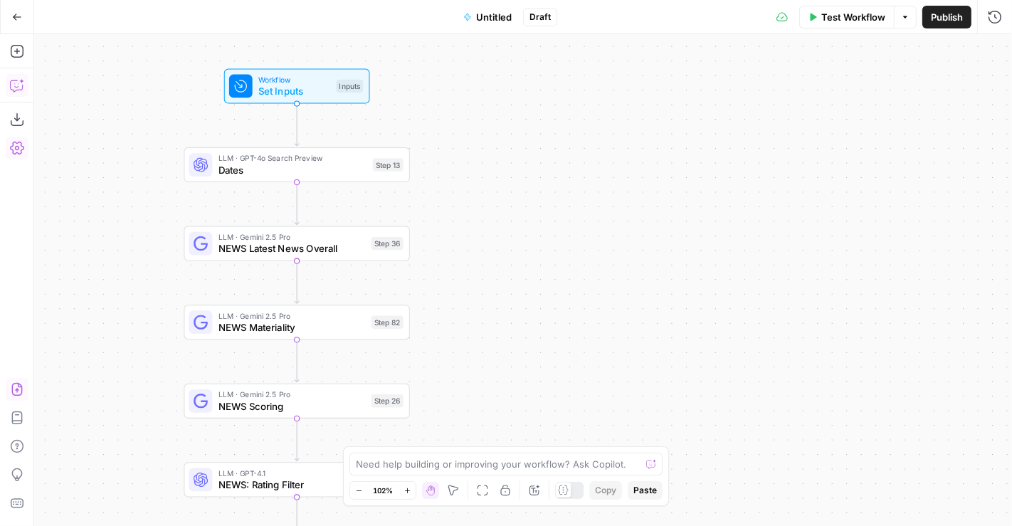
drag, startPoint x: 475, startPoint y: 211, endPoint x: 558, endPoint y: 238, distance: 87.7
click at [558, 238] on div "Workflow Set Inputs Inputs LLM · GPT-4o Search Preview Dates Step 13 LLM · Gemi…" at bounding box center [522, 280] width 977 height 492
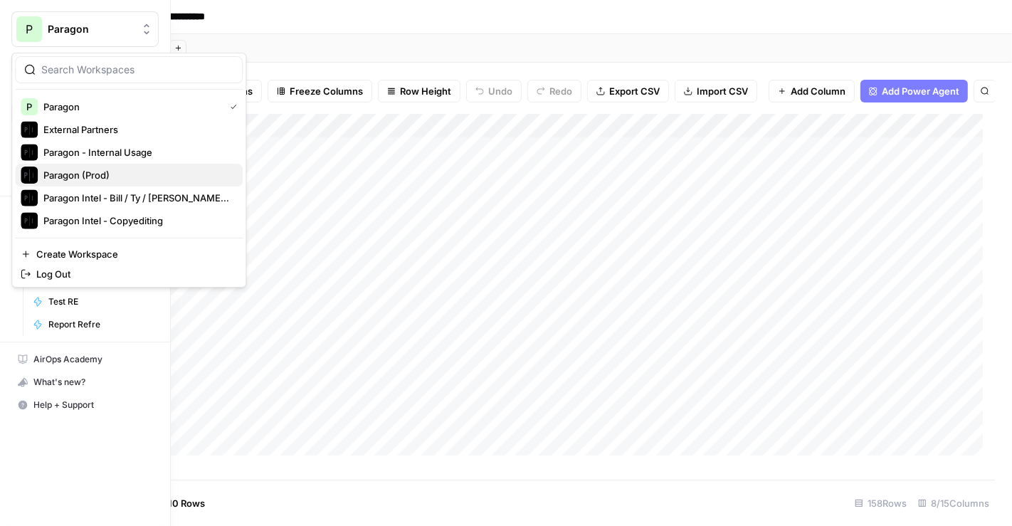
click at [112, 174] on span "Paragon (Prod)" at bounding box center [137, 175] width 188 height 14
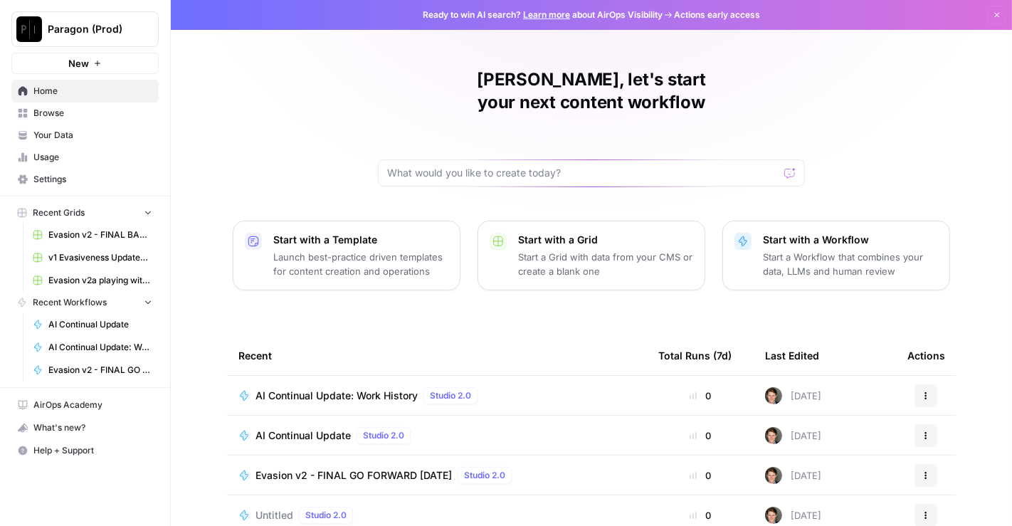
click at [311, 428] on span "AI Continual Update" at bounding box center [302, 435] width 95 height 14
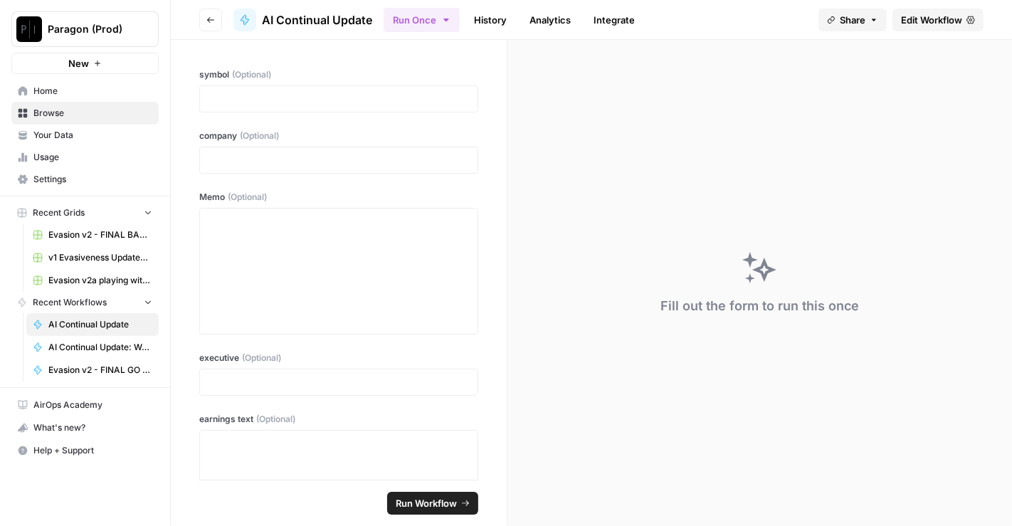
click at [961, 11] on link "Edit Workflow" at bounding box center [937, 20] width 91 height 23
